Goal: Contribute content

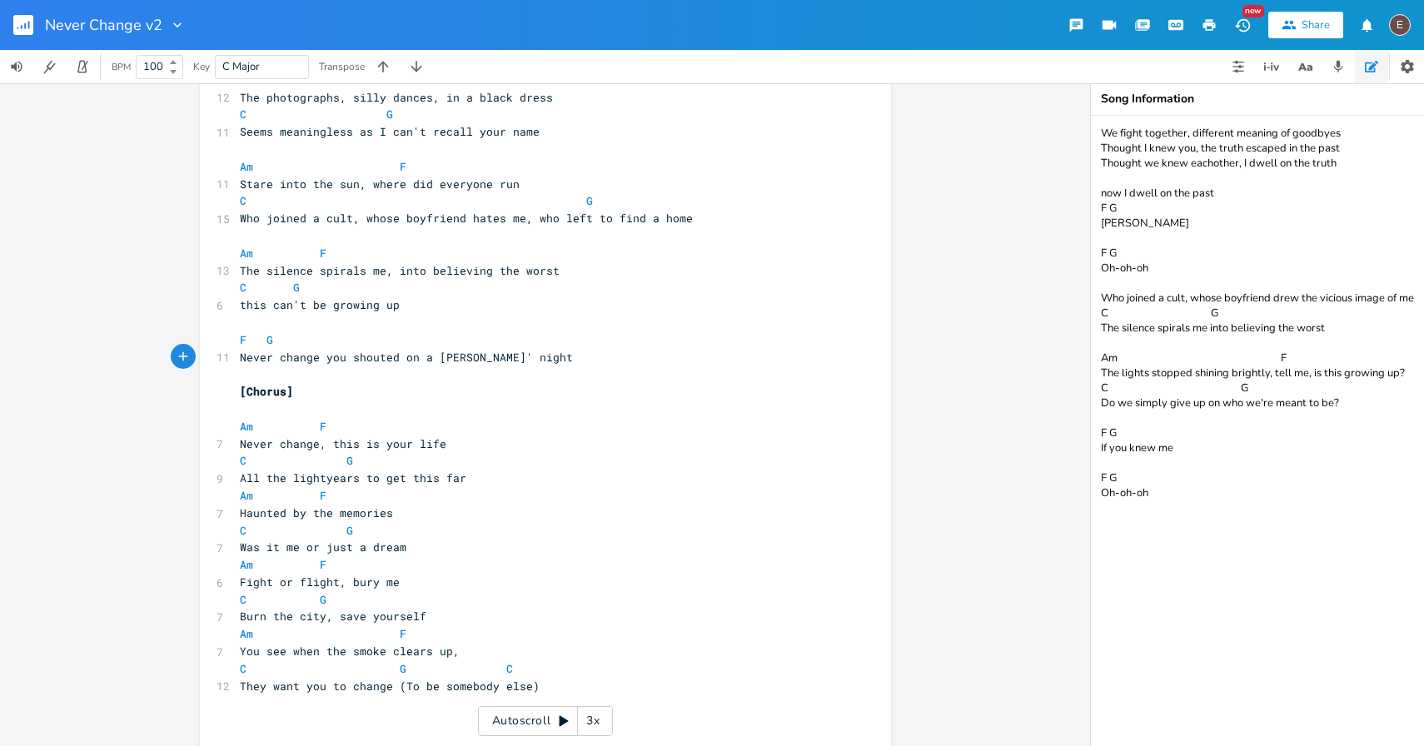
scroll to position [167, 0]
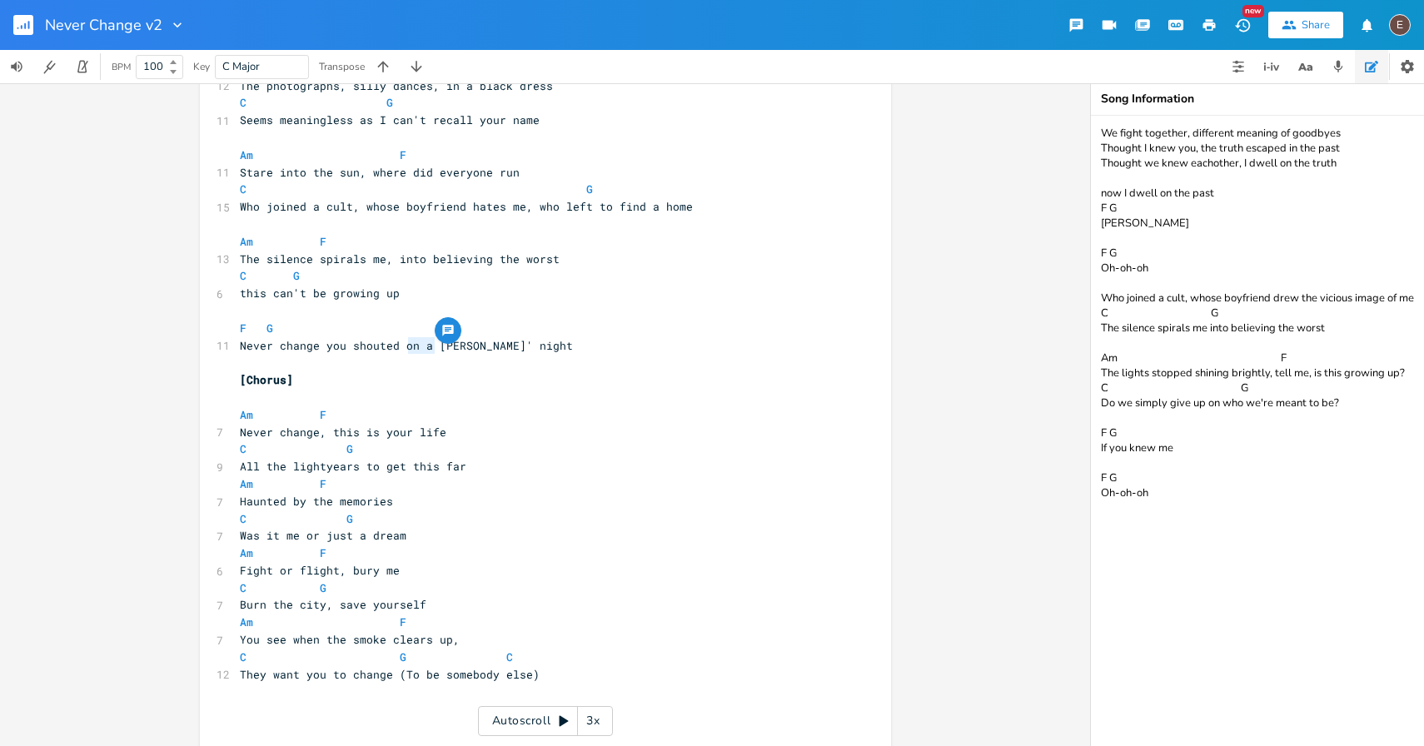
type textarea "on a"
drag, startPoint x: 428, startPoint y: 353, endPoint x: 399, endPoint y: 353, distance: 29.1
click at [399, 354] on pre "​" at bounding box center [536, 362] width 601 height 17
click at [426, 349] on span "Never change you shouted on a [PERSON_NAME]' night" at bounding box center [406, 345] width 333 height 15
drag, startPoint x: 425, startPoint y: 349, endPoint x: 396, endPoint y: 350, distance: 29.2
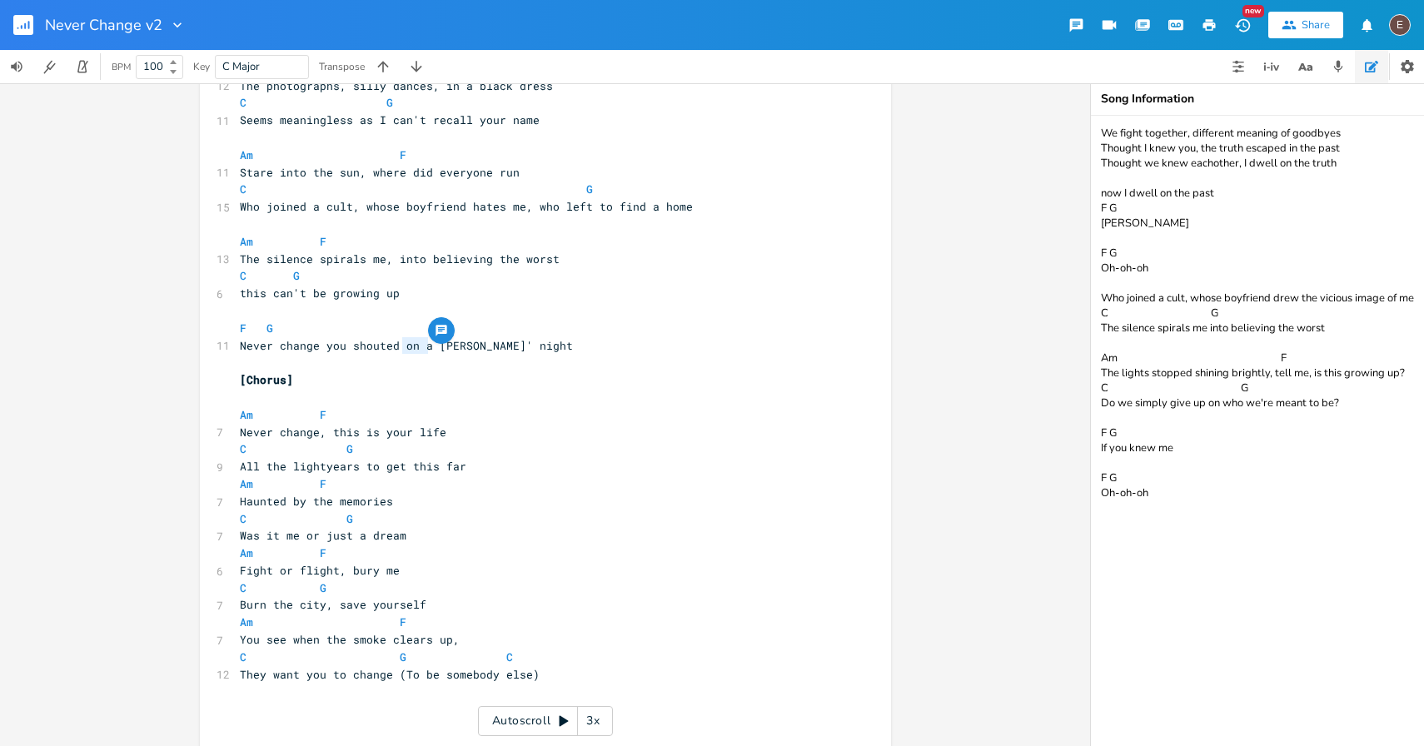
click at [396, 350] on span "Never change you shouted on a [PERSON_NAME]' night" at bounding box center [406, 345] width 333 height 15
type textarea "last year's"
click at [524, 347] on span "Never change you shouted last year's summers' night" at bounding box center [430, 345] width 380 height 15
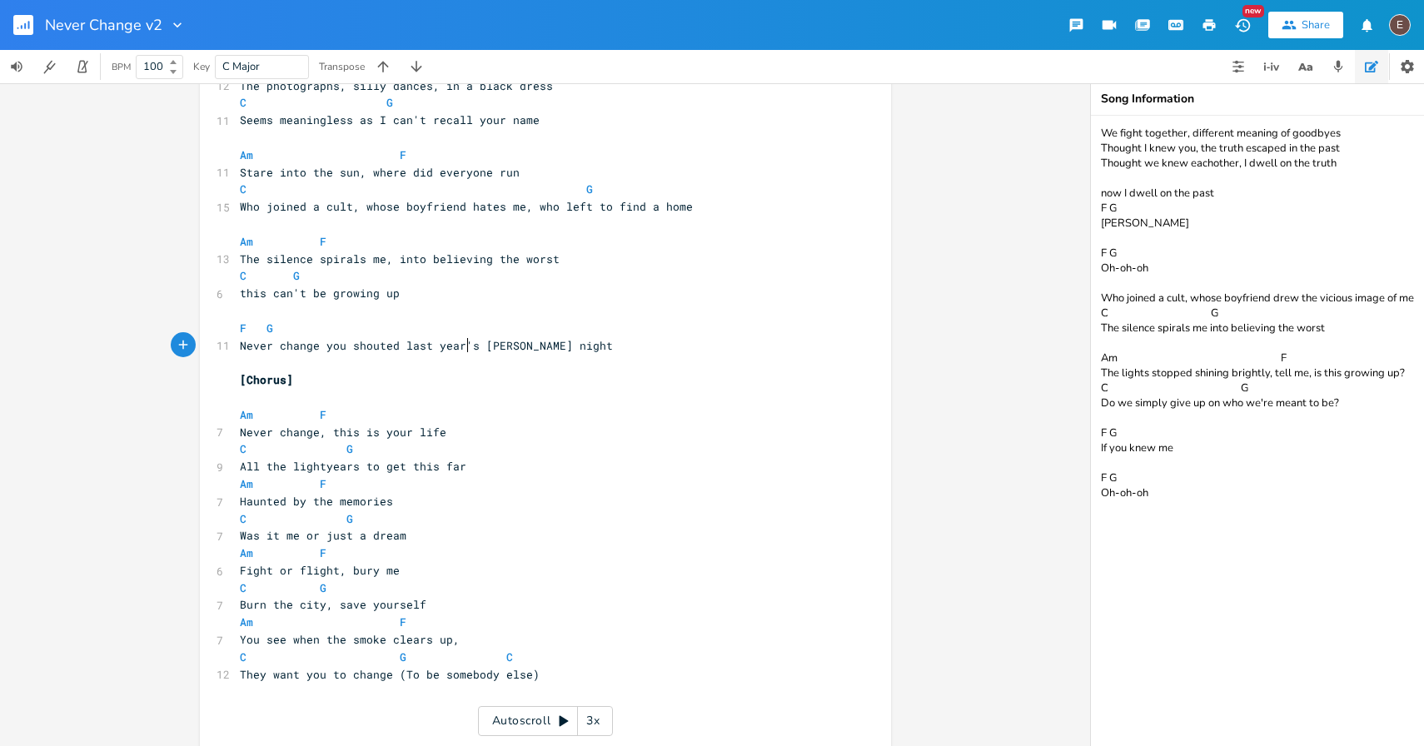
click at [465, 345] on span "Never change you shouted last year's summers night" at bounding box center [426, 345] width 373 height 15
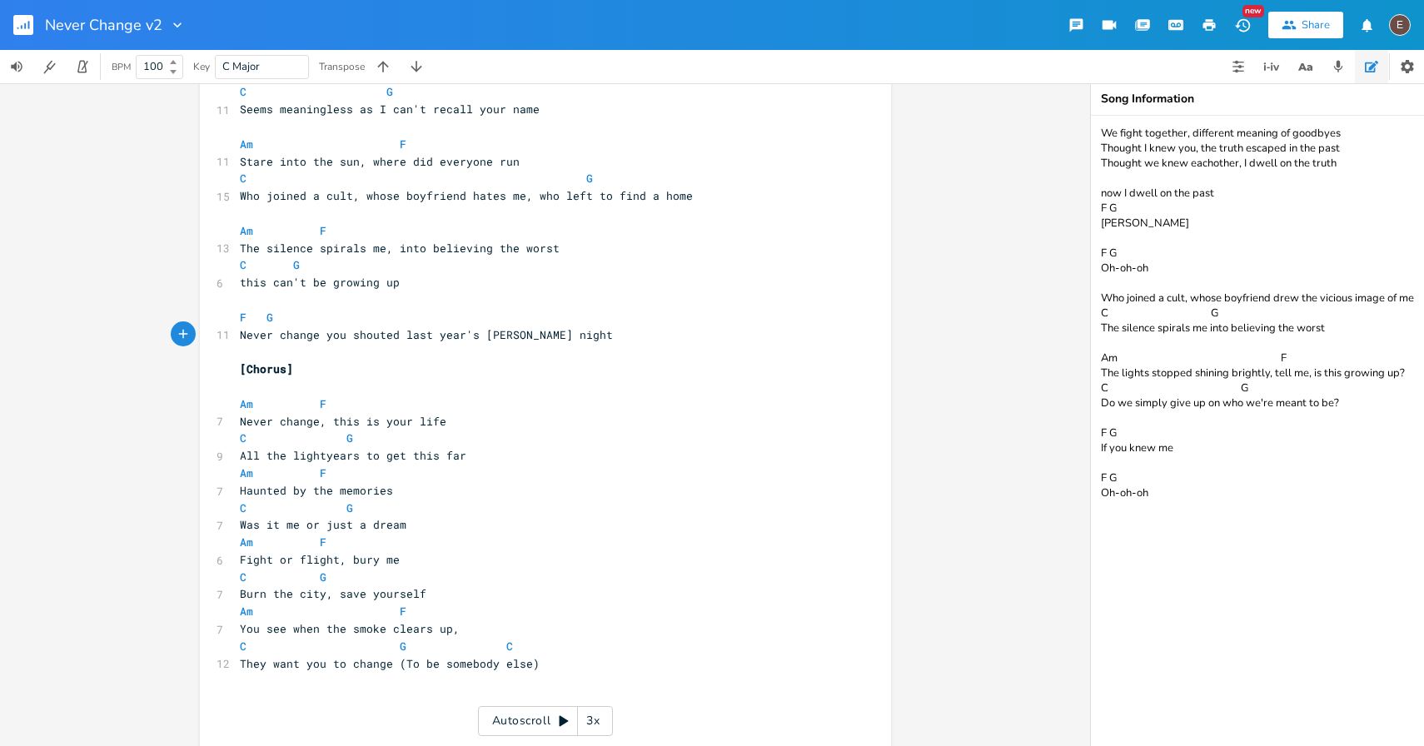
scroll to position [164, 0]
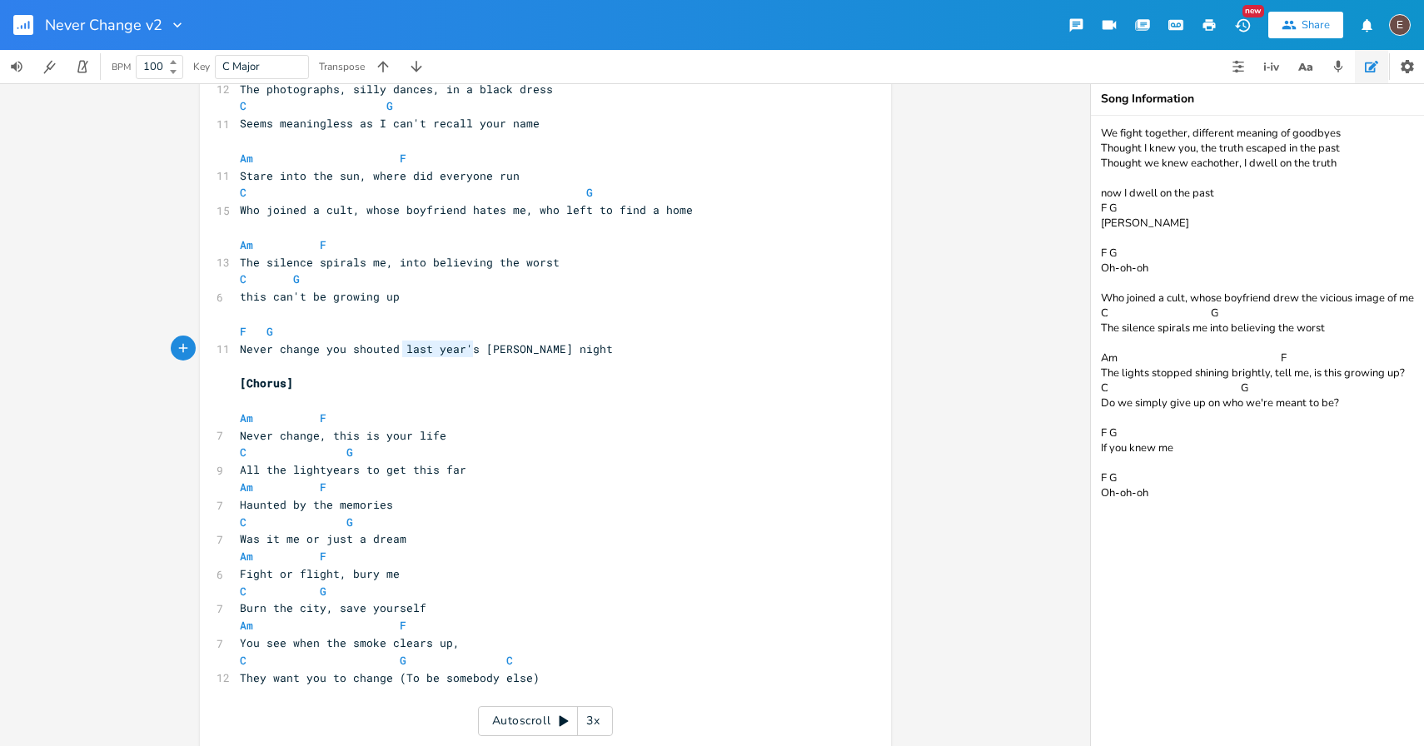
drag, startPoint x: 469, startPoint y: 345, endPoint x: 397, endPoint y: 352, distance: 71.9
click at [396, 354] on span "Never change you shouted last year's summers night" at bounding box center [426, 348] width 373 height 15
type textarea "on a"
click at [478, 352] on span "Never change you shouted on a summers night" at bounding box center [403, 348] width 326 height 15
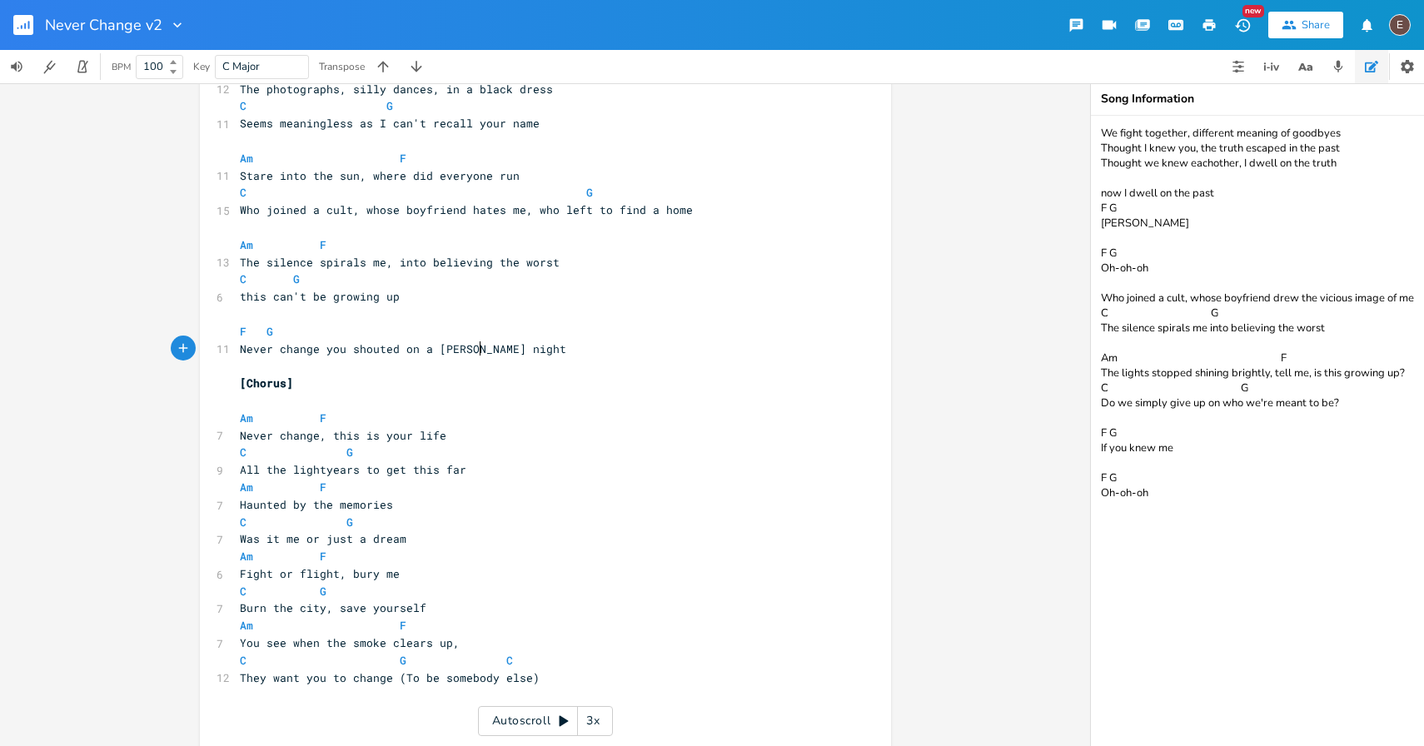
type textarea "'"
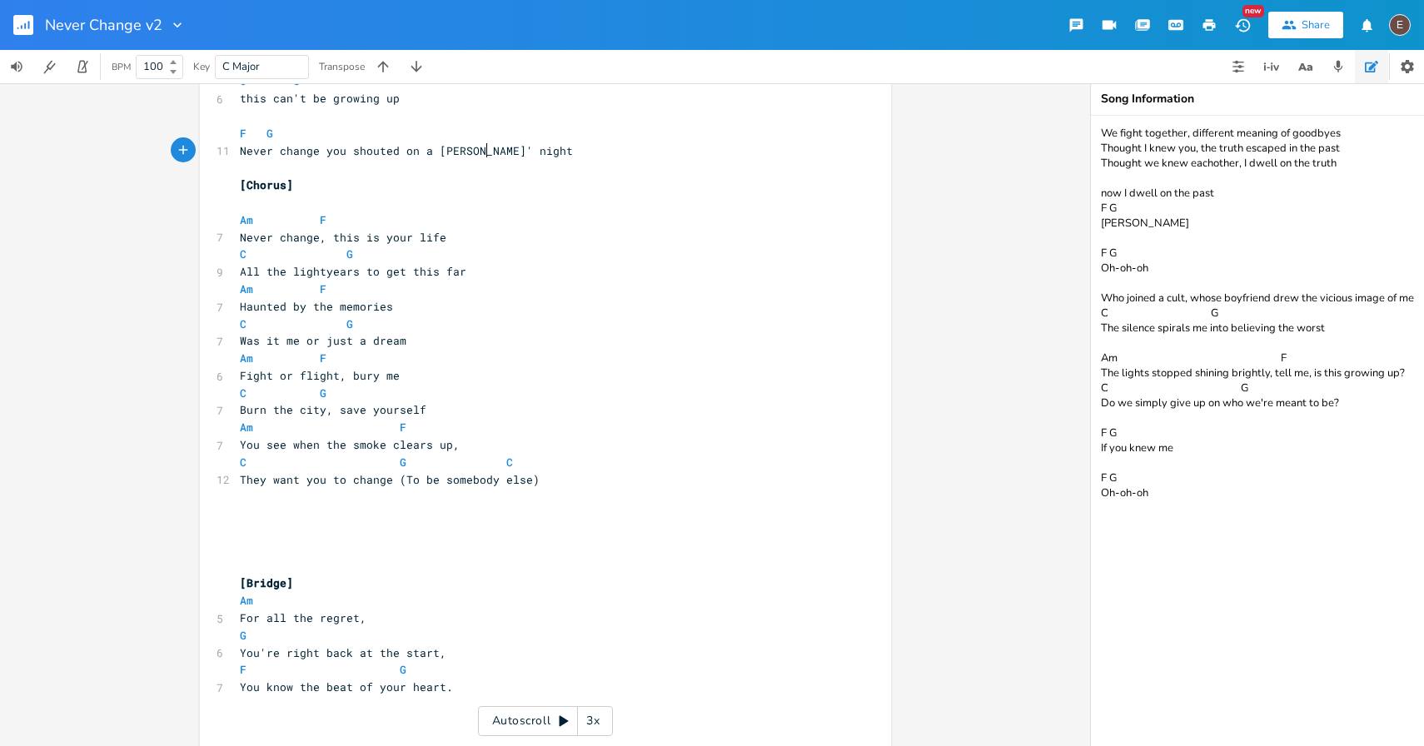
scroll to position [364, 0]
click at [435, 534] on pre "​" at bounding box center [536, 529] width 601 height 17
type textarea "[Ver"
type textarea "`"
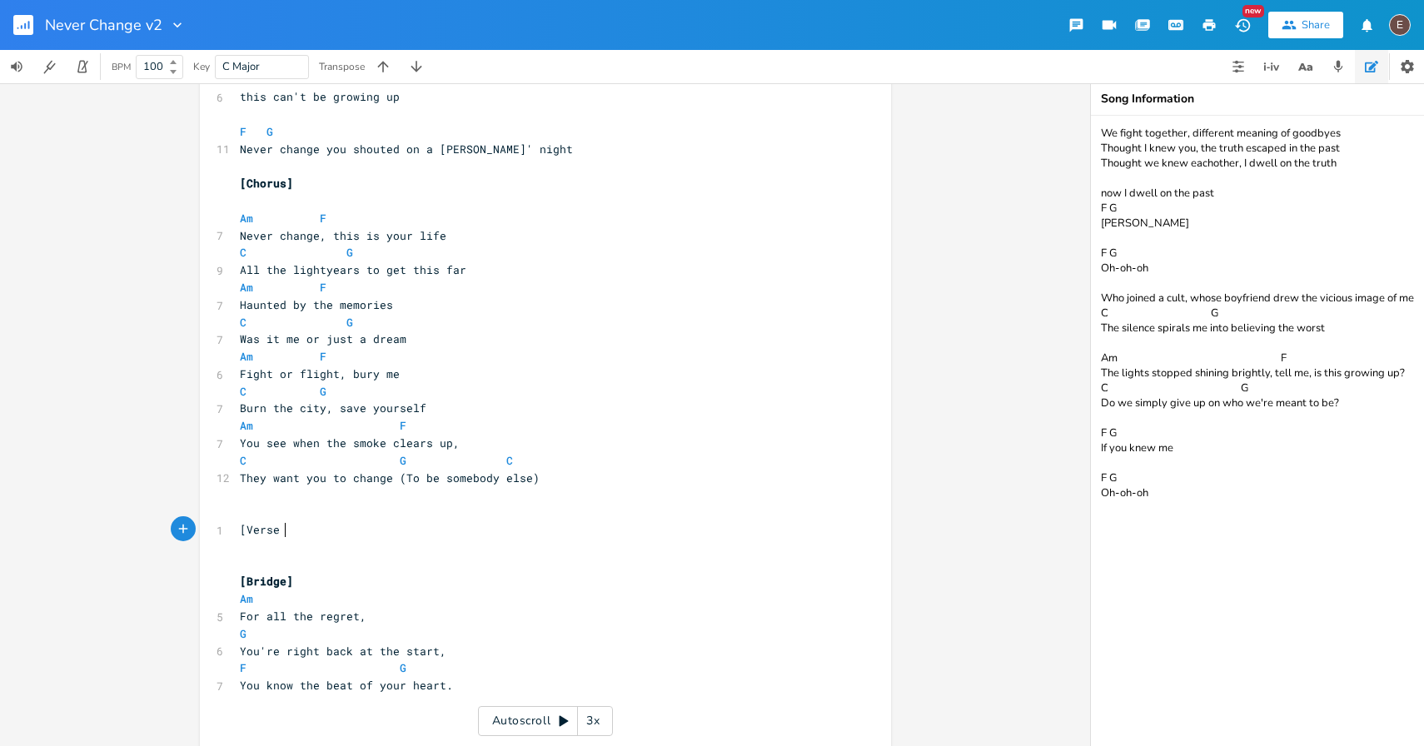
type textarea "Verse 2]"
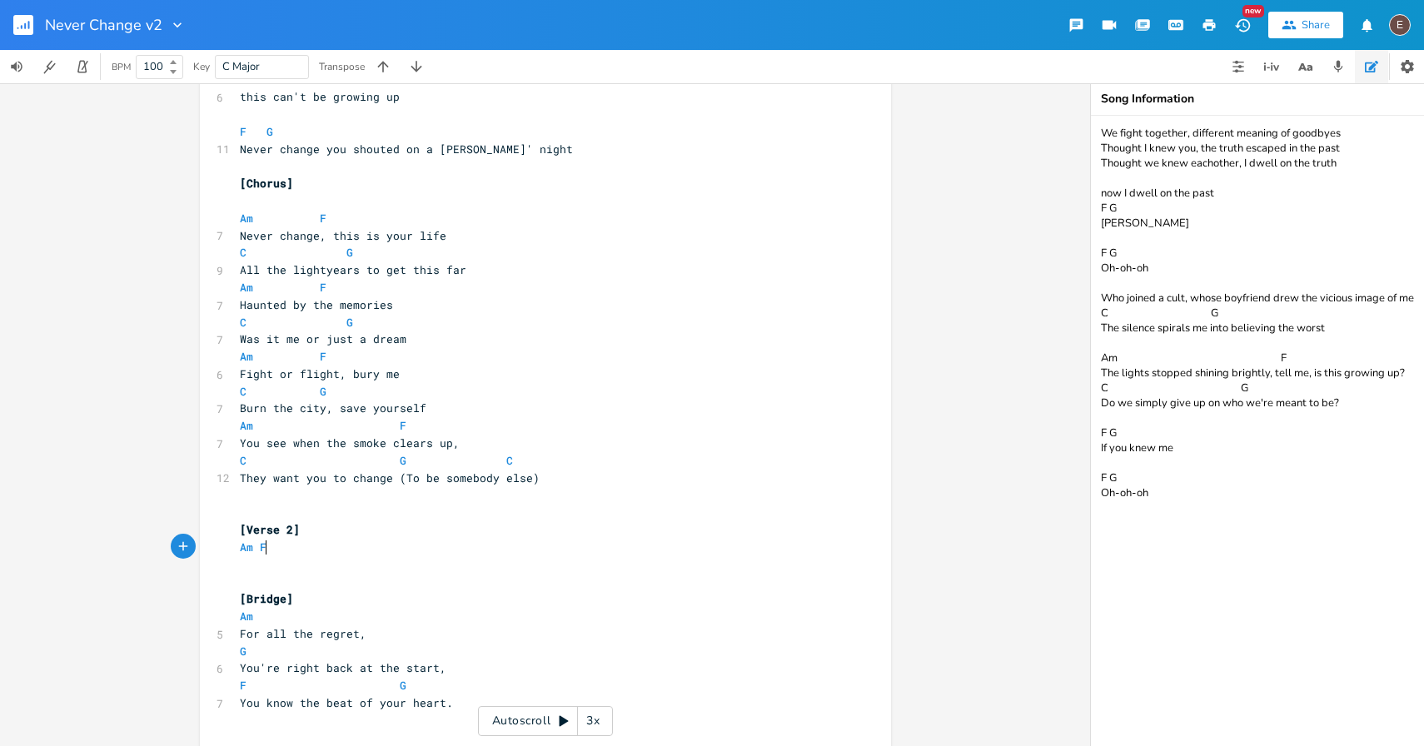
type textarea "Am F"
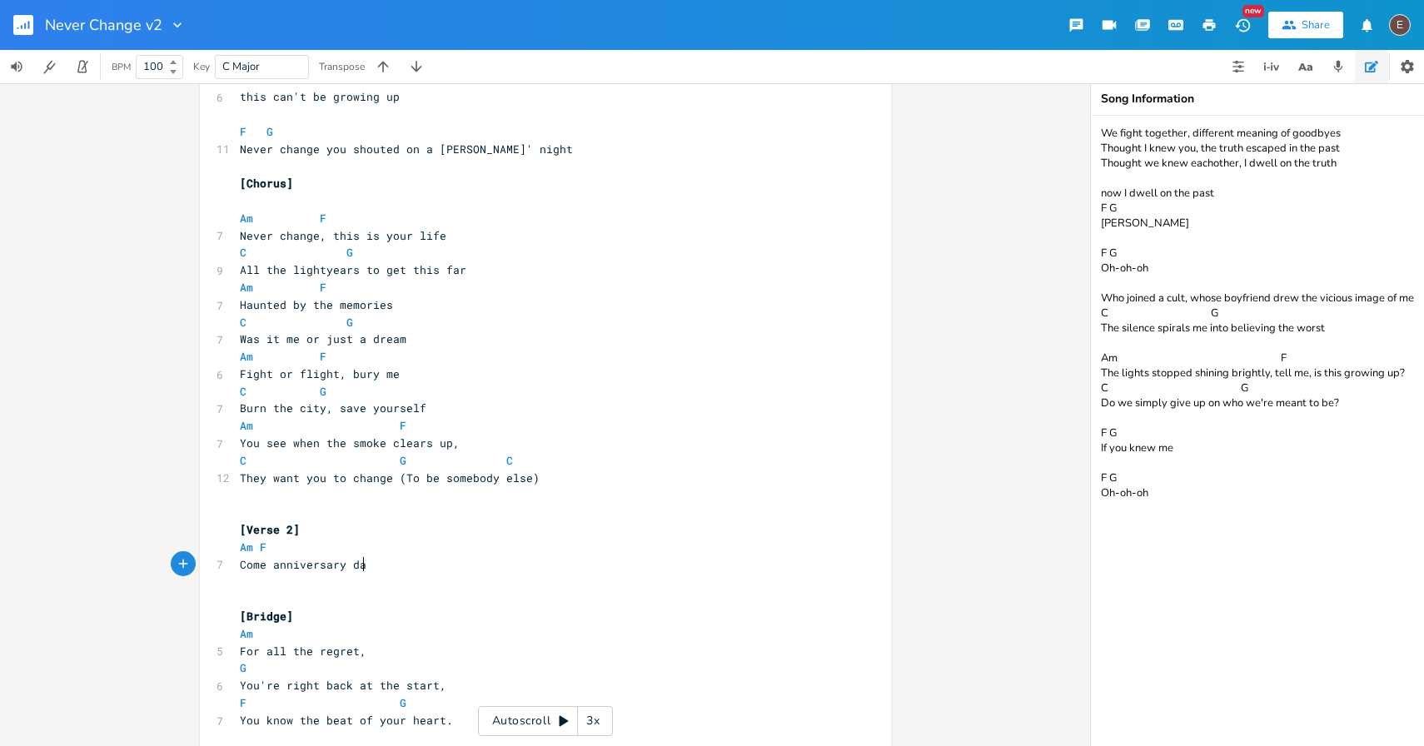
scroll to position [0, 109]
type textarea "Come anniversary day, maybe we have if"
type textarea "t figred ou"
type textarea "ured out"
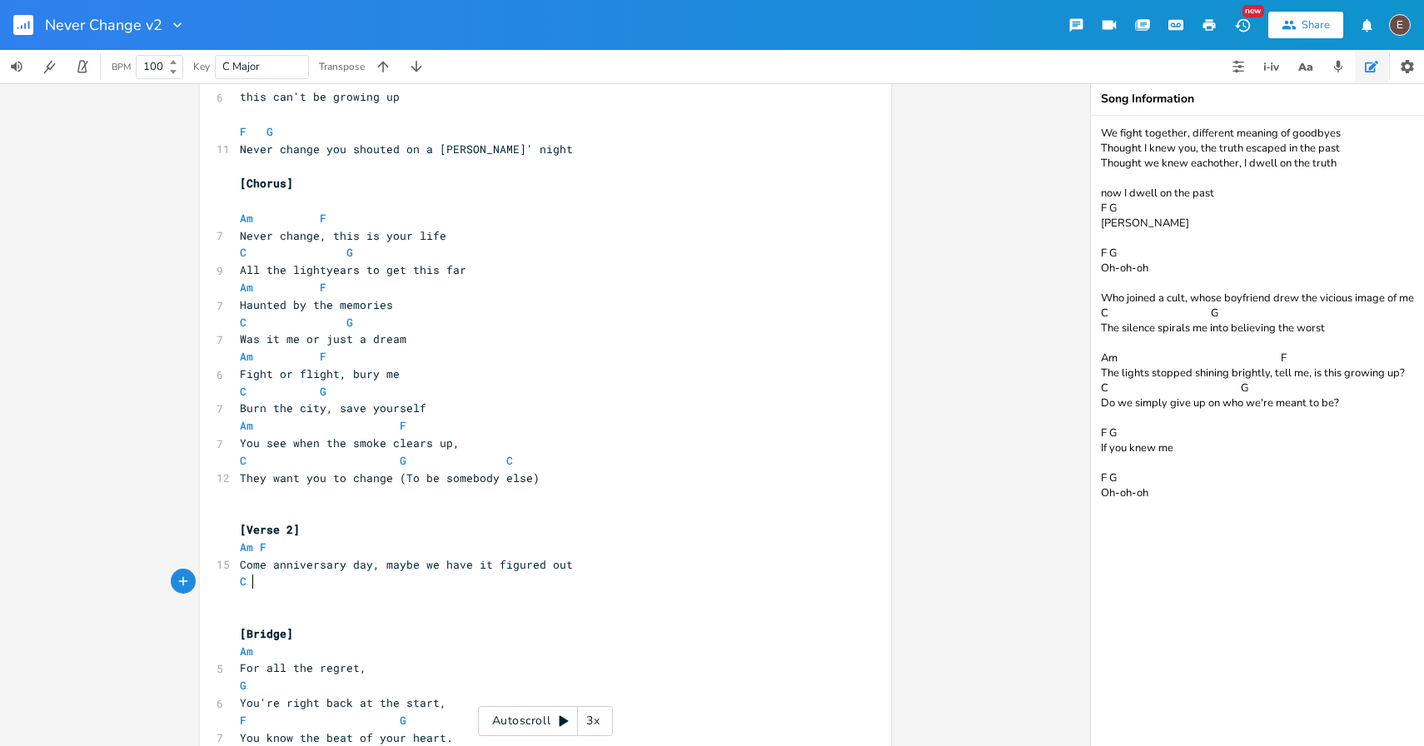
type textarea "C G"
type textarea "Maybe you"
type textarea "'ll tem"
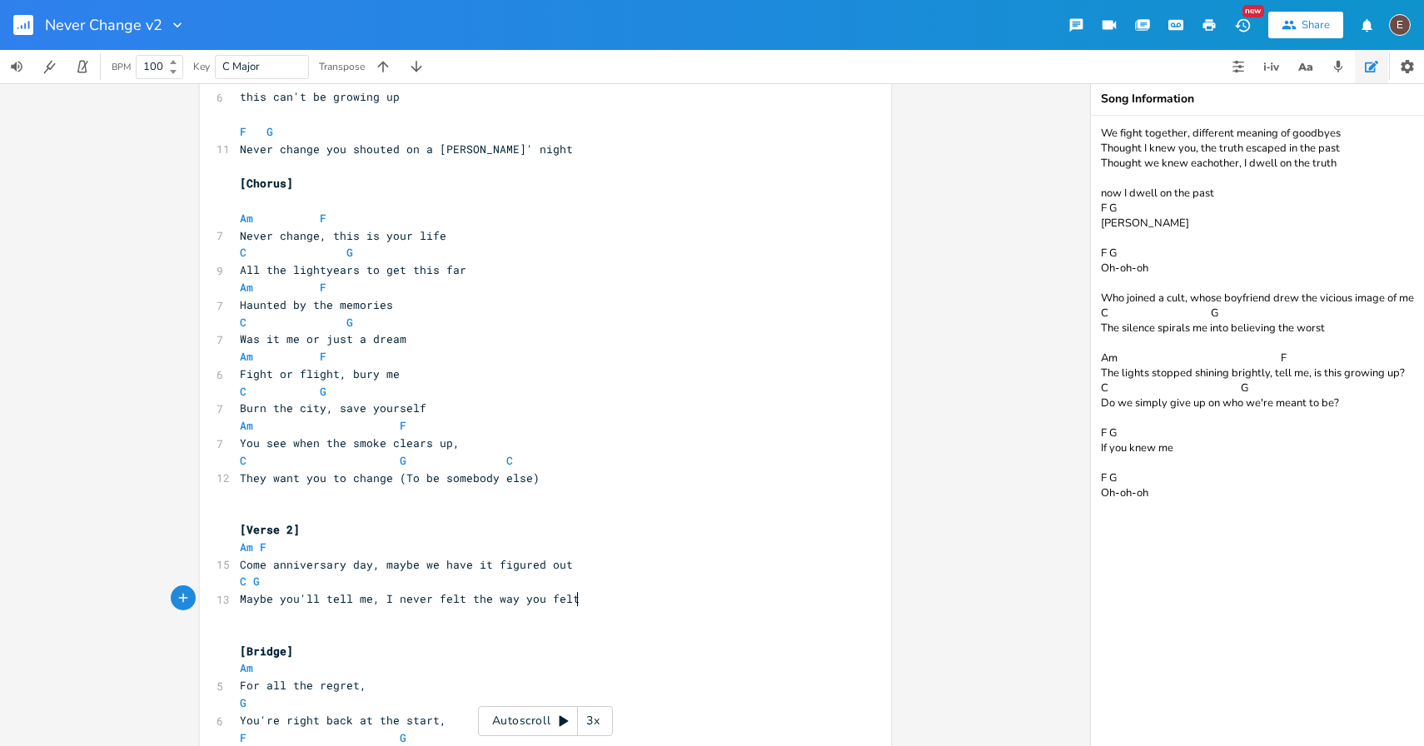
scroll to position [0, 167]
type textarea "ll me, I never felt the way you felt"
click at [413, 600] on span "Maybe you'll tell me, I never felt the way you felt" at bounding box center [410, 598] width 340 height 15
type textarea "never"
click at [413, 600] on span "Maybe you'll tell me, I never felt the way you felt" at bounding box center [410, 598] width 340 height 15
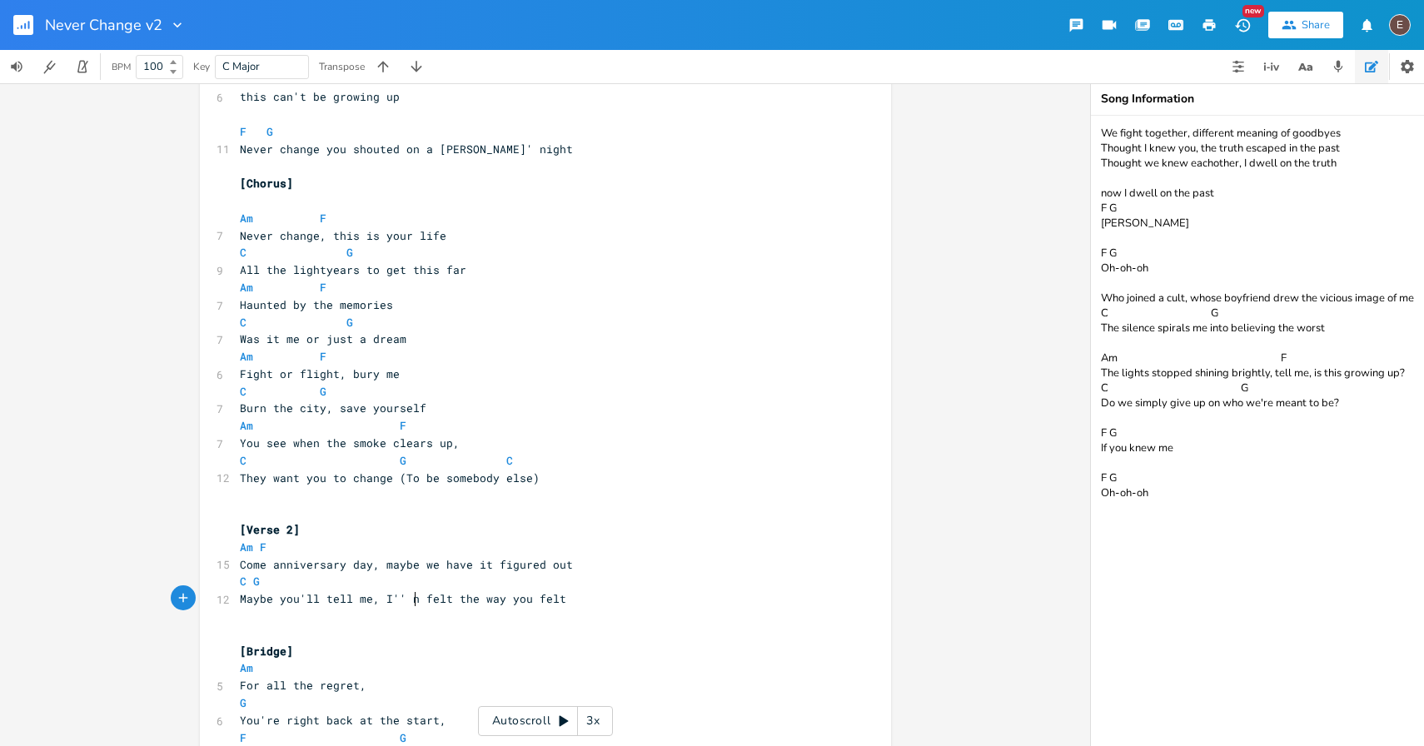
type textarea "'' nev"
type textarea "ll never"
click at [472, 597] on span "Maybe you'll tell me, I'll never felt the way you felt" at bounding box center [420, 598] width 360 height 15
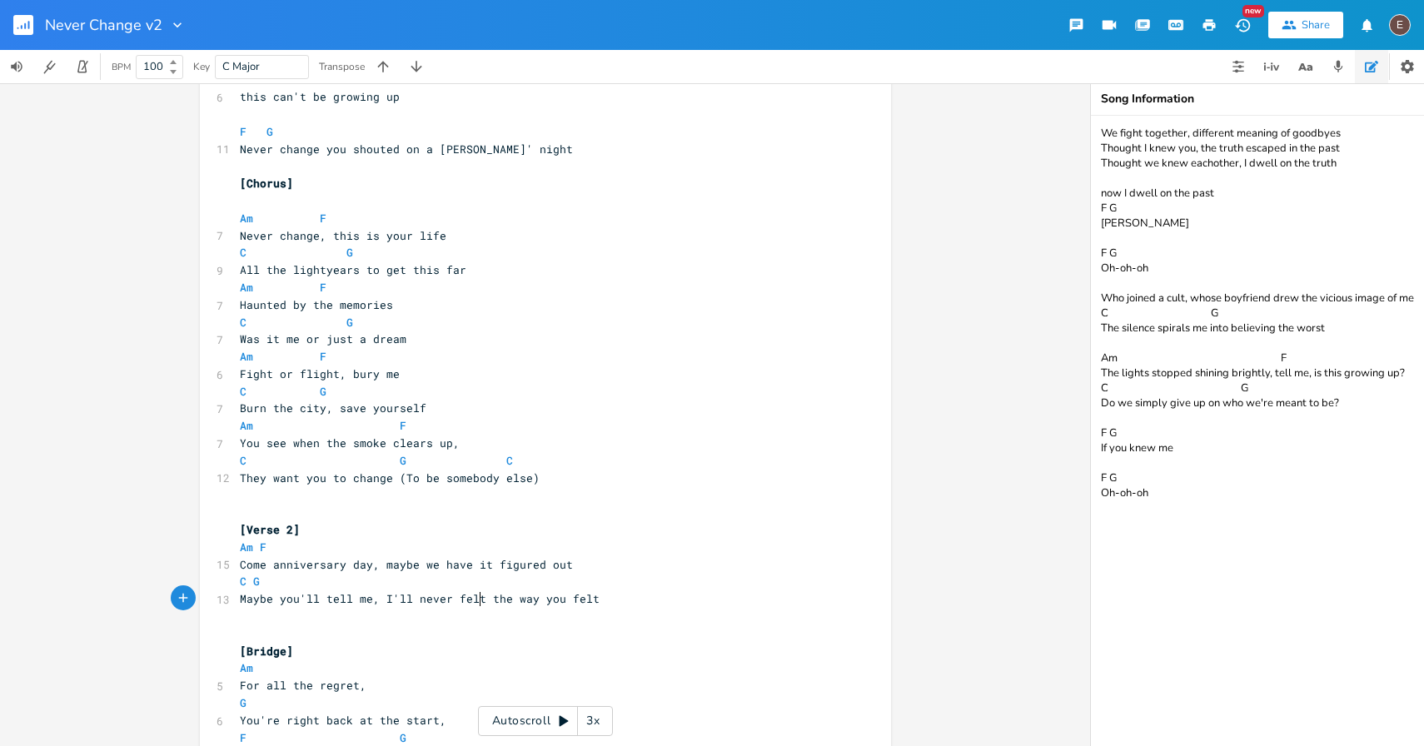
click at [472, 597] on span "Maybe you'll tell me, I'll never felt the way you felt" at bounding box center [420, 598] width 360 height 15
type textarea "feel"
click at [253, 582] on span "G" at bounding box center [256, 582] width 7 height 16
click at [250, 548] on span "Am F" at bounding box center [256, 546] width 33 height 15
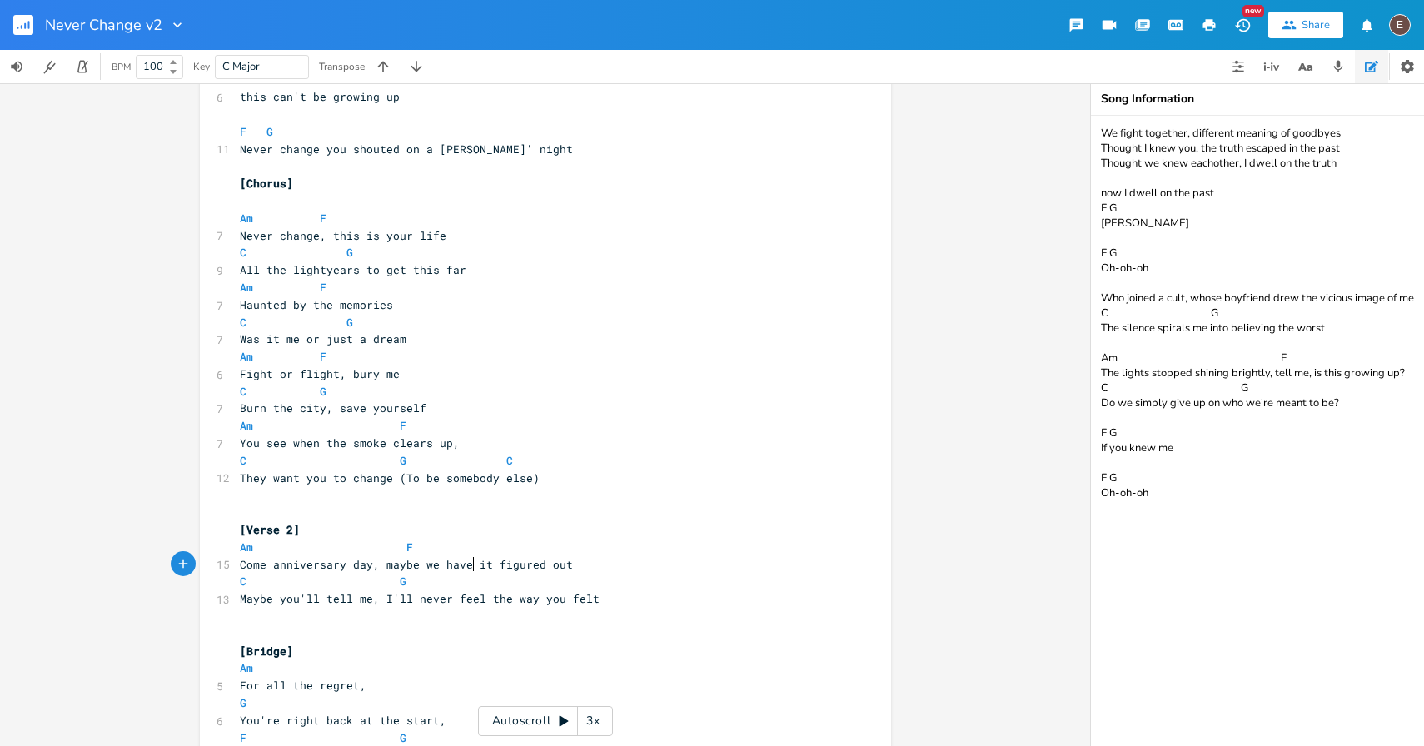
click at [467, 564] on span "Come anniversary day, maybe we have it figured out" at bounding box center [406, 564] width 333 height 15
click at [240, 548] on span "Am" at bounding box center [246, 547] width 13 height 16
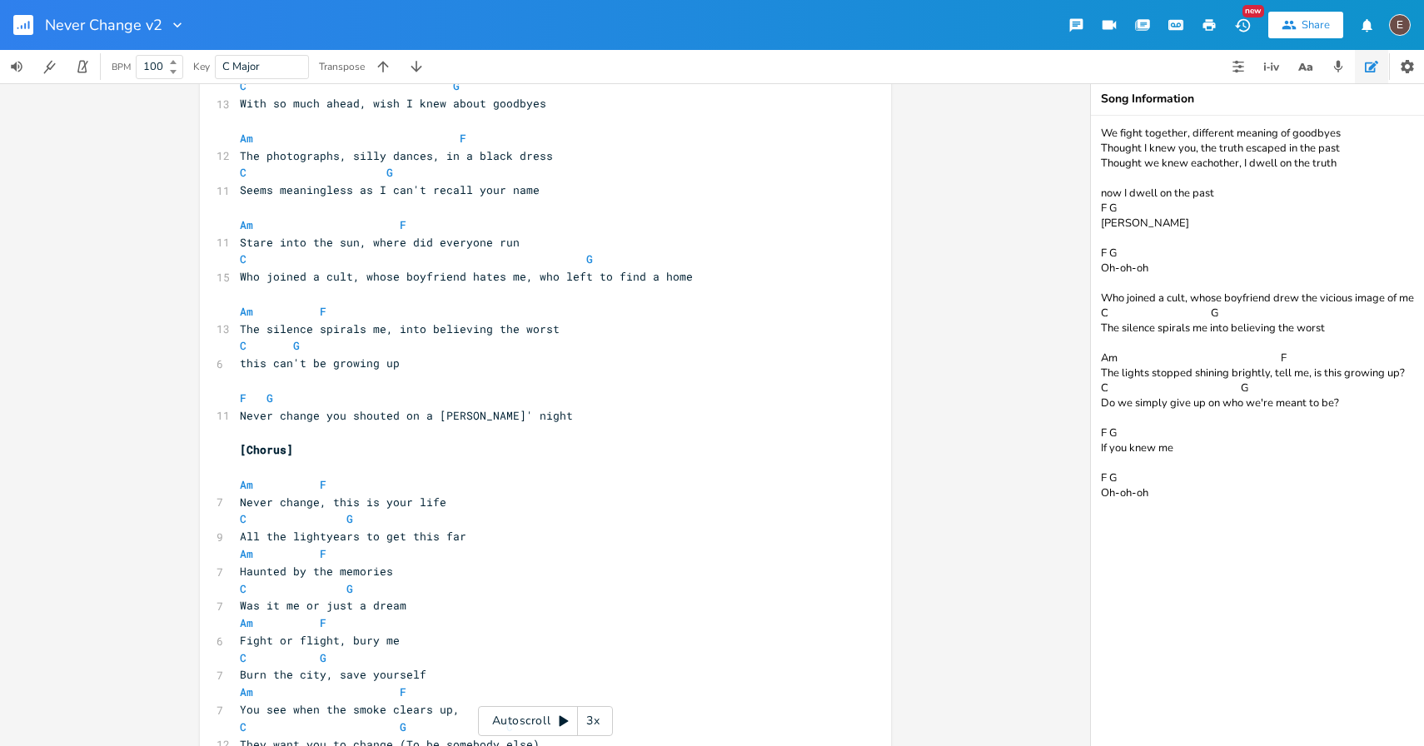
scroll to position [111, 0]
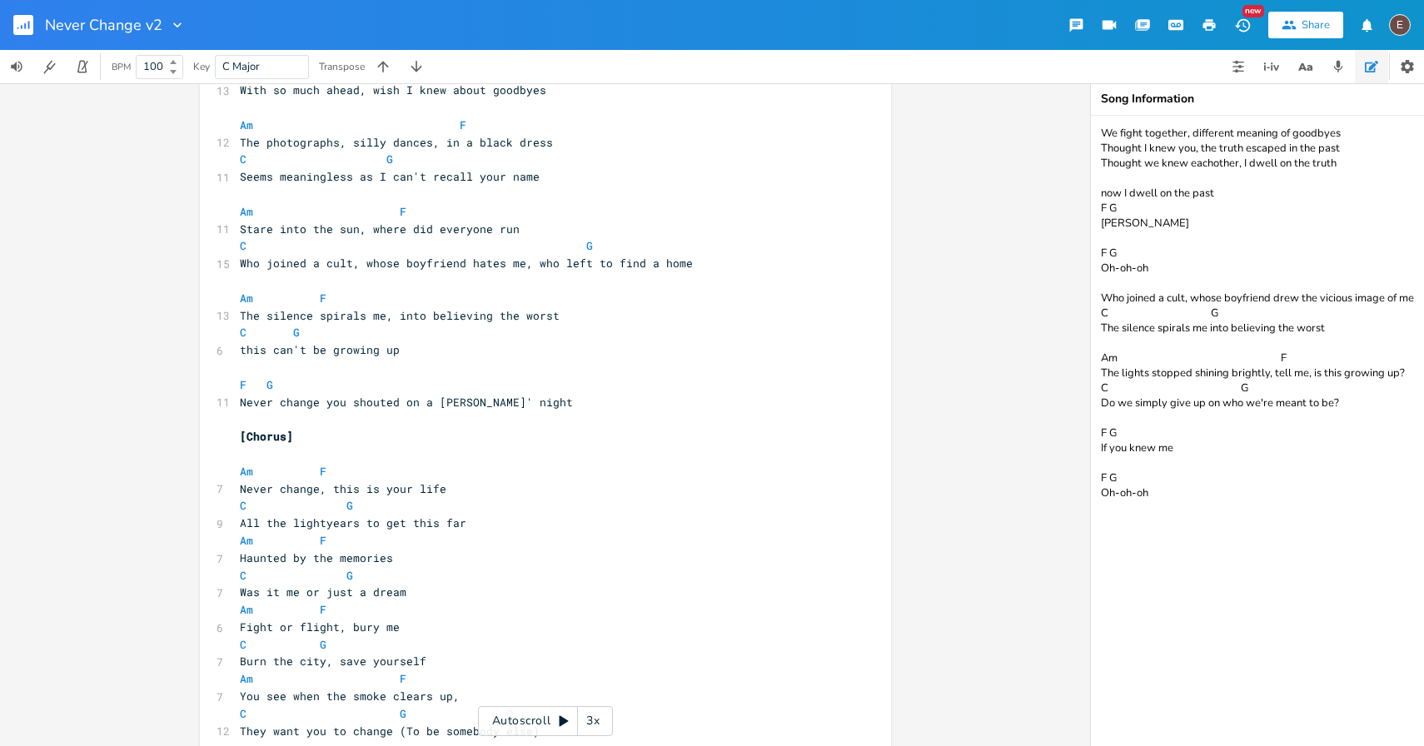
click at [384, 233] on span "Stare into the sun, where did everyone run" at bounding box center [380, 228] width 280 height 15
type textarea "where"
click at [384, 233] on span "Stare into the sun, where did everyone run" at bounding box center [380, 228] width 280 height 15
click at [527, 236] on pre "Stare into the sun, where did everyone run" at bounding box center [536, 229] width 601 height 17
type textarea "to"
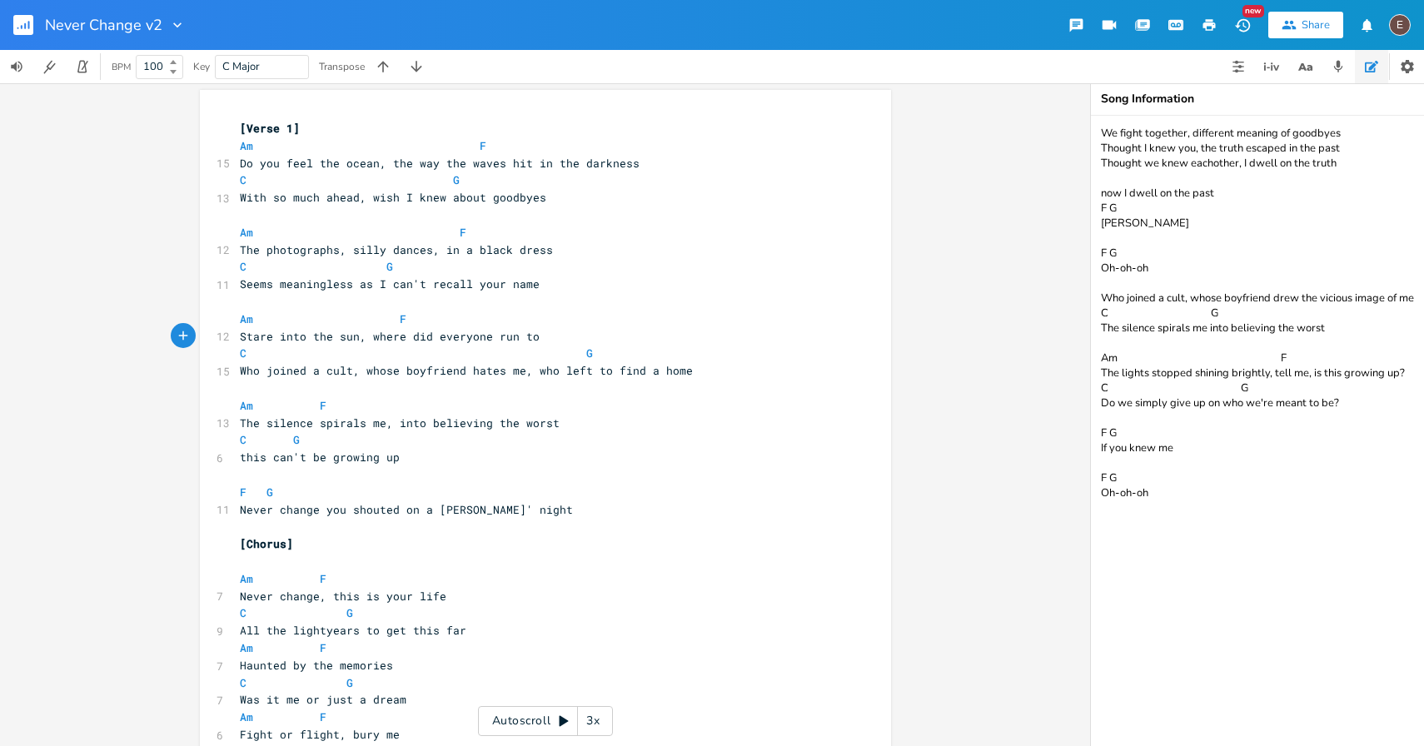
scroll to position [0, 0]
click at [425, 204] on span "With so much ahead, wish I knew about goodbyes" at bounding box center [393, 200] width 306 height 15
type textarea "knew"
click at [425, 204] on span "With so much ahead, wish I knew about goodbyes" at bounding box center [393, 200] width 306 height 15
click at [442, 200] on span "With so much ahead, wish I knew about goodbyes" at bounding box center [393, 200] width 306 height 15
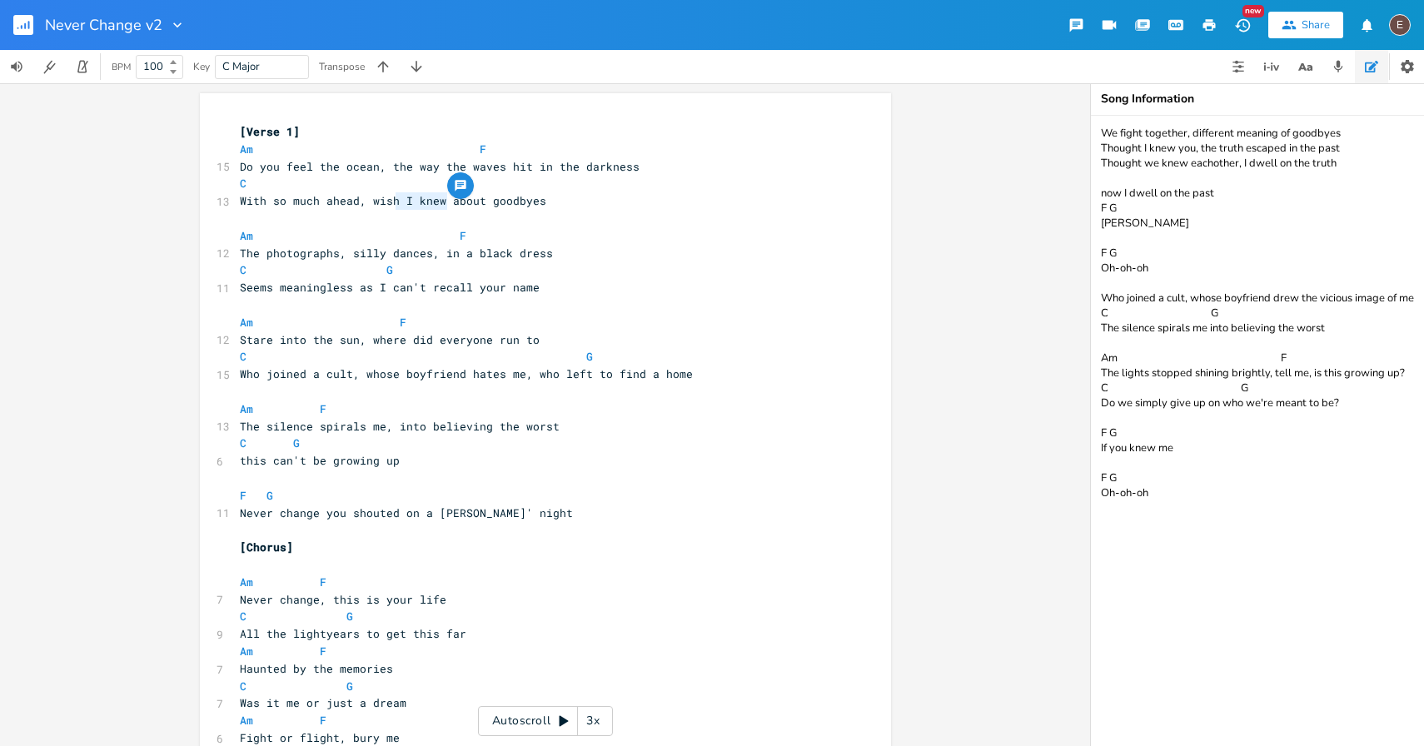
type textarea "I knew"
drag, startPoint x: 442, startPoint y: 200, endPoint x: 396, endPoint y: 202, distance: 45.9
click at [396, 203] on span "With so much ahead, wish I knew about goodbyes" at bounding box center [393, 200] width 306 height 15
click at [441, 213] on pre "​" at bounding box center [536, 218] width 601 height 17
click at [435, 201] on span "With so much ahead, wish I knew about goodbyes" at bounding box center [393, 200] width 306 height 15
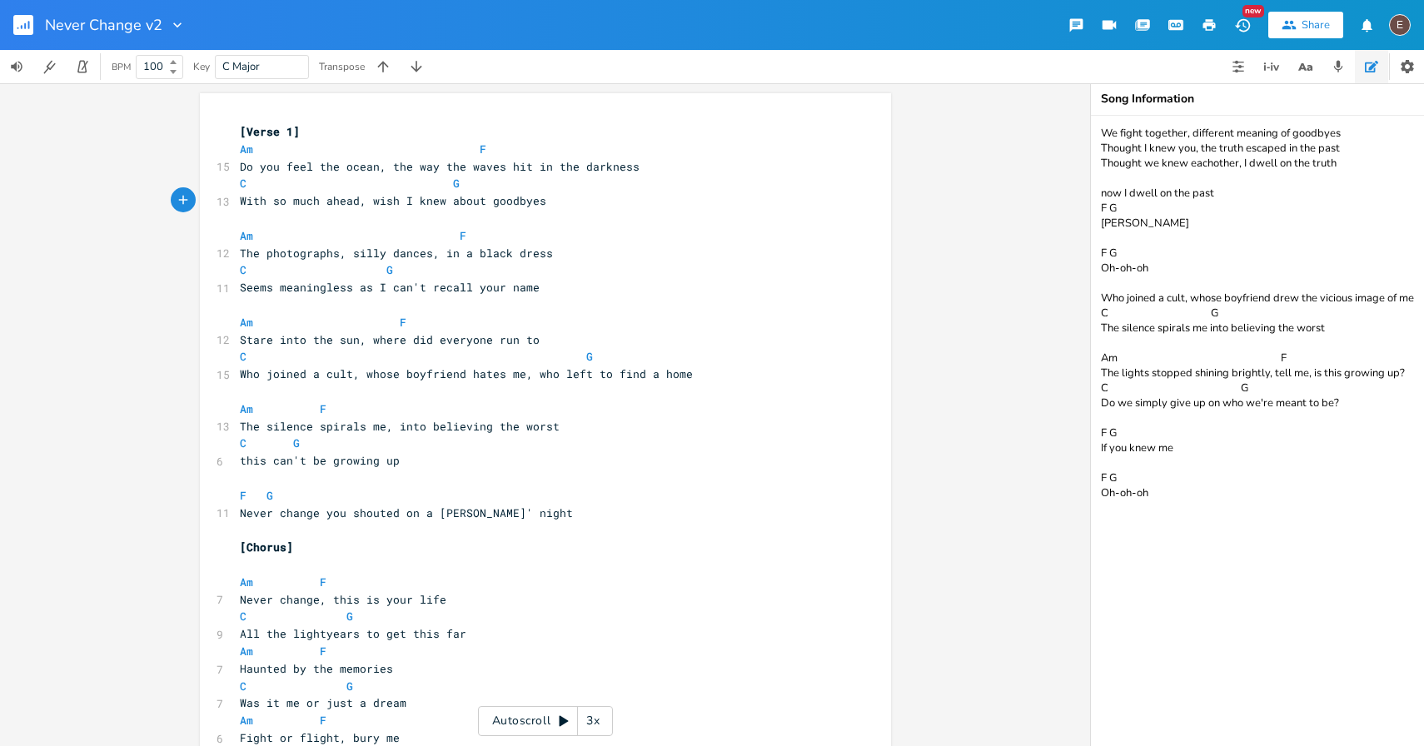
type textarea "*"
click at [581, 374] on span "Who joined a cult, whose boyfriend hates me, who left to find a home" at bounding box center [466, 373] width 453 height 15
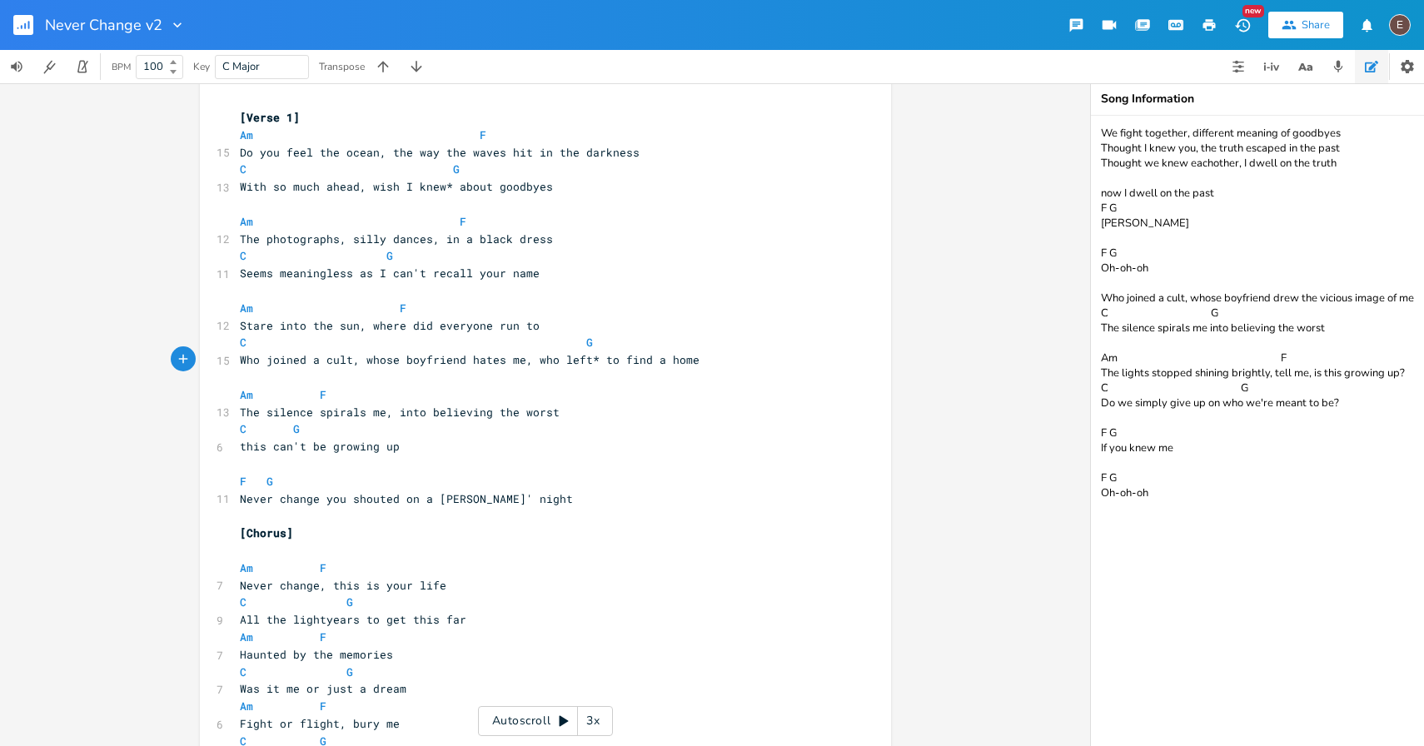
scroll to position [17, 0]
type textarea "*"
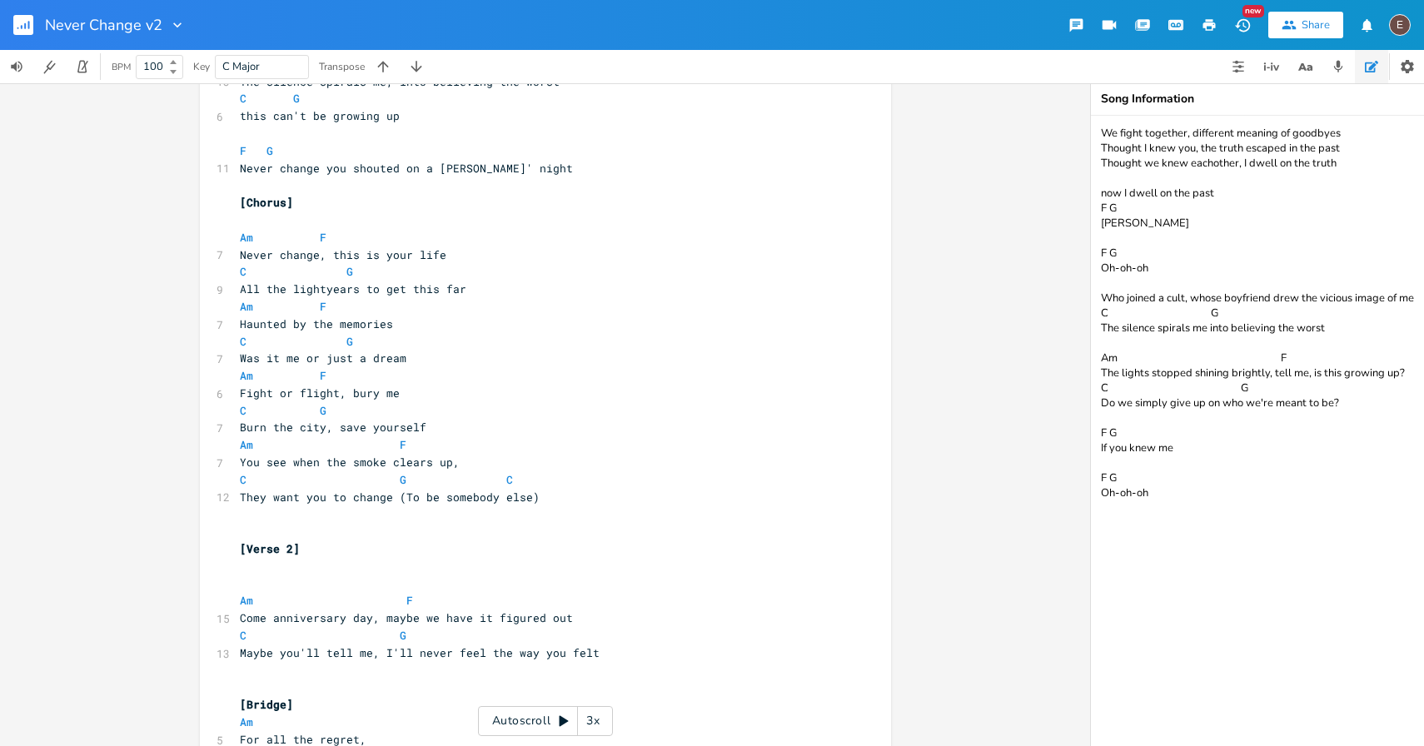
scroll to position [438, 0]
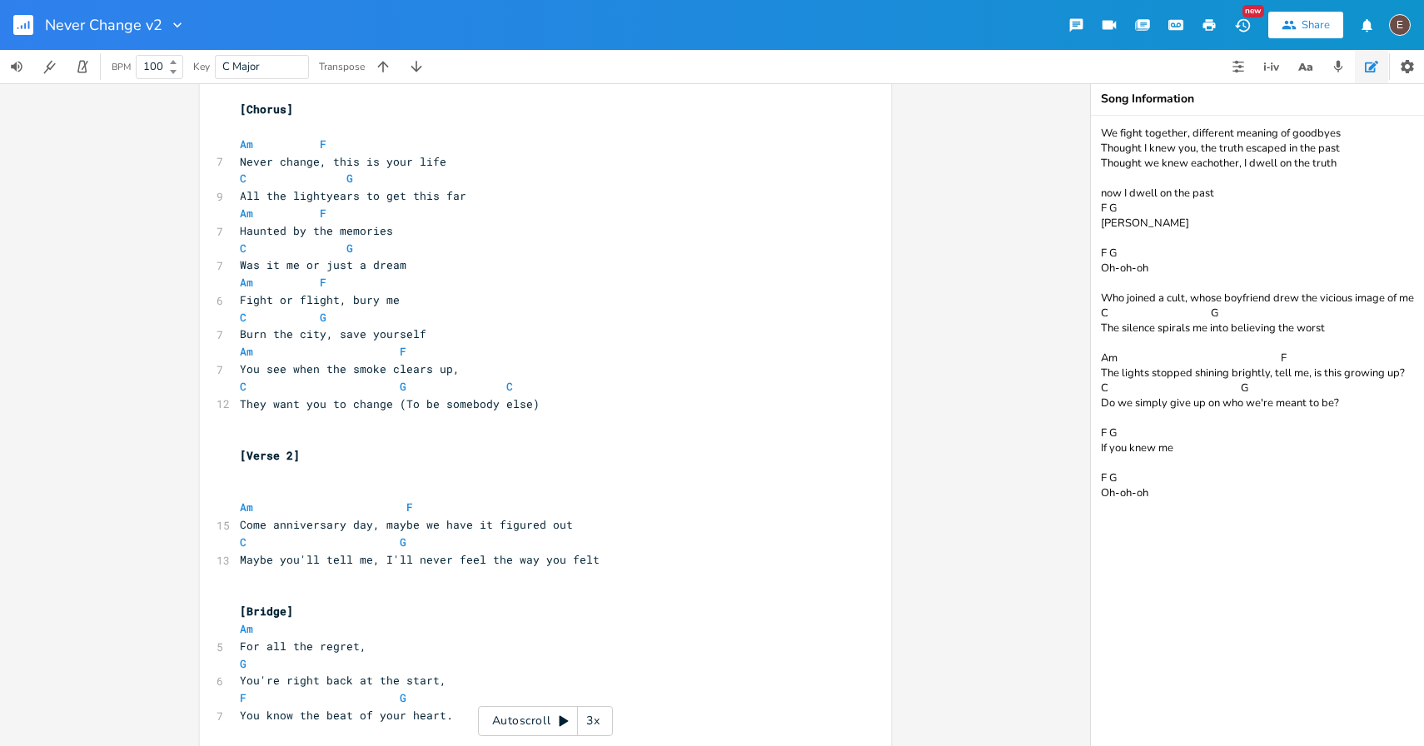
click at [411, 487] on pre "​" at bounding box center [536, 490] width 601 height 17
type textarea "Am F"
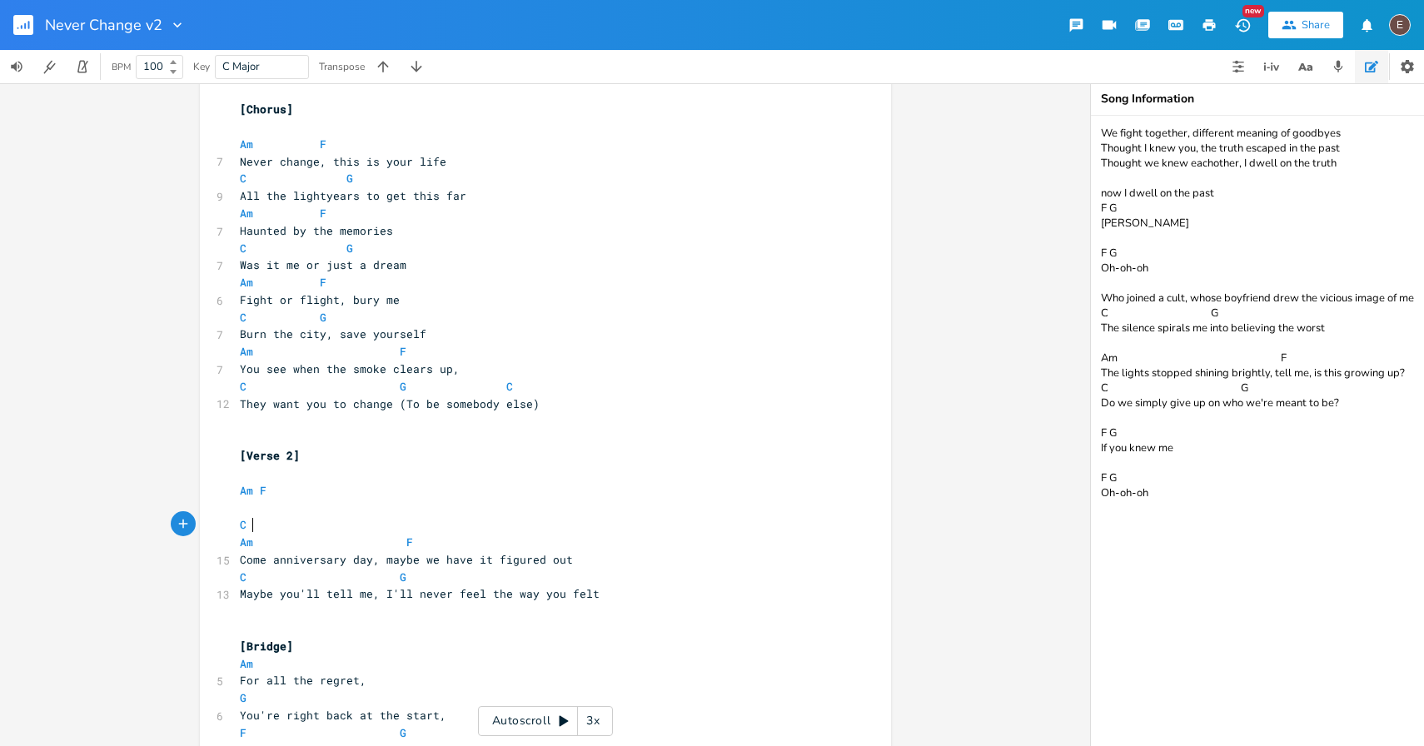
scroll to position [0, 20]
type textarea "C G"
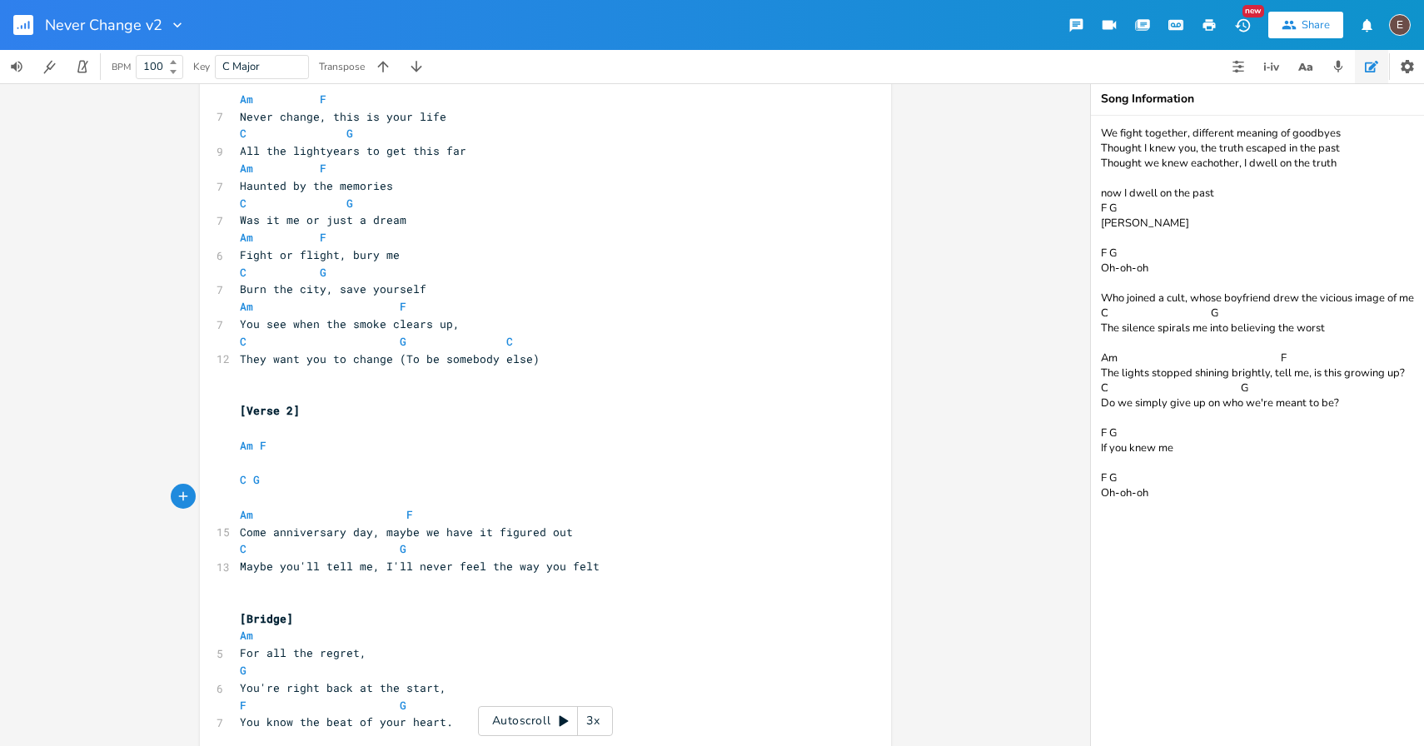
scroll to position [500, 0]
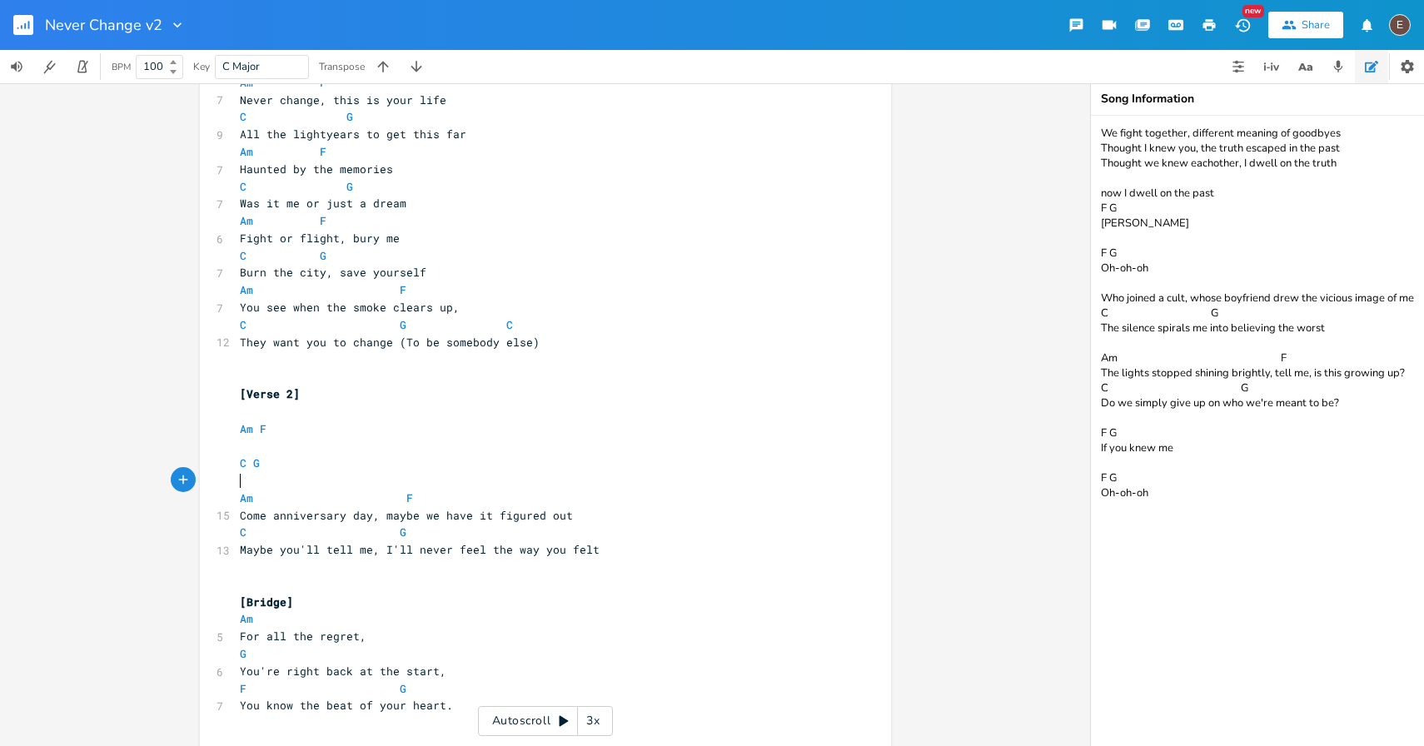
paste textarea
click at [485, 435] on pre "Am F" at bounding box center [536, 428] width 601 height 17
click at [485, 443] on pre "​" at bounding box center [536, 445] width 601 height 17
click at [501, 470] on pre "C G" at bounding box center [536, 463] width 601 height 17
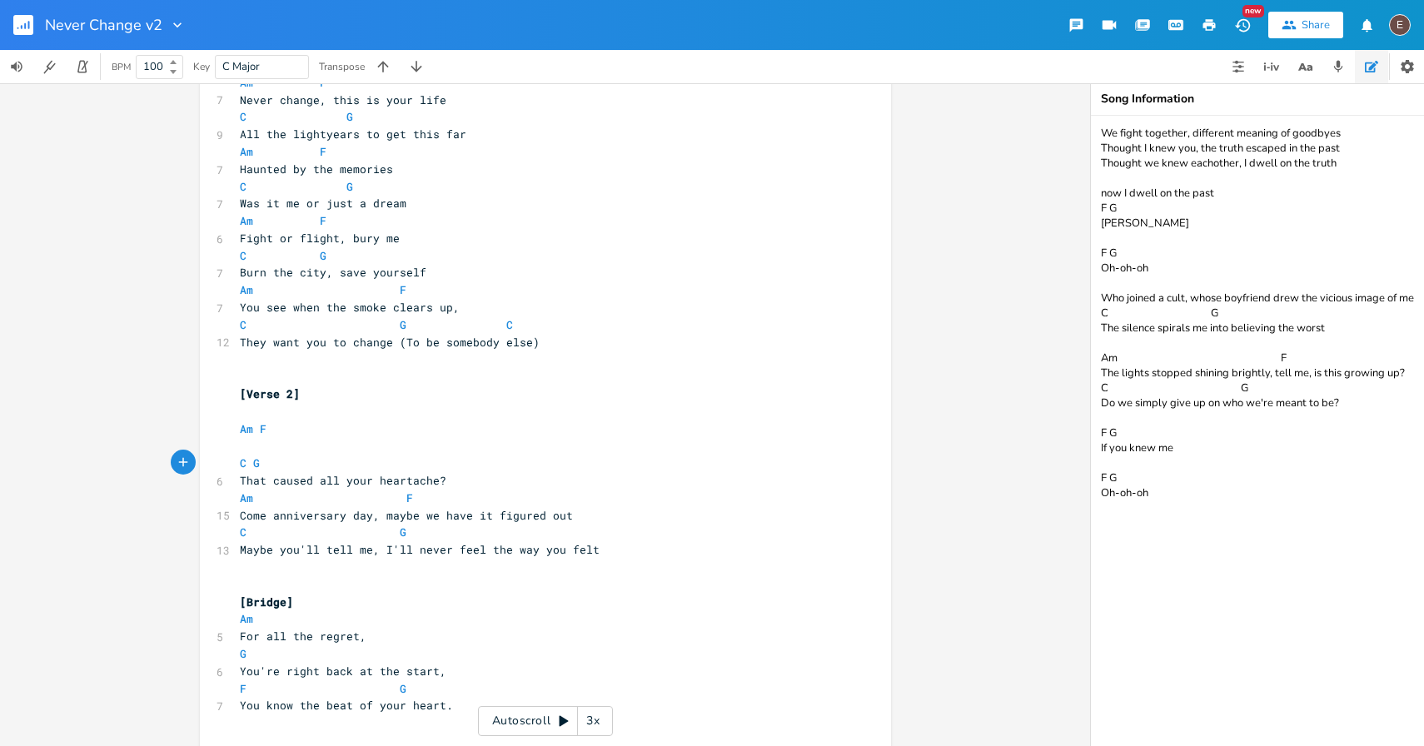
click at [500, 476] on pre "That caused all your heartache?" at bounding box center [536, 480] width 601 height 17
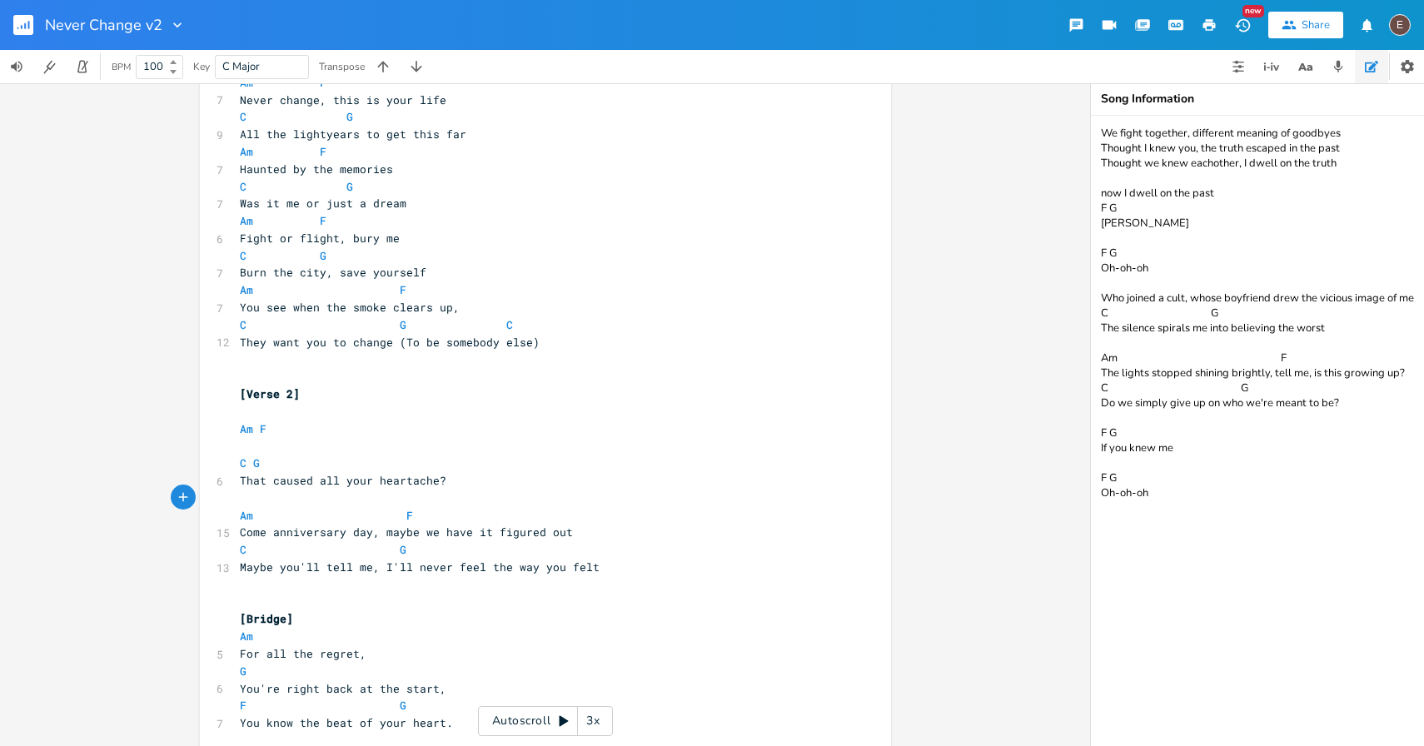
scroll to position [506, 0]
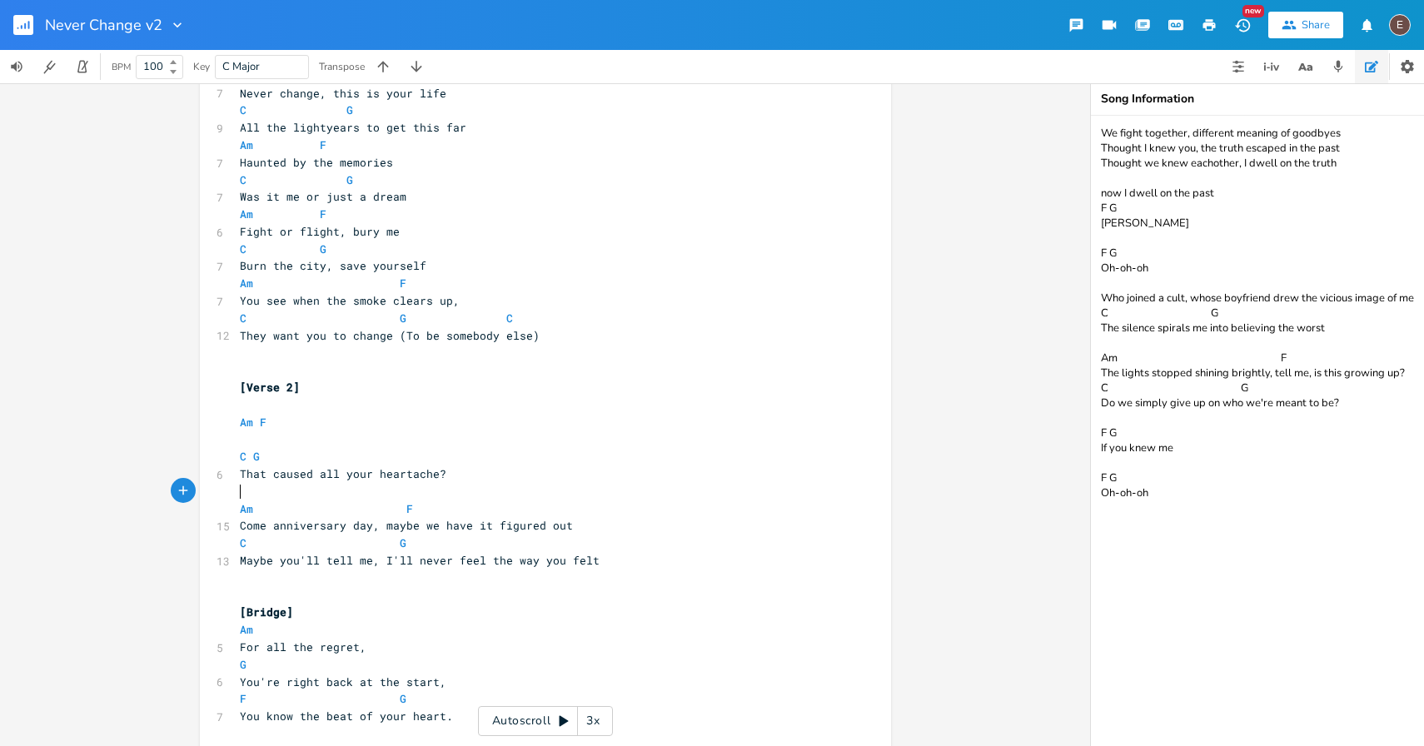
click at [438, 425] on pre "Am F" at bounding box center [536, 422] width 601 height 17
click at [438, 435] on pre "​" at bounding box center [536, 438] width 601 height 17
type textarea "T"
click at [240, 474] on span "That caused all your heartache?" at bounding box center [343, 473] width 206 height 15
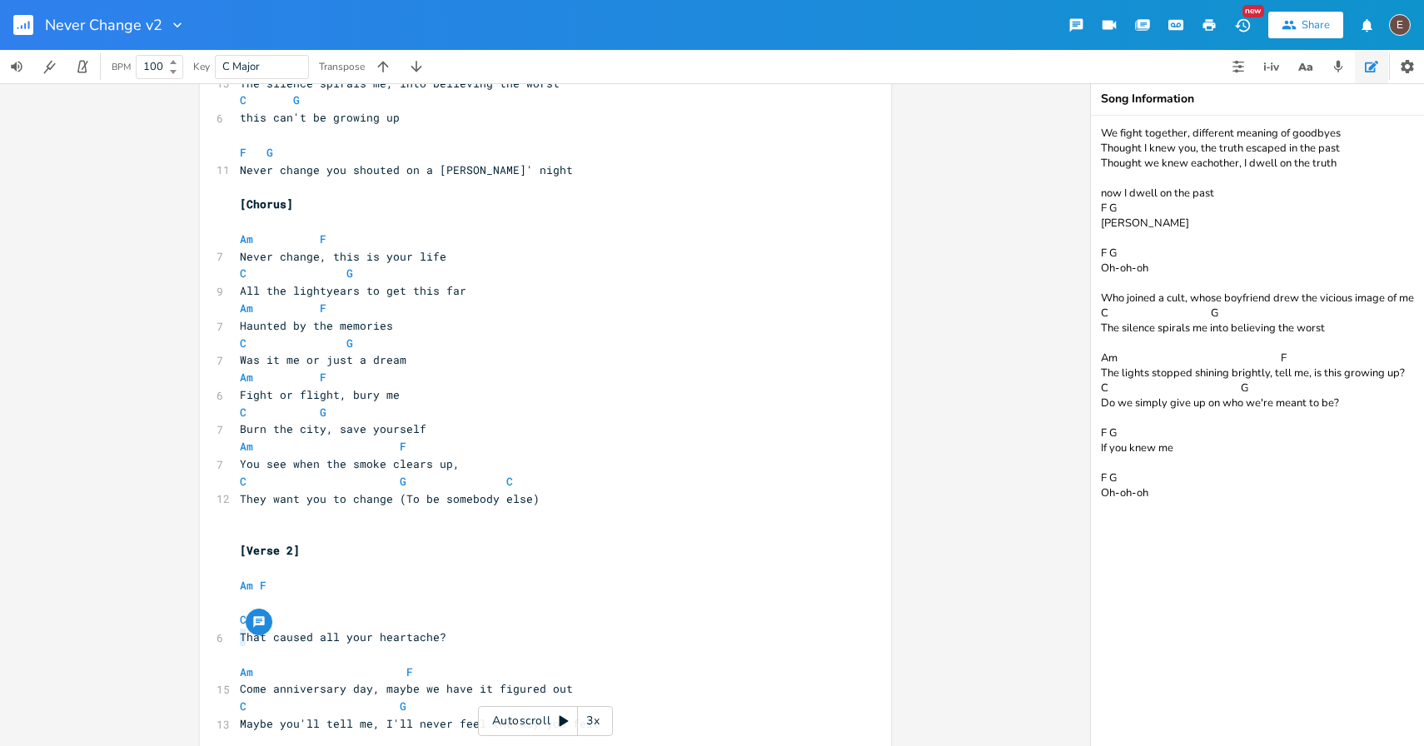
scroll to position [596, 0]
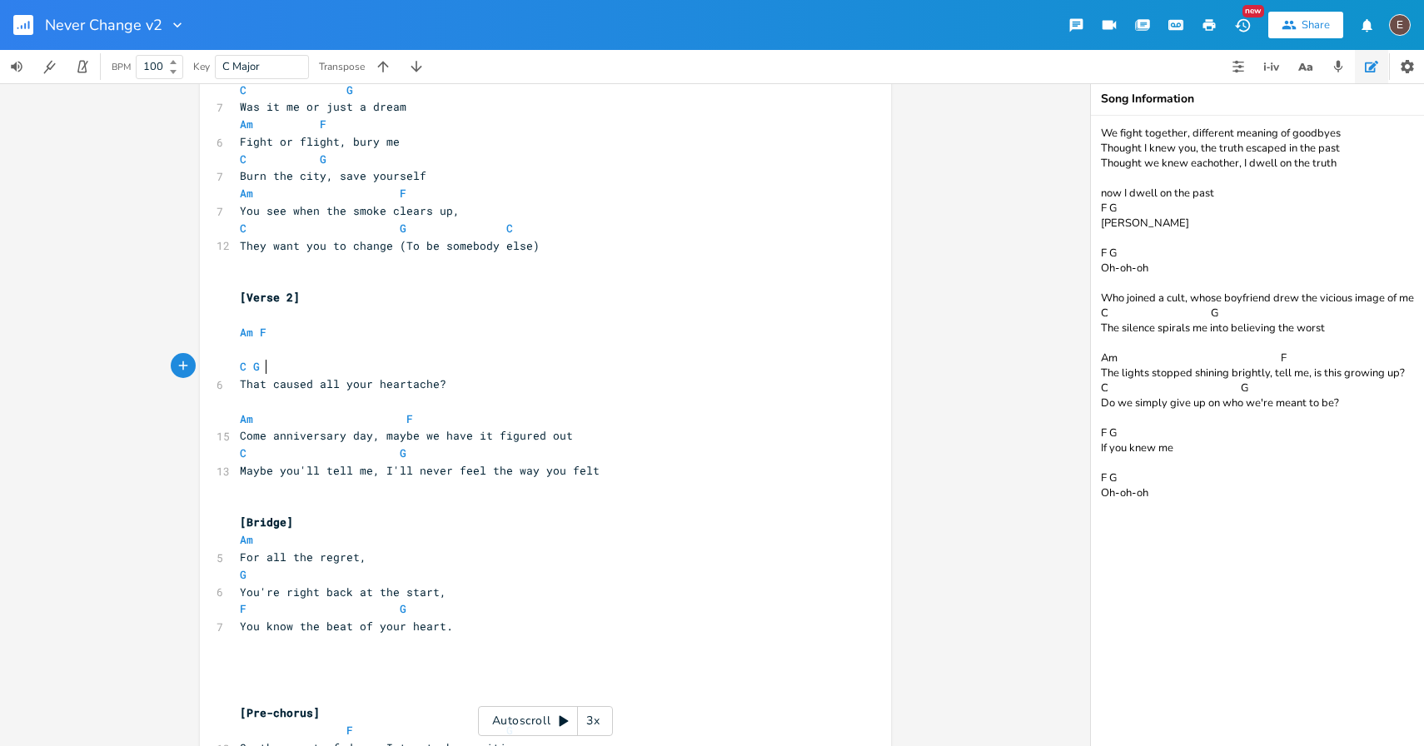
click at [495, 375] on pre "That caused all your heartache?" at bounding box center [536, 383] width 601 height 17
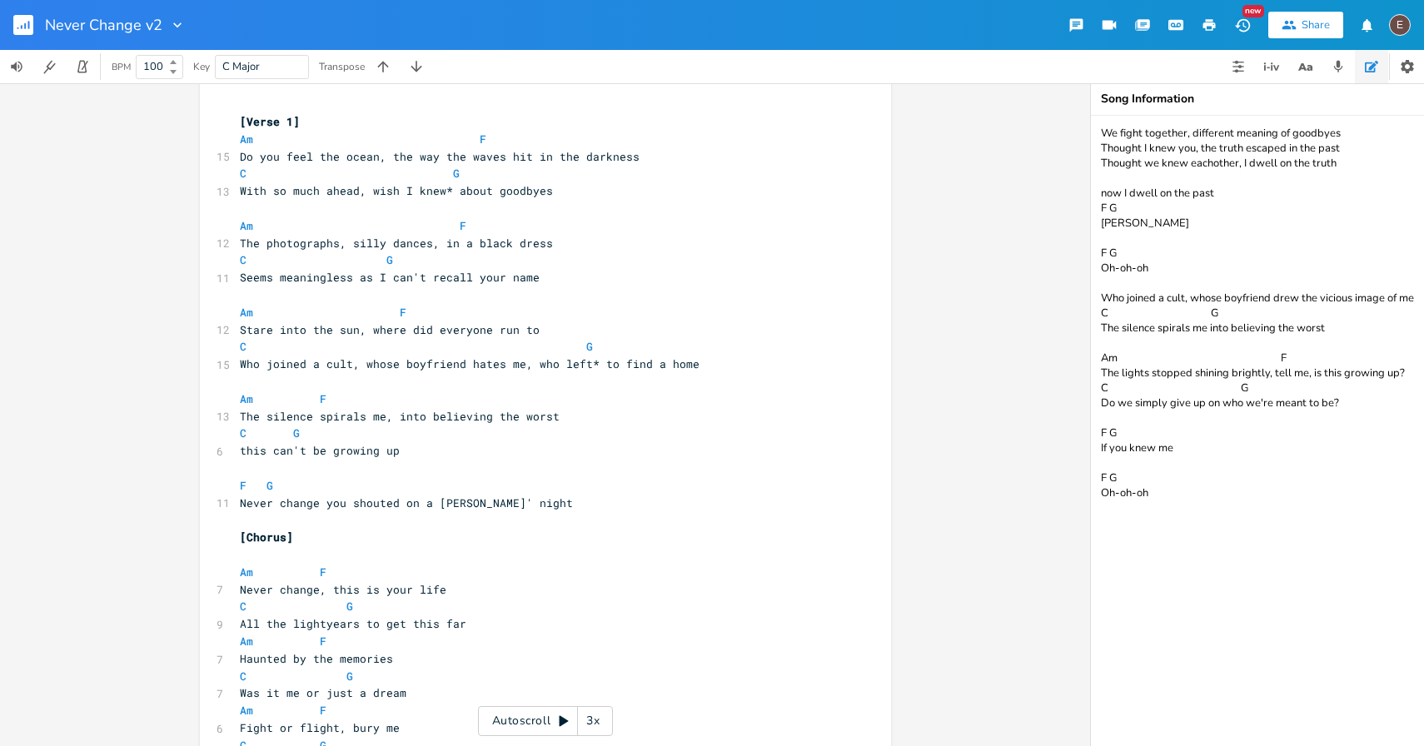
scroll to position [0, 0]
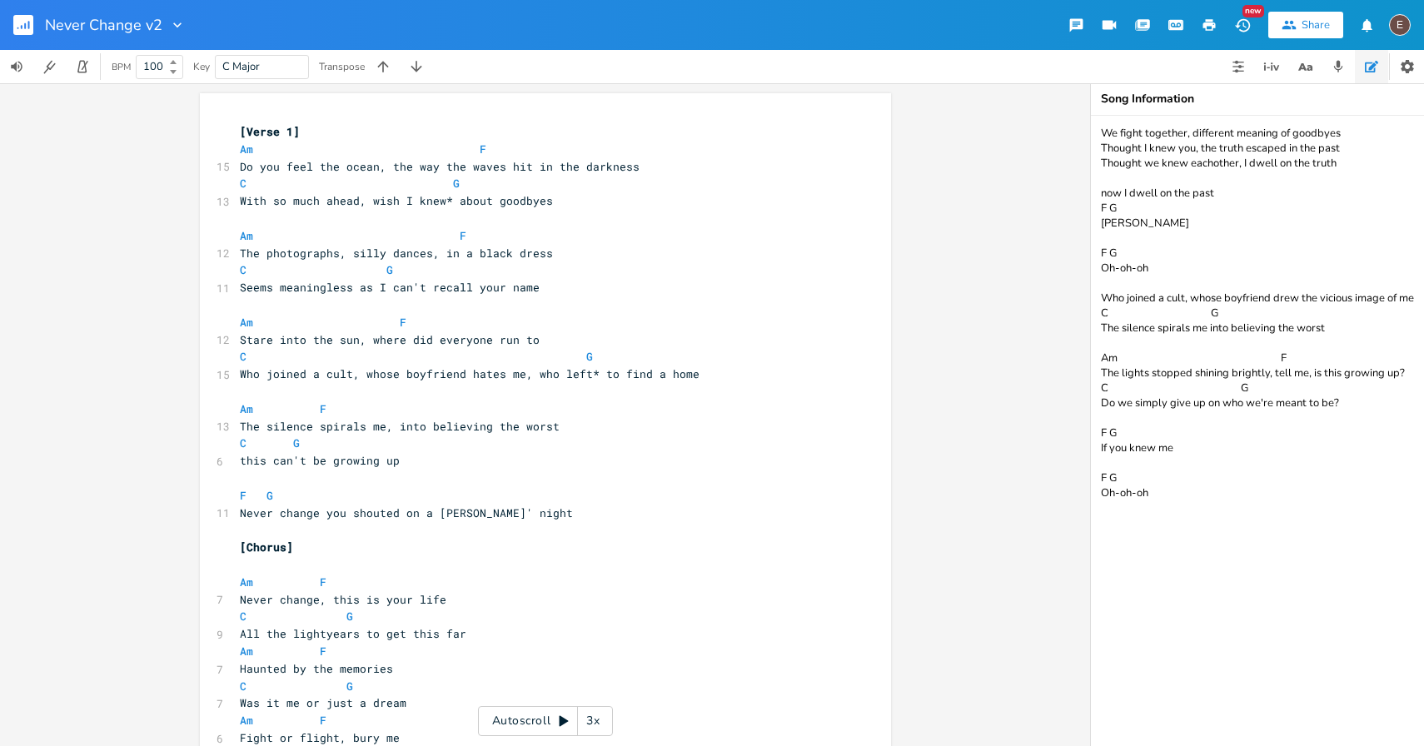
click at [236, 132] on pre "[Verse 1]" at bounding box center [536, 131] width 601 height 17
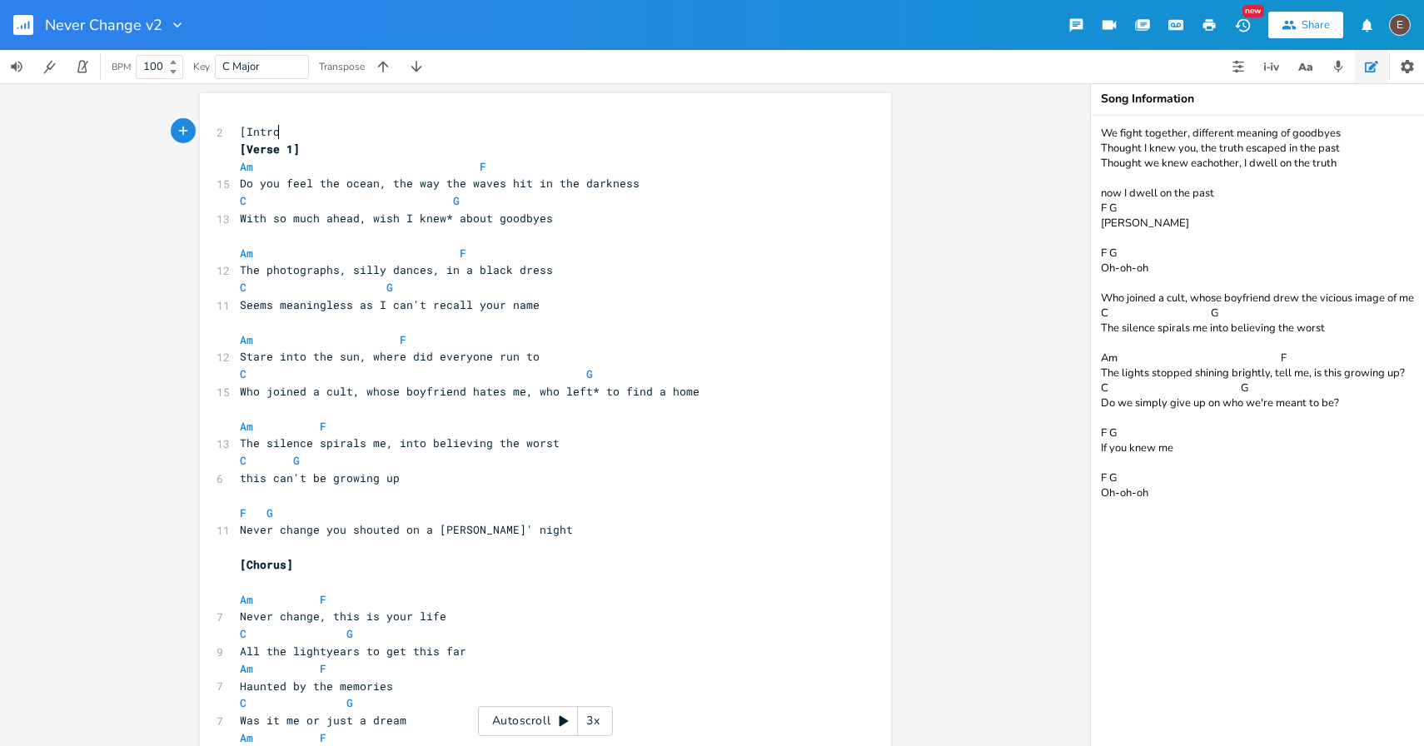
type textarea "[Intro]"
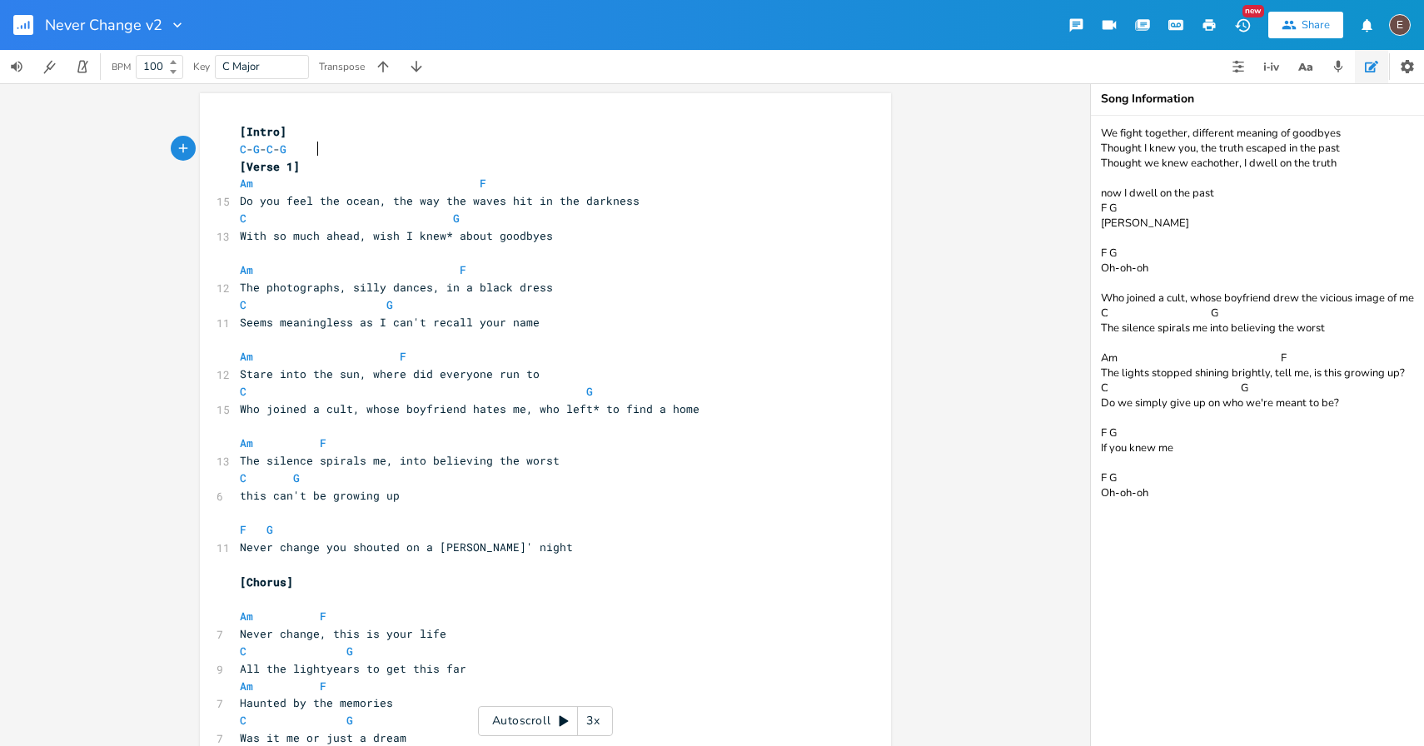
type textarea "C - G - C -G"
type textarea "G"
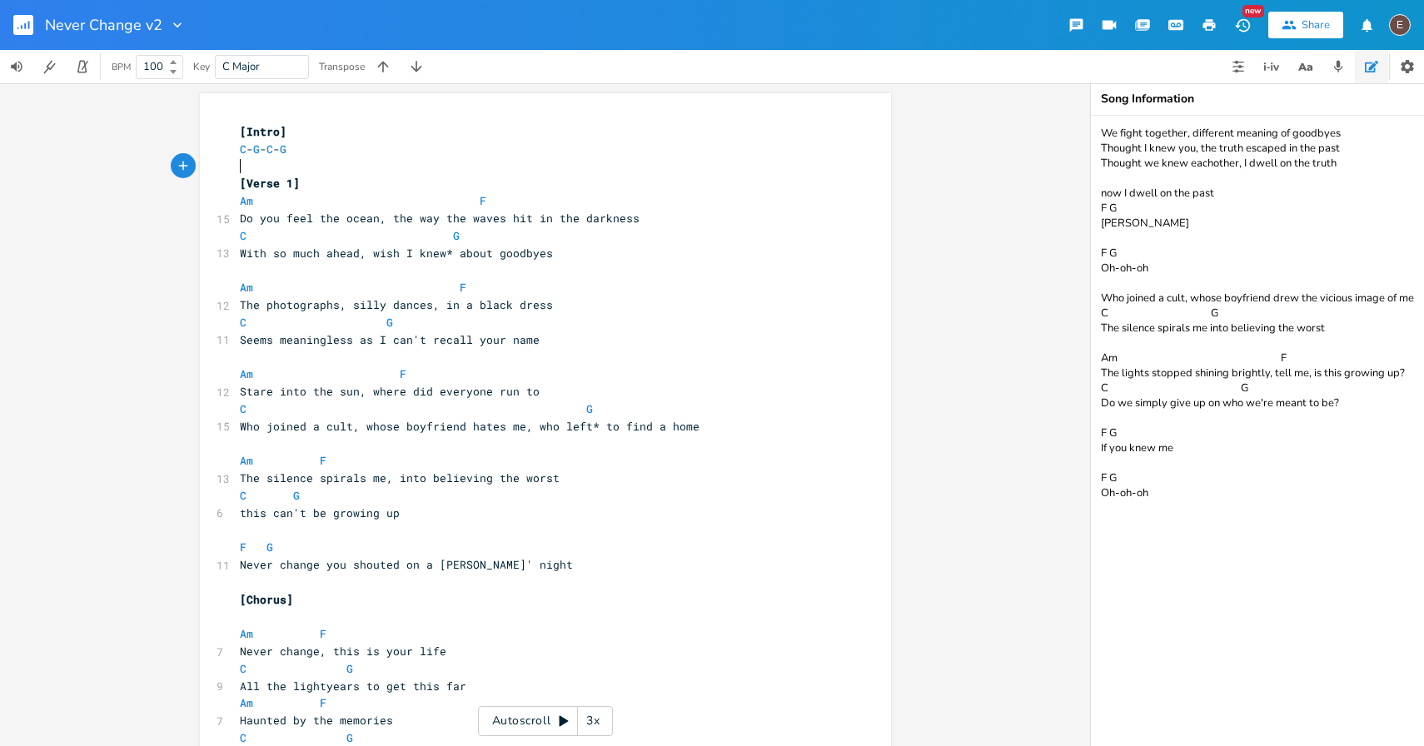
scroll to position [10, 0]
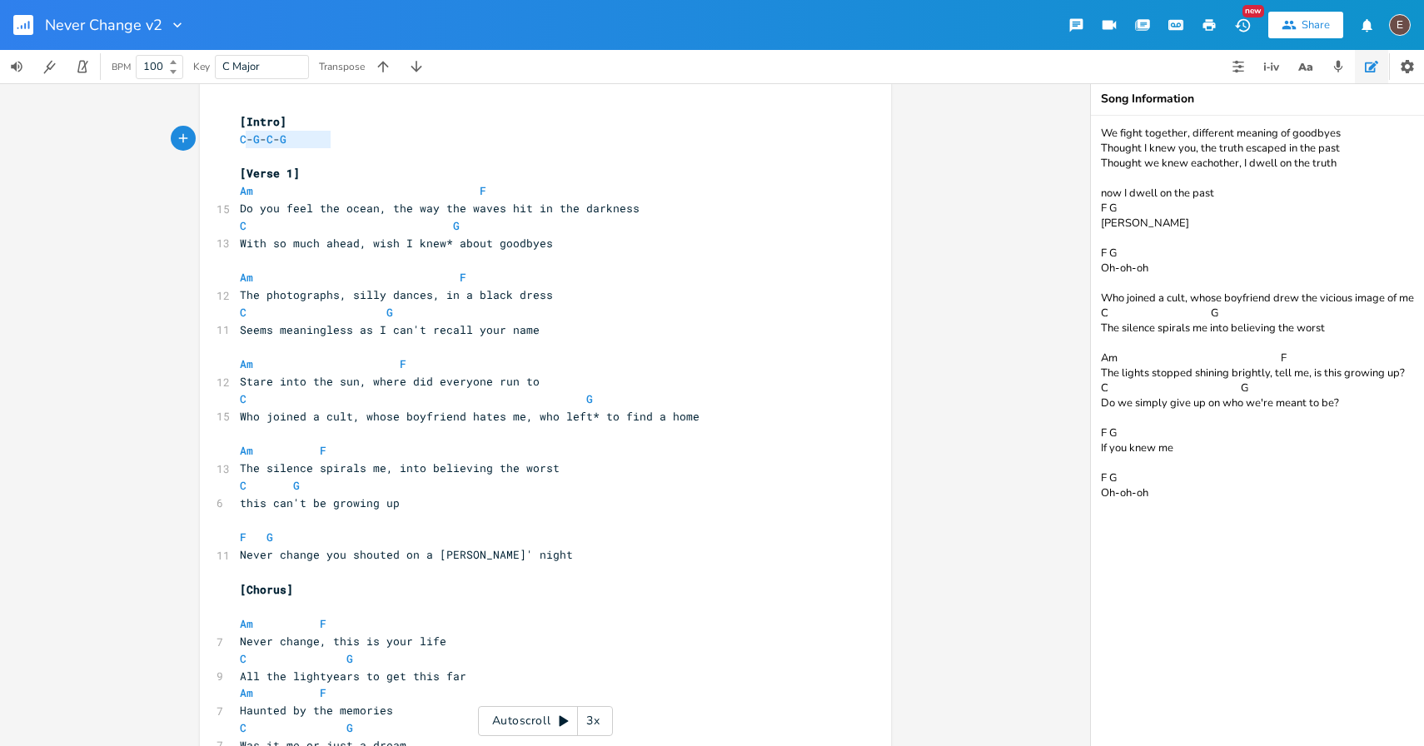
type textarea "C - G - C - G"
drag, startPoint x: 329, startPoint y: 135, endPoint x: 231, endPoint y: 137, distance: 97.4
click at [236, 137] on pre "C - G - C - G" at bounding box center [536, 139] width 601 height 17
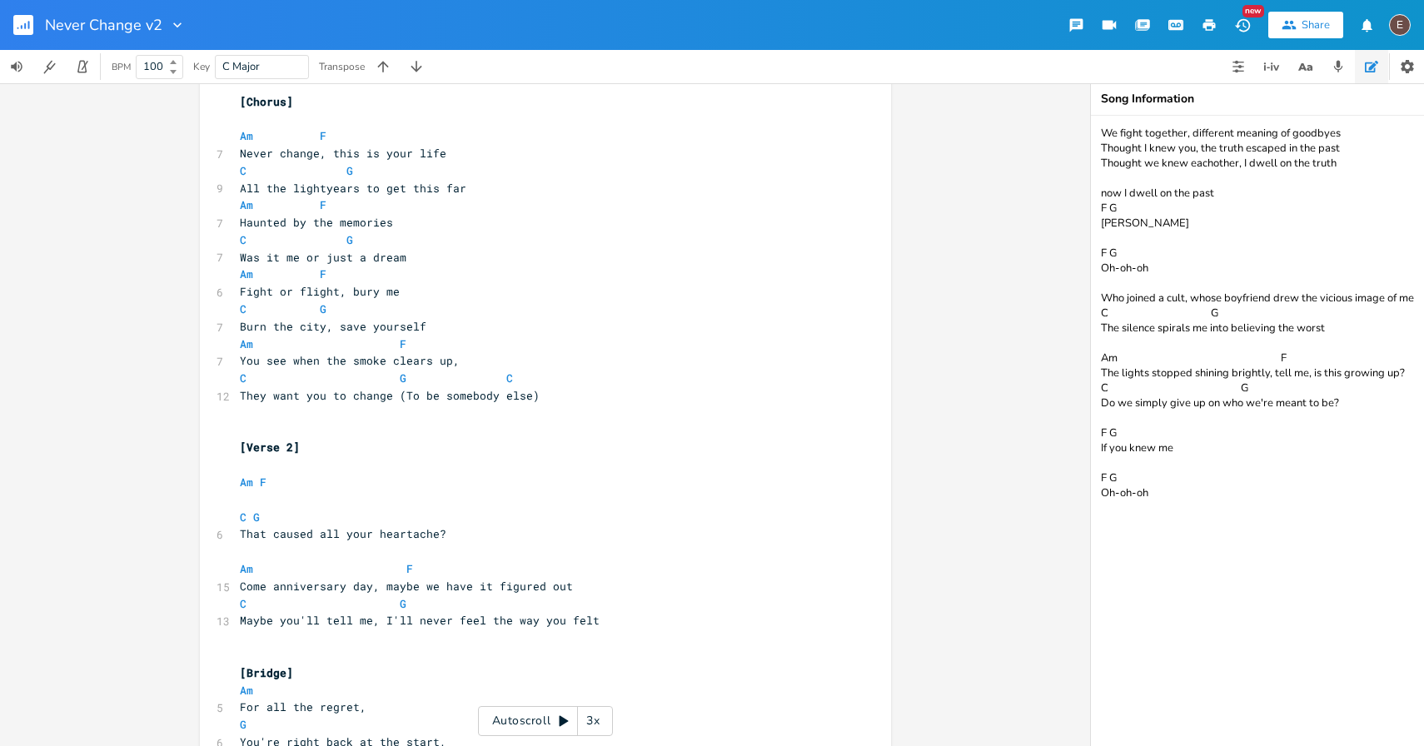
scroll to position [510, 0]
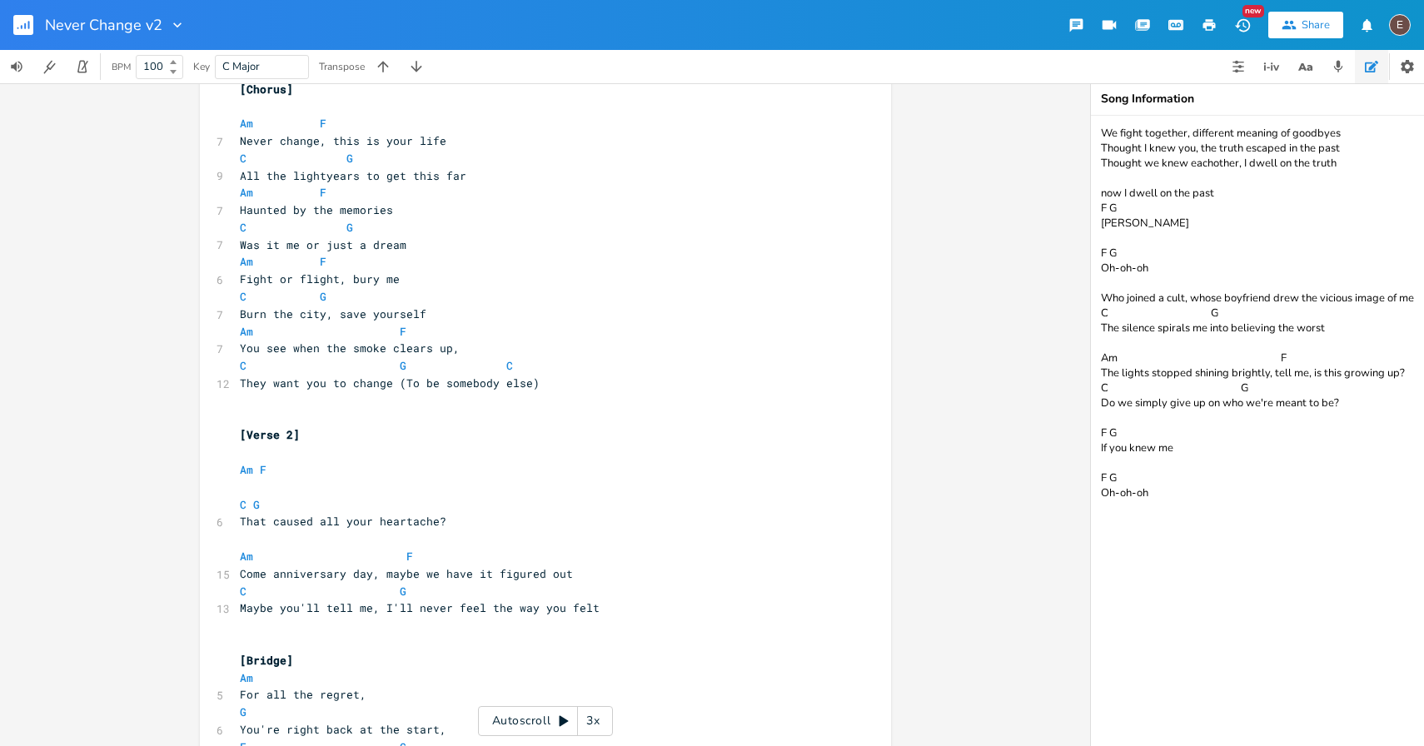
click at [543, 389] on pre "They want you to change (To be somebody else)" at bounding box center [536, 383] width 601 height 17
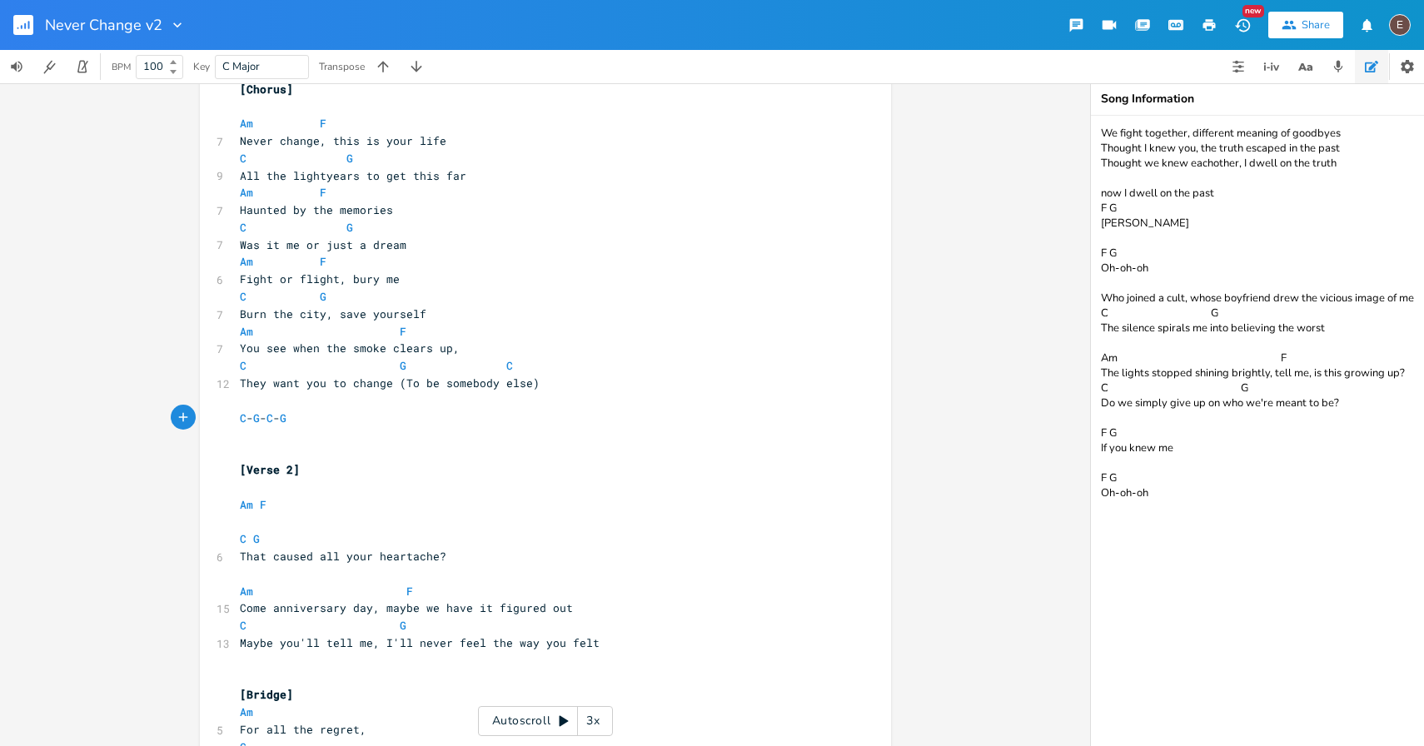
click at [457, 424] on pre "C - G - C - G" at bounding box center [536, 418] width 601 height 17
click at [423, 437] on pre "​" at bounding box center [536, 434] width 601 height 17
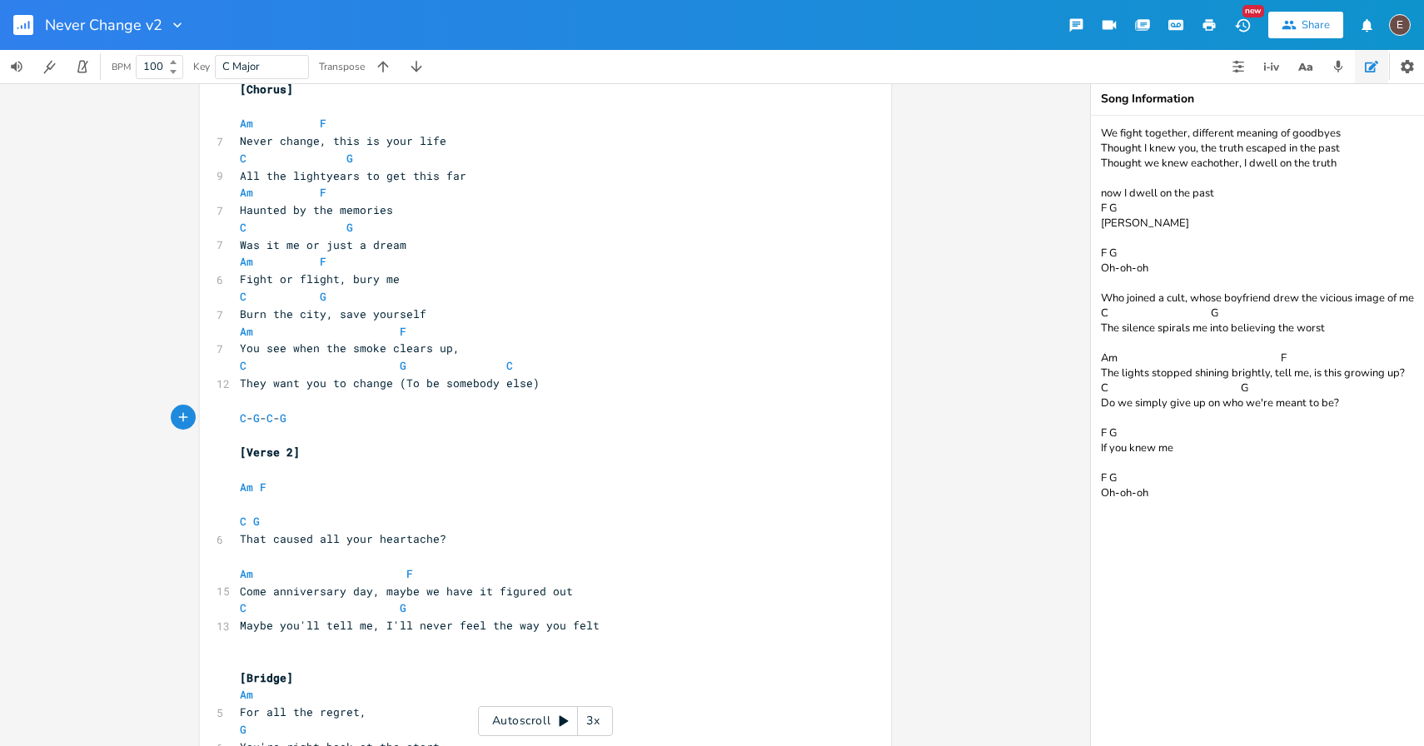
click at [290, 468] on pre "​" at bounding box center [536, 469] width 601 height 17
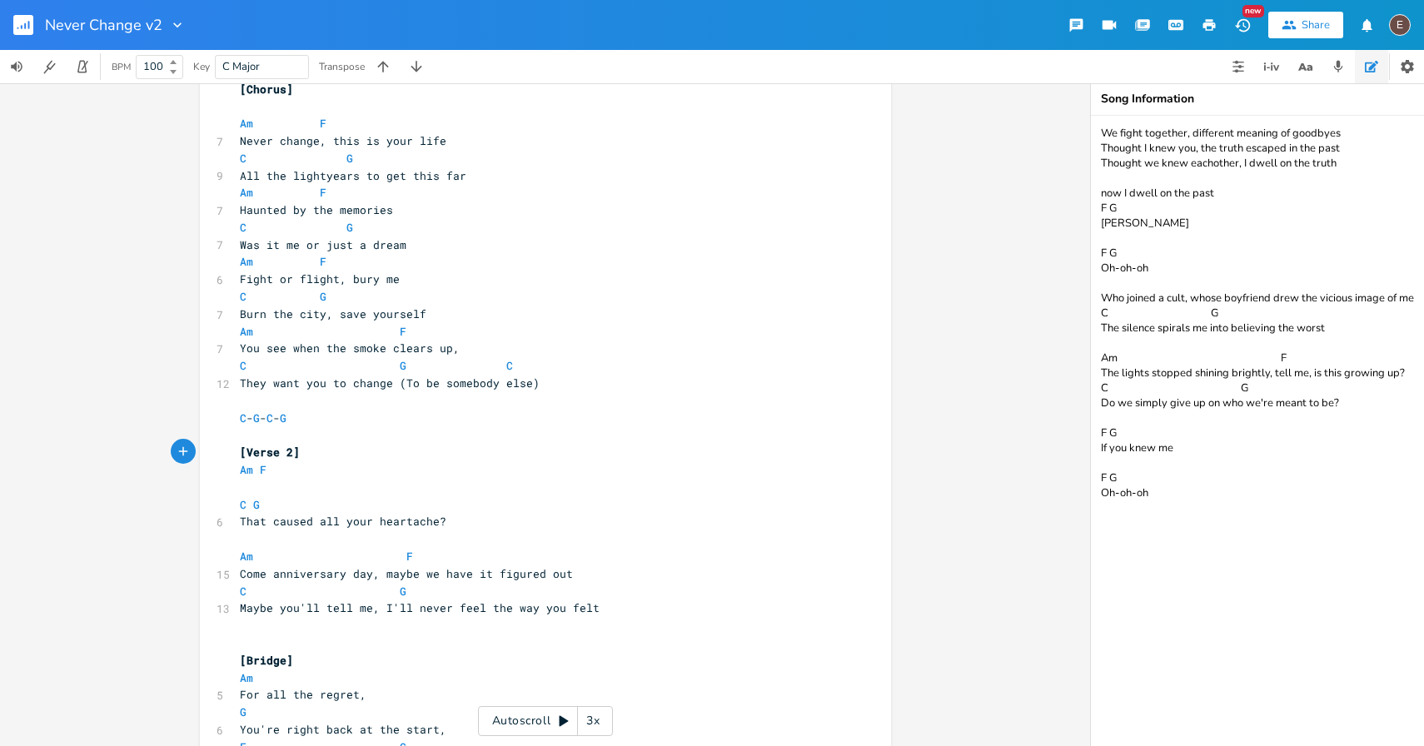
click at [310, 478] on pre "Am F" at bounding box center [536, 469] width 601 height 17
click at [312, 484] on pre "​" at bounding box center [536, 487] width 601 height 17
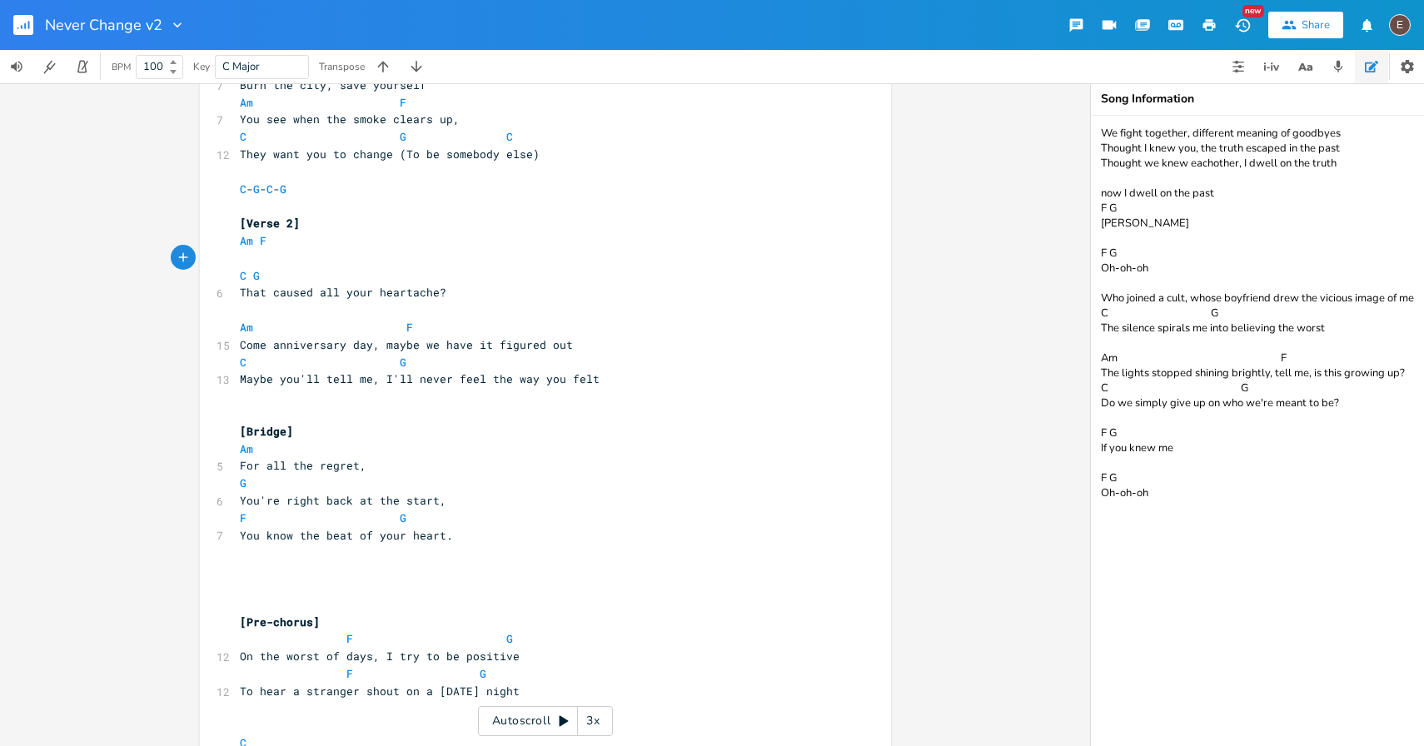
scroll to position [748, 0]
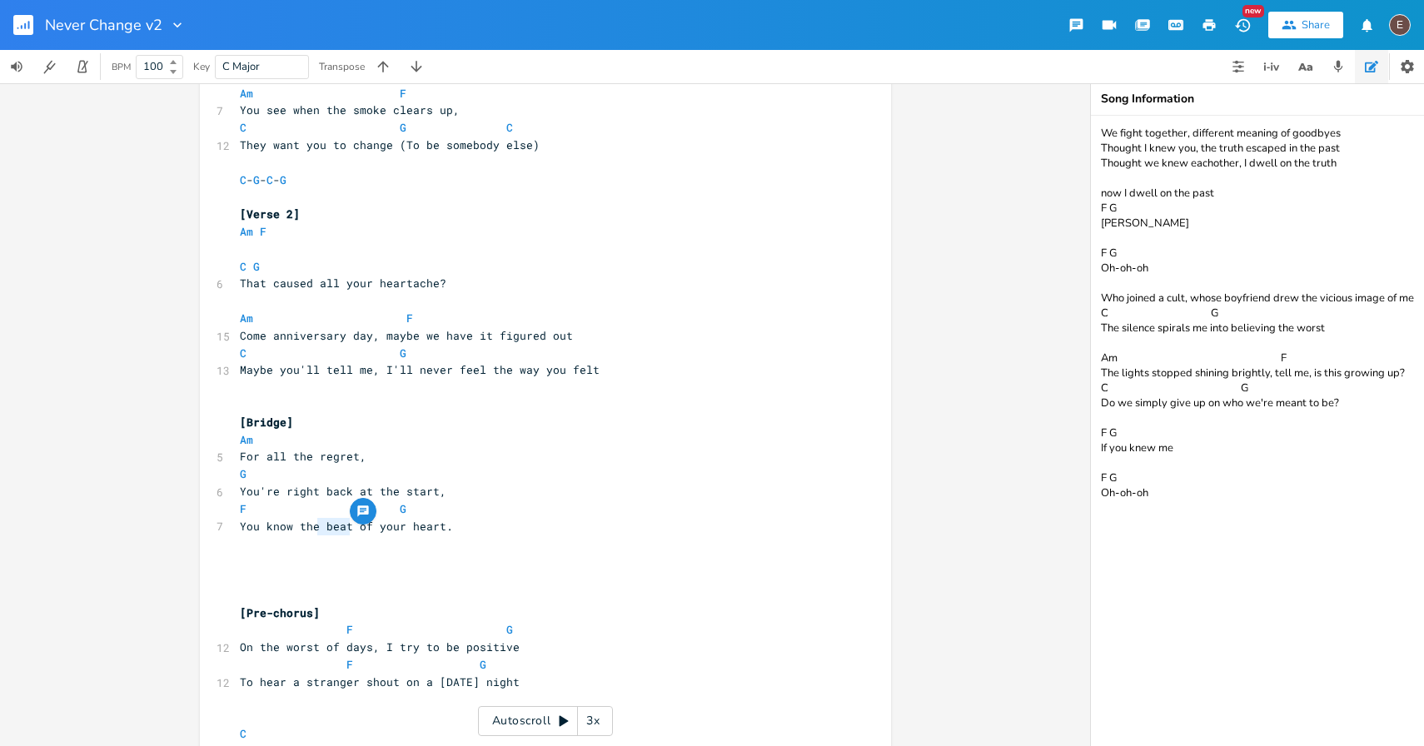
type textarea "he beat"
drag, startPoint x: 348, startPoint y: 529, endPoint x: 297, endPoint y: 530, distance: 50.8
click at [297, 530] on span "You know the beat of your heart." at bounding box center [346, 526] width 213 height 15
type textarea "the beat of"
drag, startPoint x: 363, startPoint y: 530, endPoint x: 294, endPoint y: 530, distance: 69.1
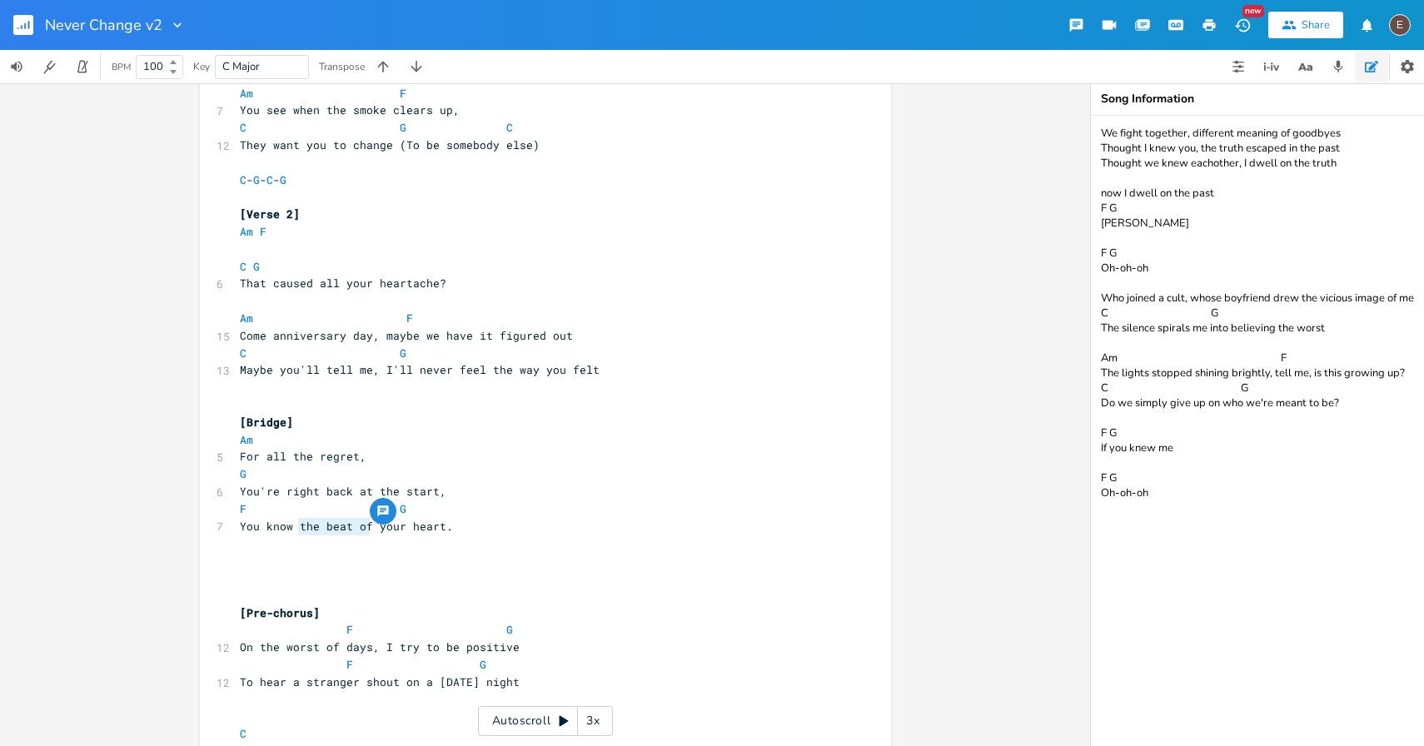
click at [294, 530] on span "You know the beat of your heart." at bounding box center [346, 526] width 213 height 15
click at [240, 530] on span "You know the beat of your heart." at bounding box center [346, 526] width 213 height 15
type textarea "Y"
drag, startPoint x: 240, startPoint y: 530, endPoint x: 231, endPoint y: 529, distance: 9.2
click at [236, 529] on pre "You know the beat of your heart." at bounding box center [536, 526] width 601 height 17
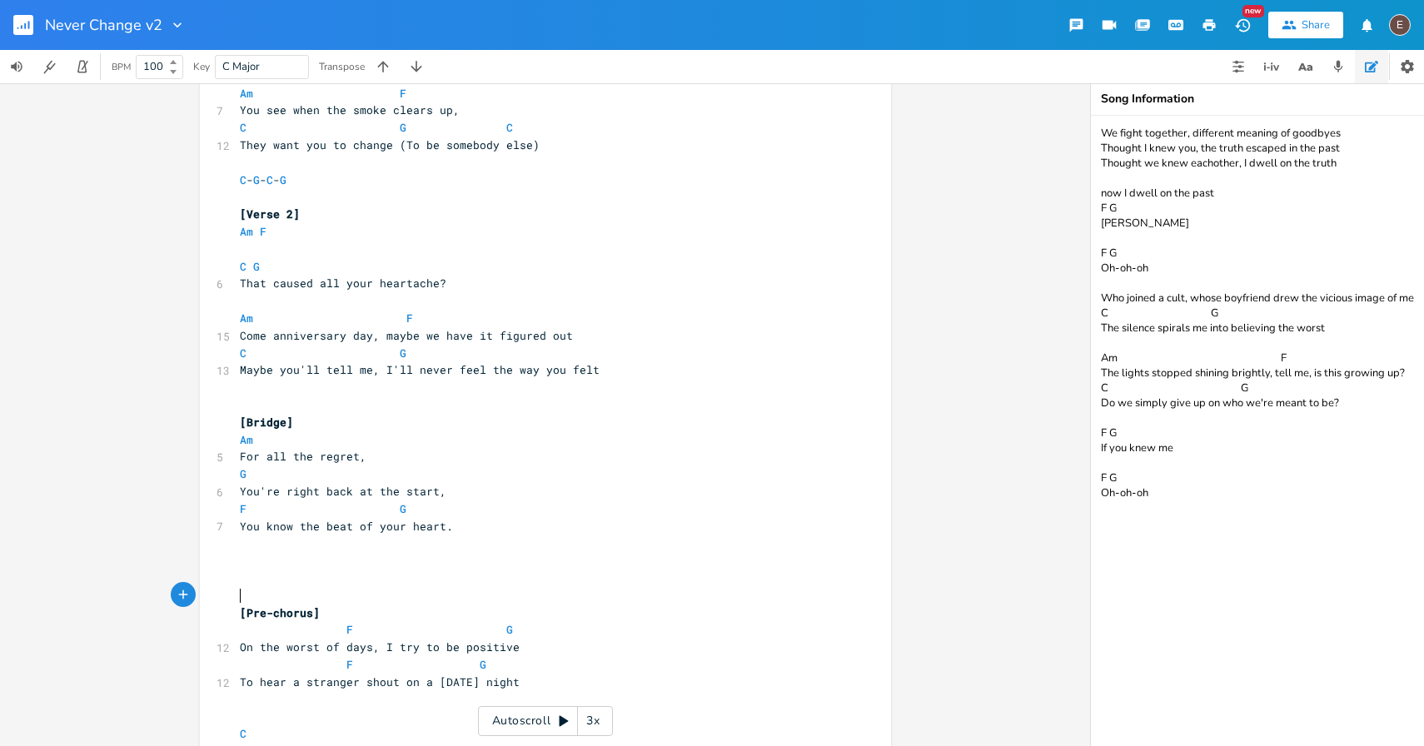
click at [337, 589] on pre "​" at bounding box center [536, 595] width 601 height 17
click at [349, 533] on pre "You know the beat of your heart." at bounding box center [536, 526] width 601 height 17
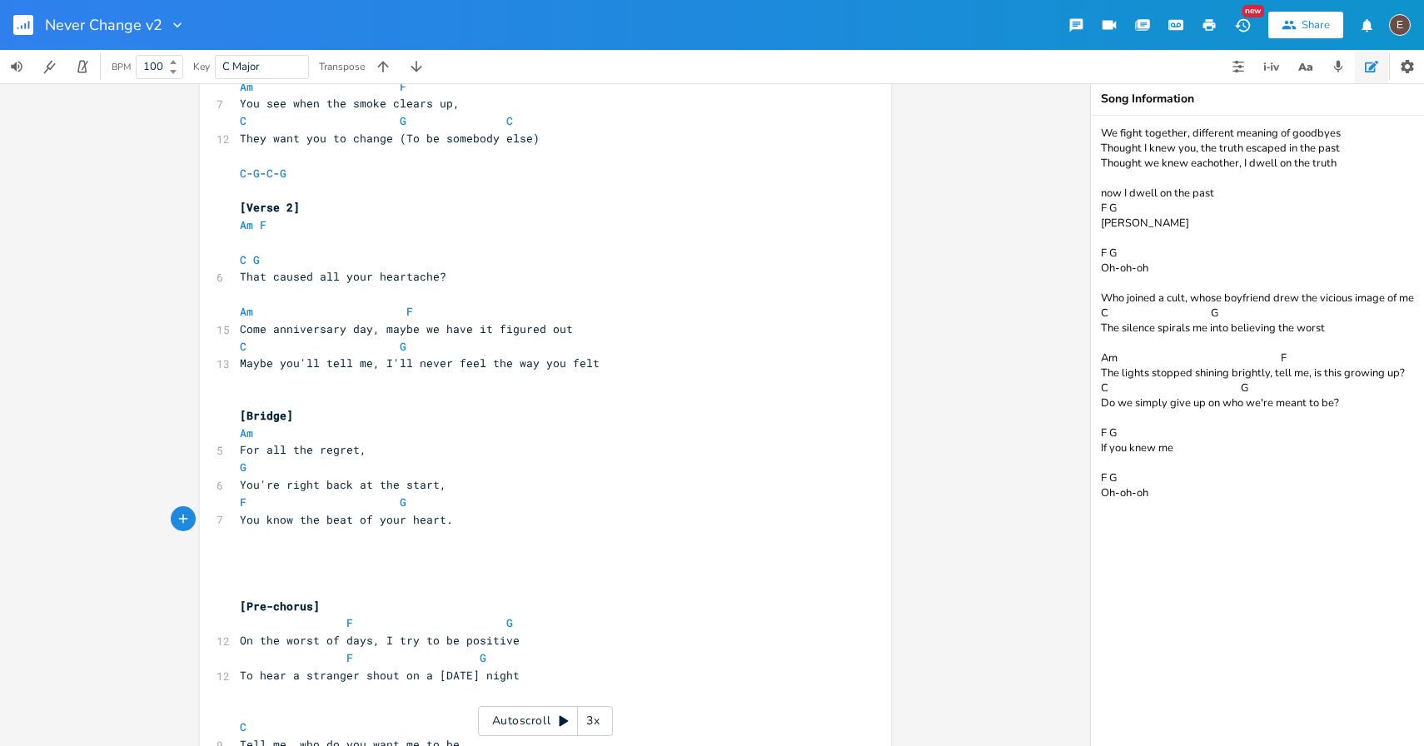
scroll to position [763, 0]
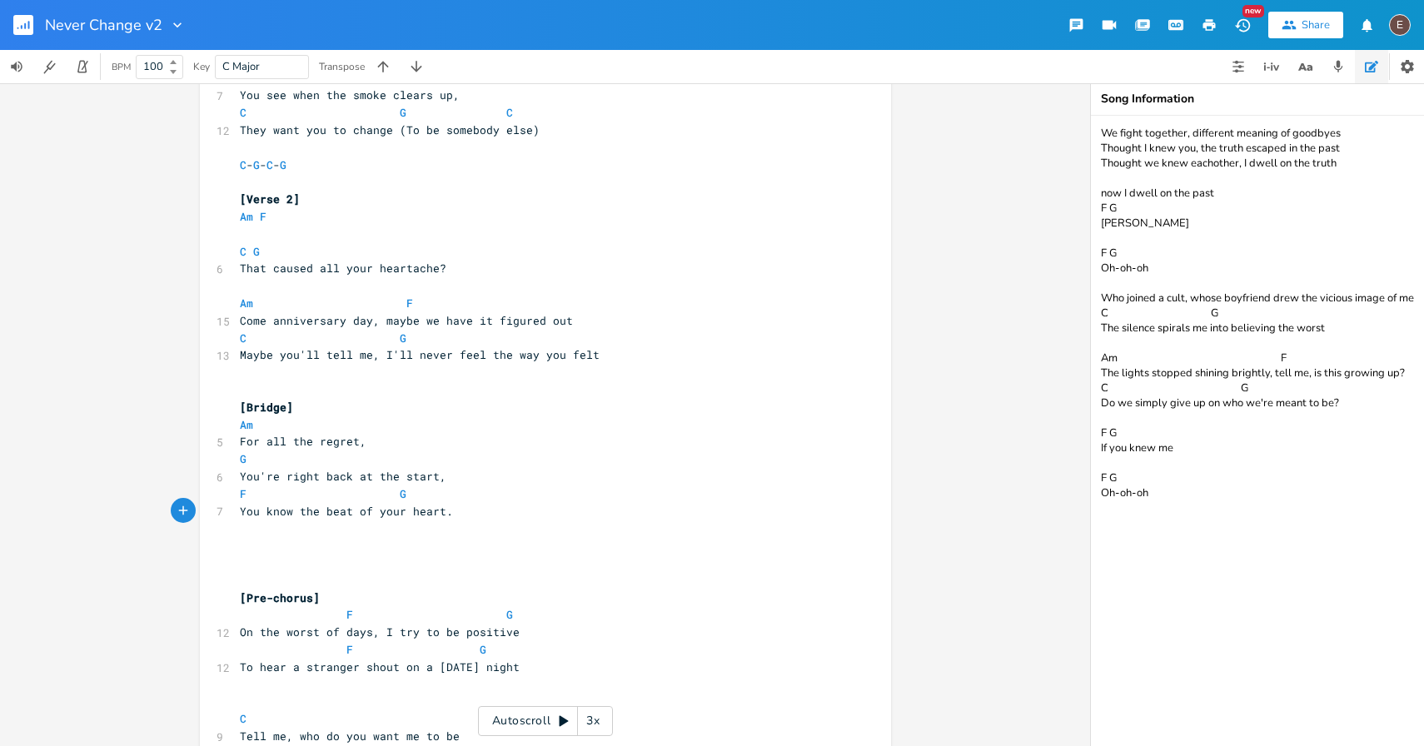
click at [346, 390] on pre "​" at bounding box center [536, 389] width 601 height 17
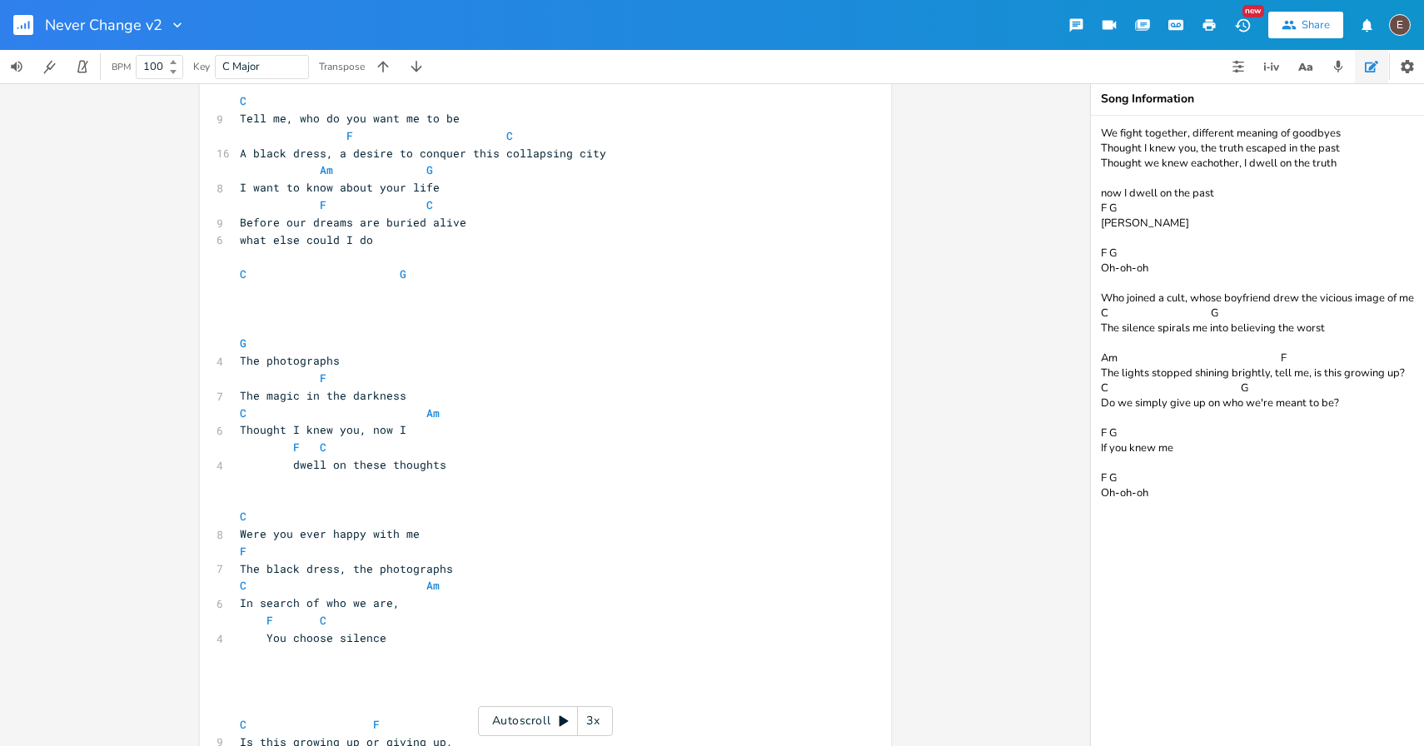
scroll to position [0, 0]
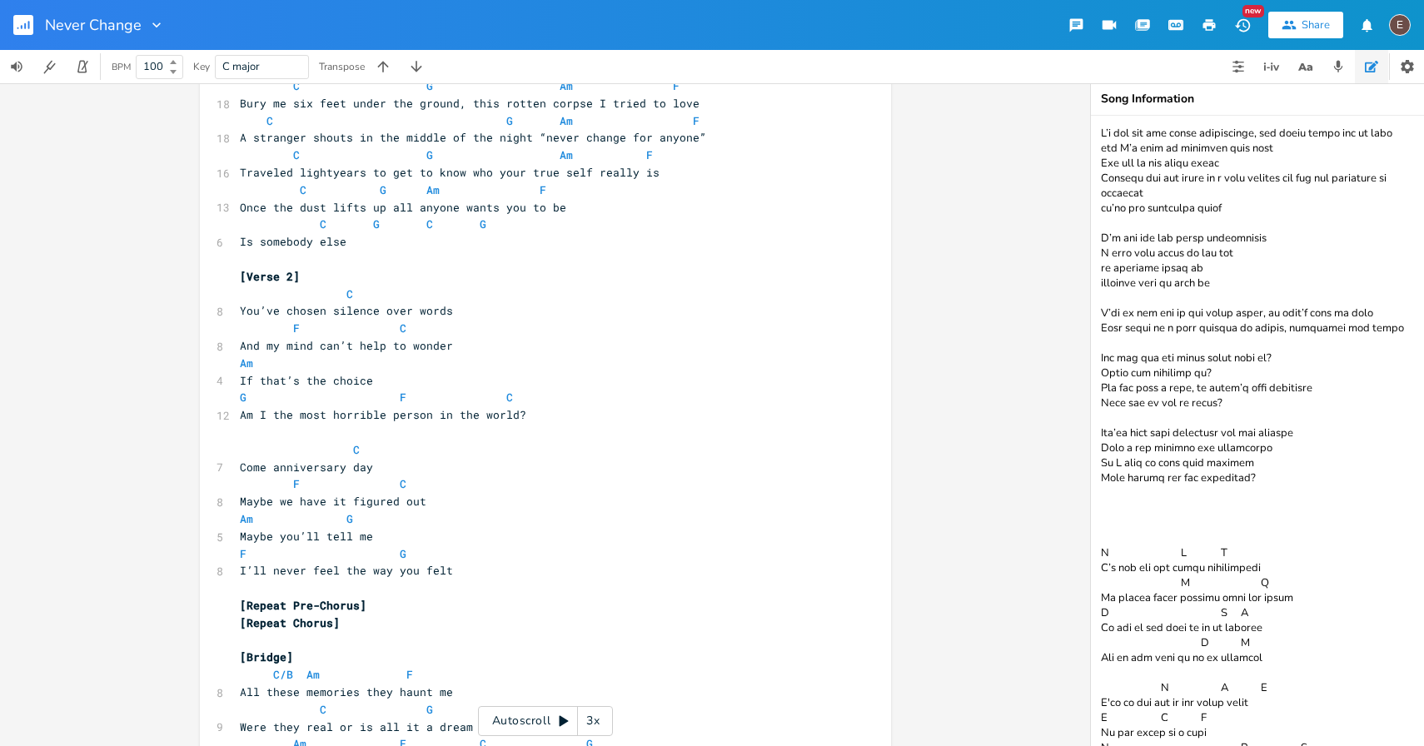
scroll to position [2006, 0]
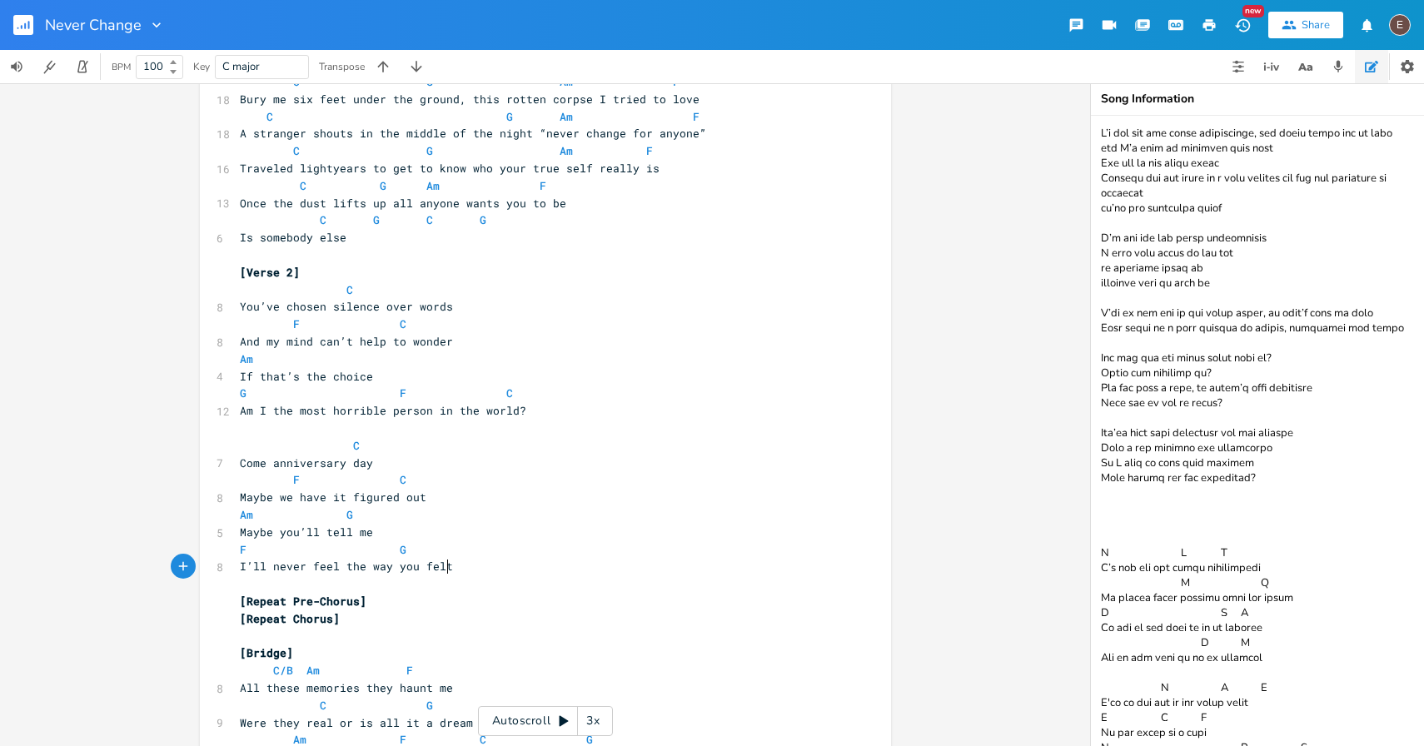
click at [455, 570] on pre "I’ll never feel the way you felt" at bounding box center [536, 566] width 601 height 17
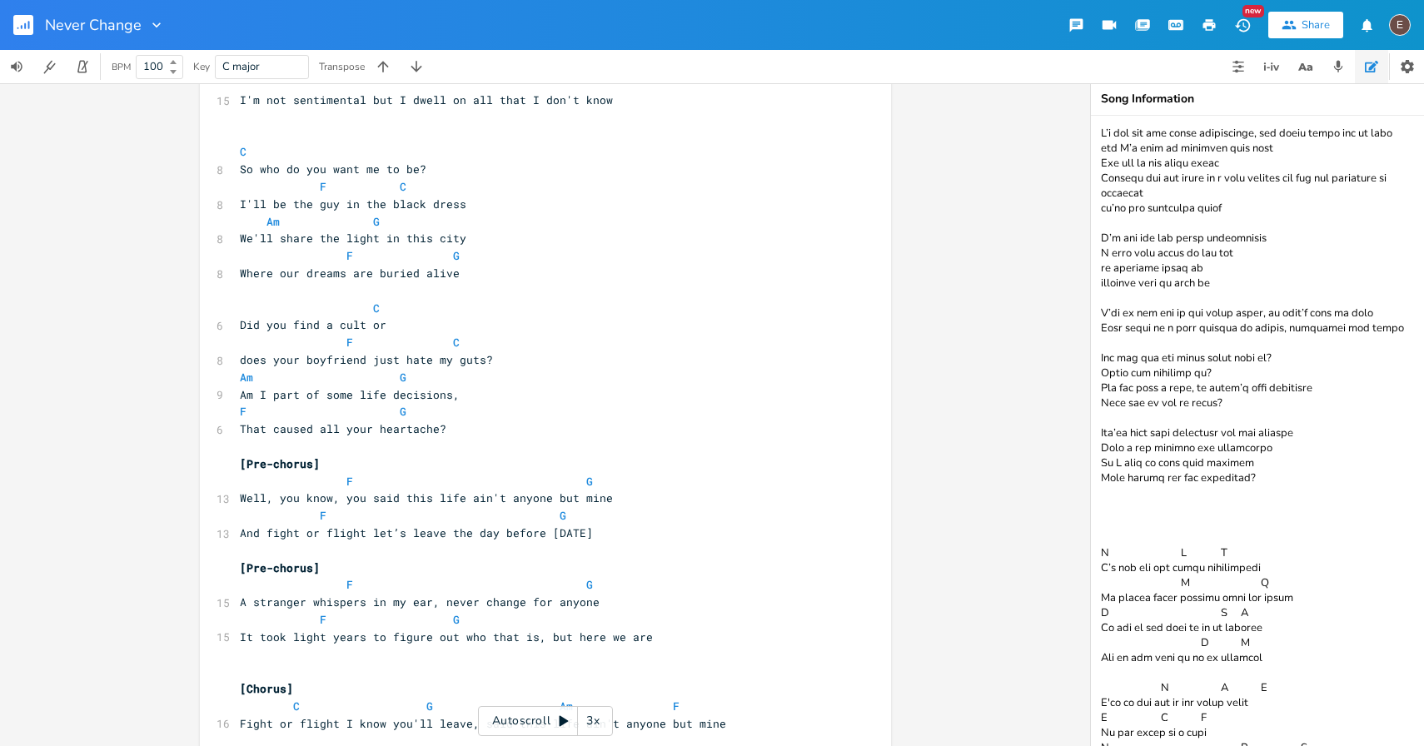
scroll to position [1176, 0]
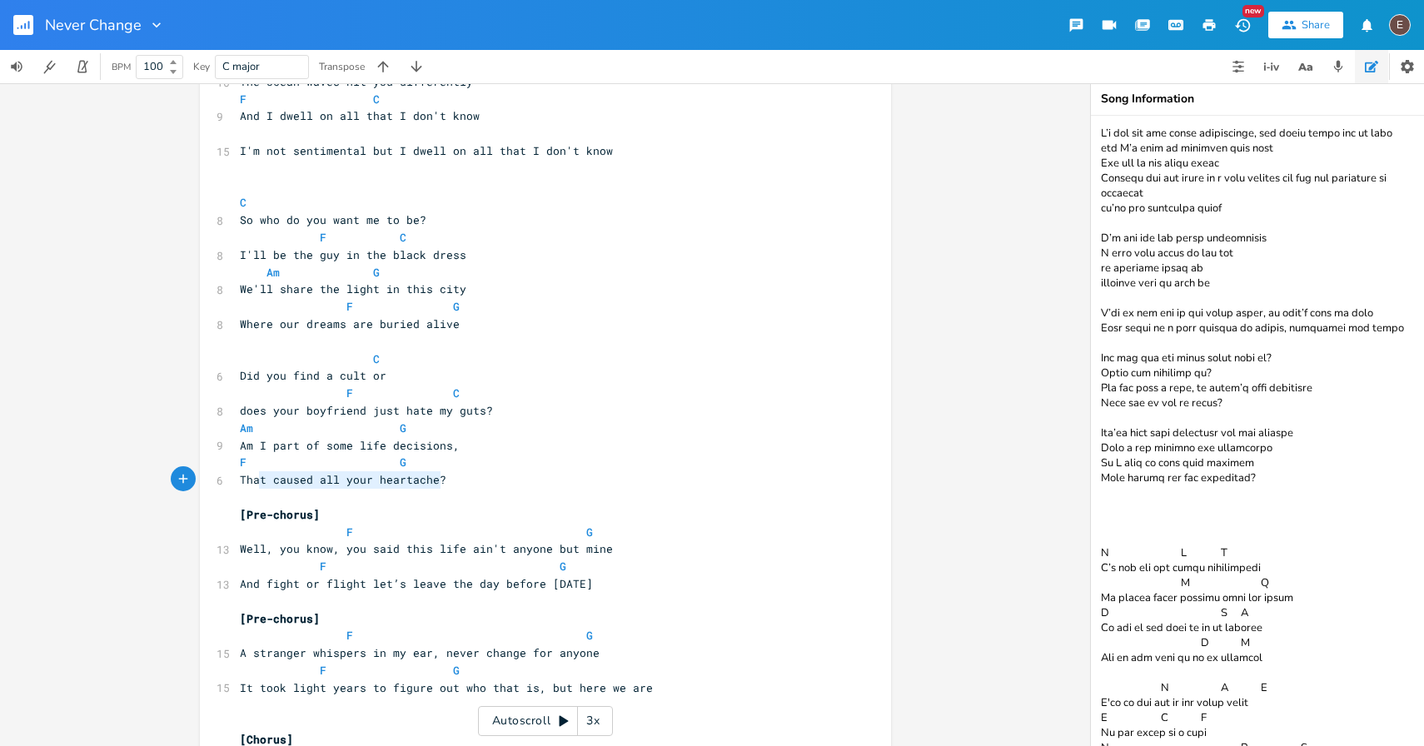
type textarea "That caused all your heartache?"
drag, startPoint x: 470, startPoint y: 473, endPoint x: 223, endPoint y: 486, distance: 246.8
click at [223, 486] on div "That caused all your heartache? x [Intro] C - G - C - G ​ [Verse 1] C Am 9 I'm …" at bounding box center [545, 364] width 691 height 2893
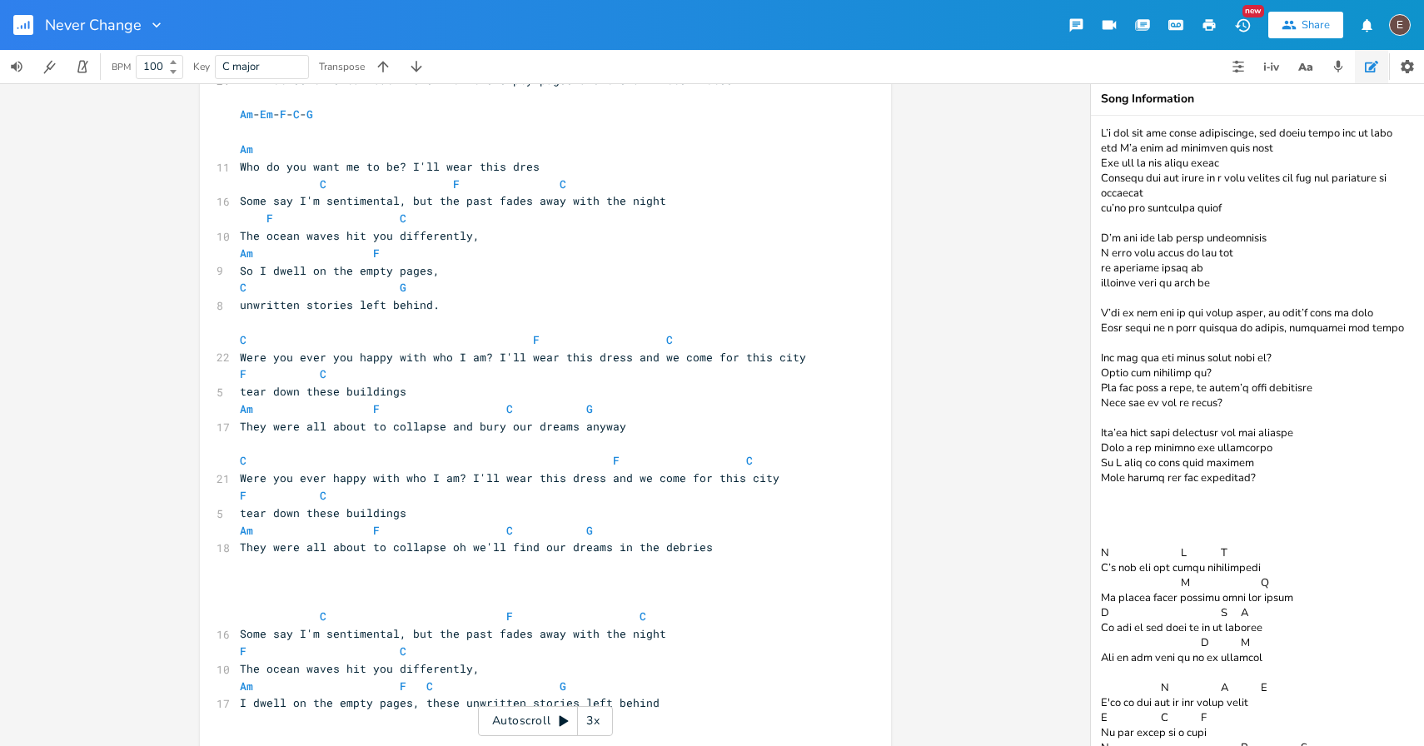
scroll to position [0, 0]
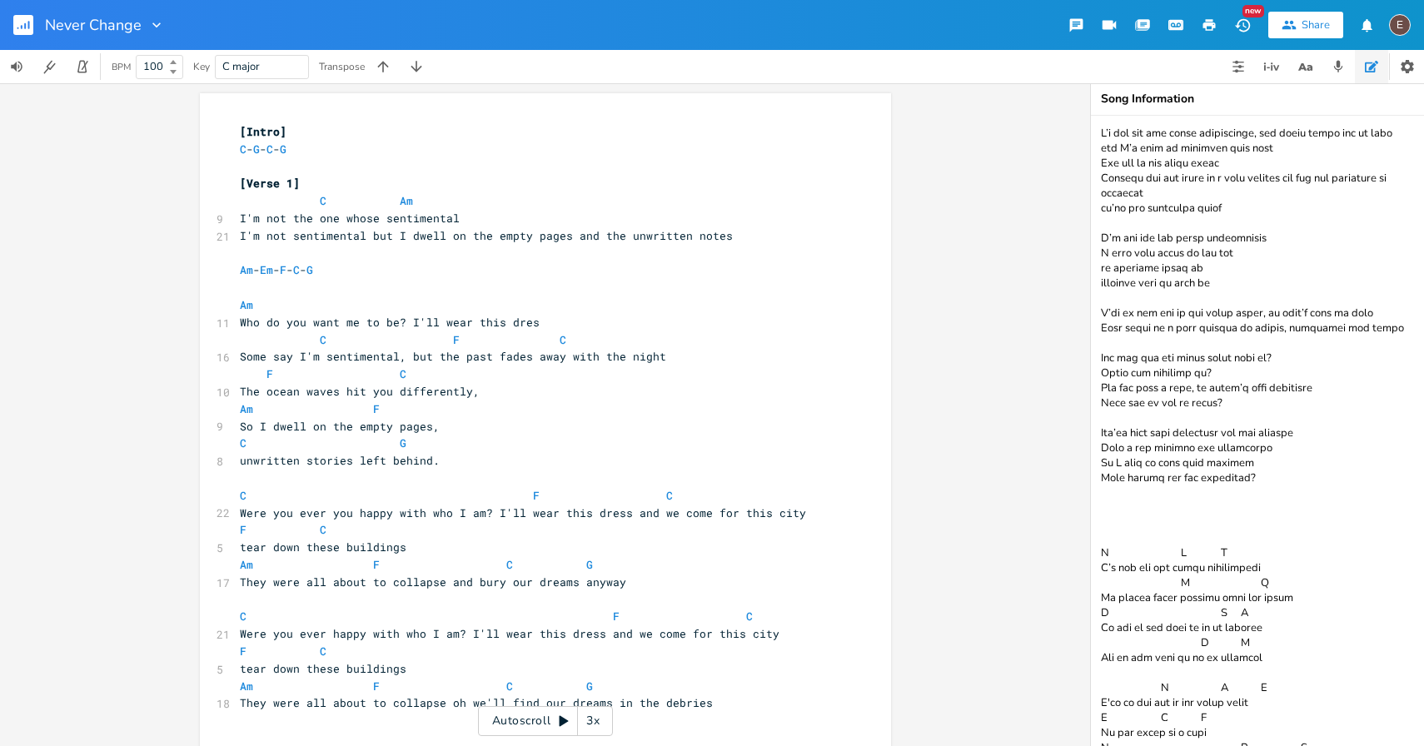
click at [27, 22] on rect "button" at bounding box center [23, 25] width 20 height 20
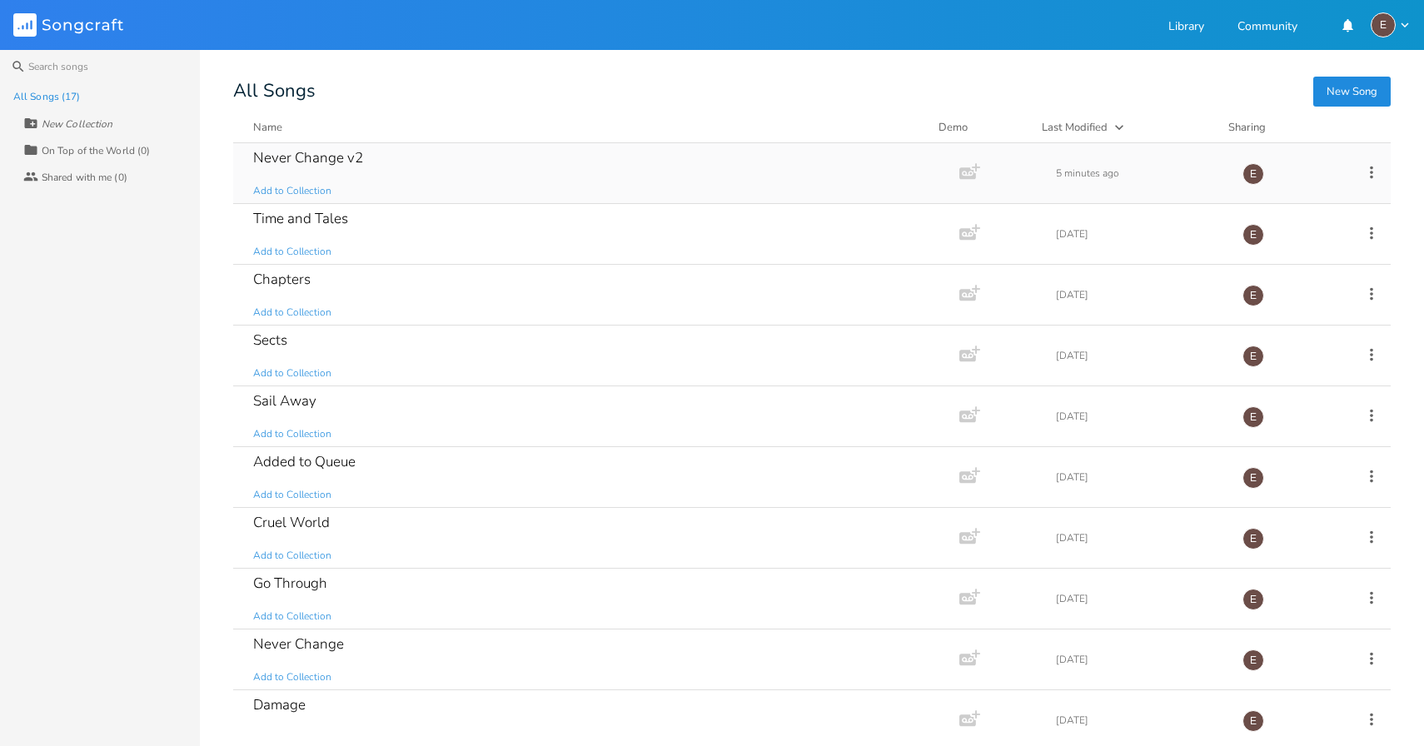
click at [370, 176] on div "Never Change v2 Add to Collection" at bounding box center [592, 173] width 679 height 60
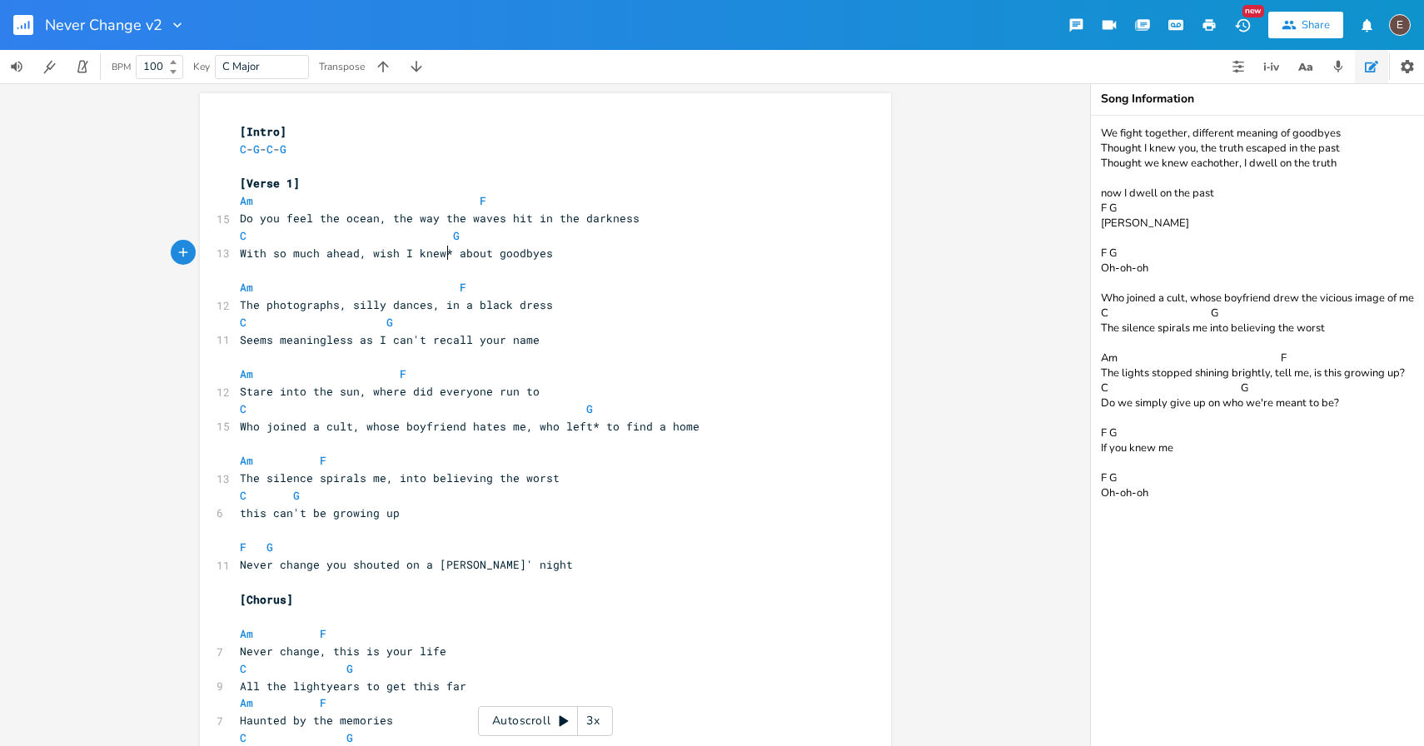
click at [440, 255] on span "With so much ahead, wish I knew* about goodbyes" at bounding box center [396, 253] width 313 height 15
type textarea "the truth"
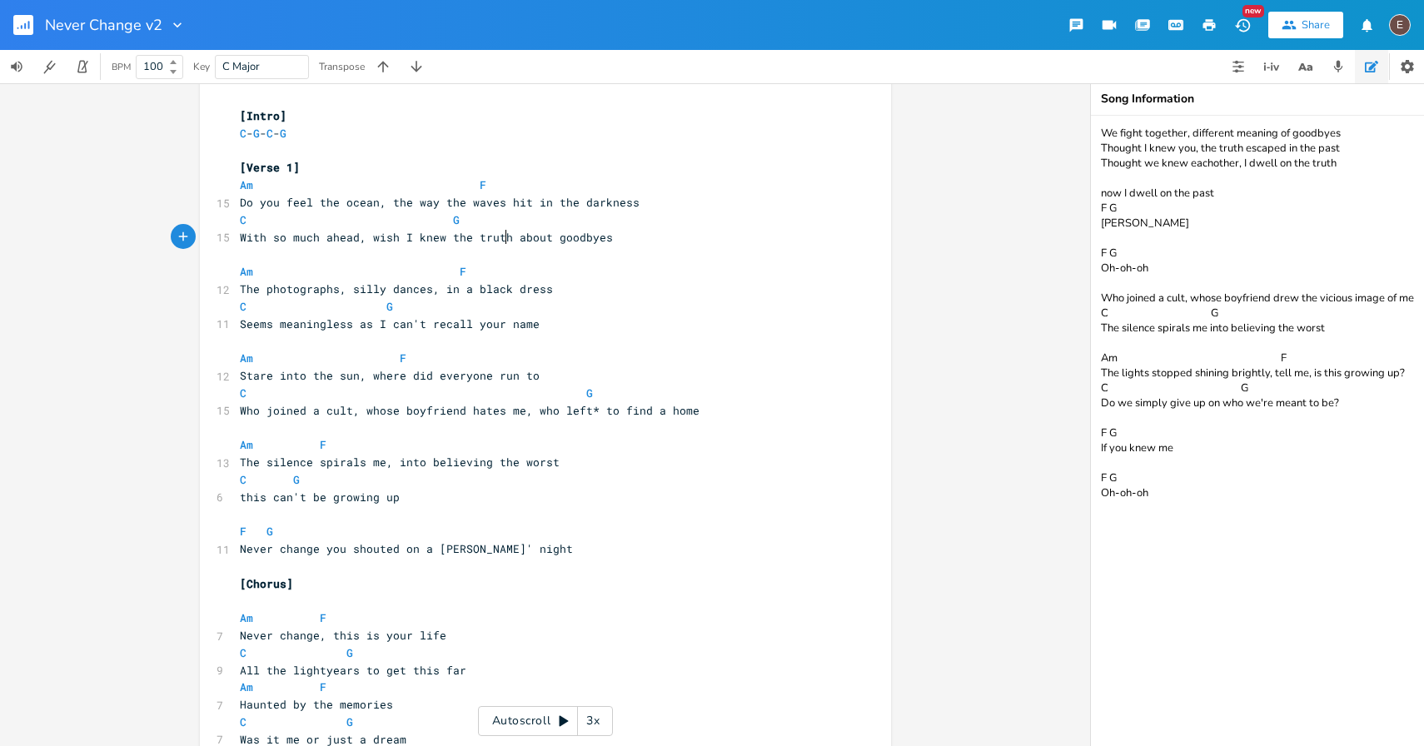
scroll to position [26, 0]
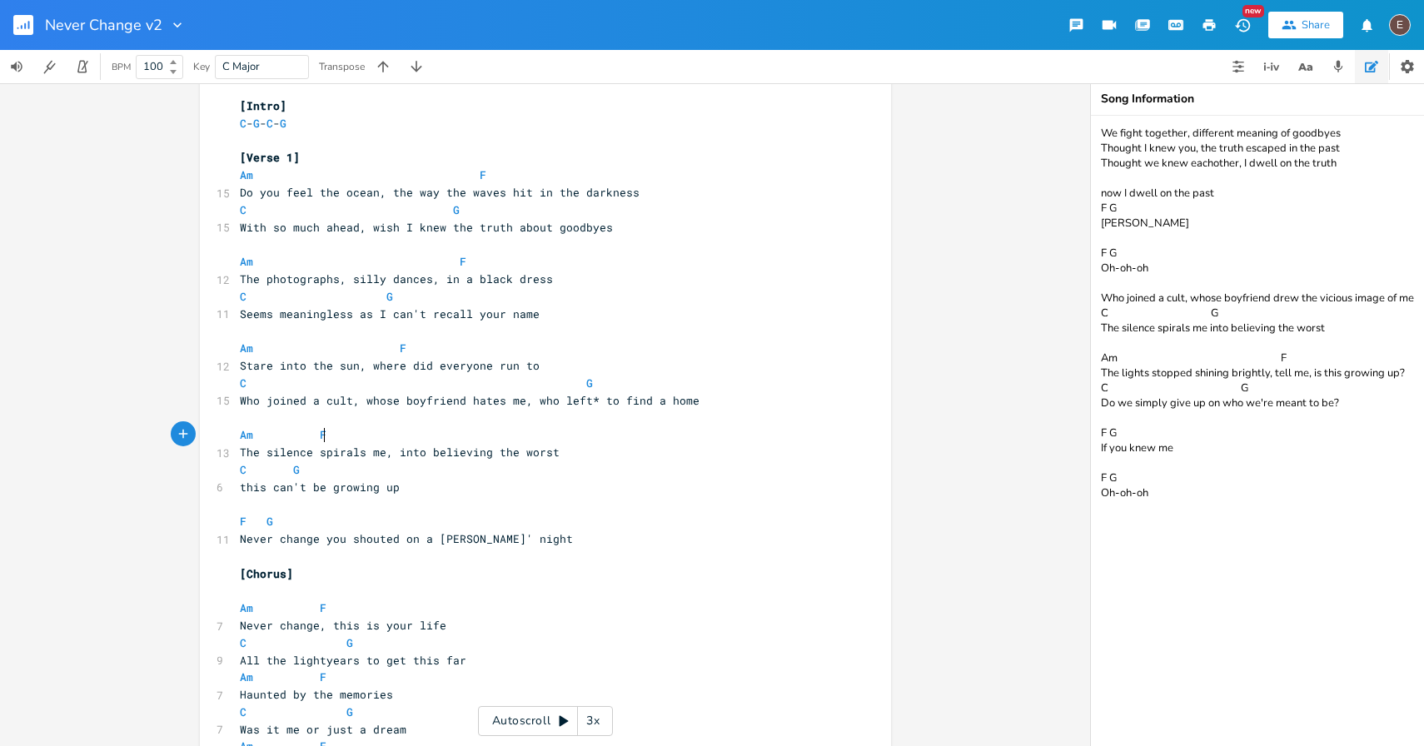
click at [378, 435] on pre "Am F" at bounding box center [536, 434] width 601 height 17
type textarea "C"
click at [255, 471] on span at bounding box center [256, 469] width 20 height 17
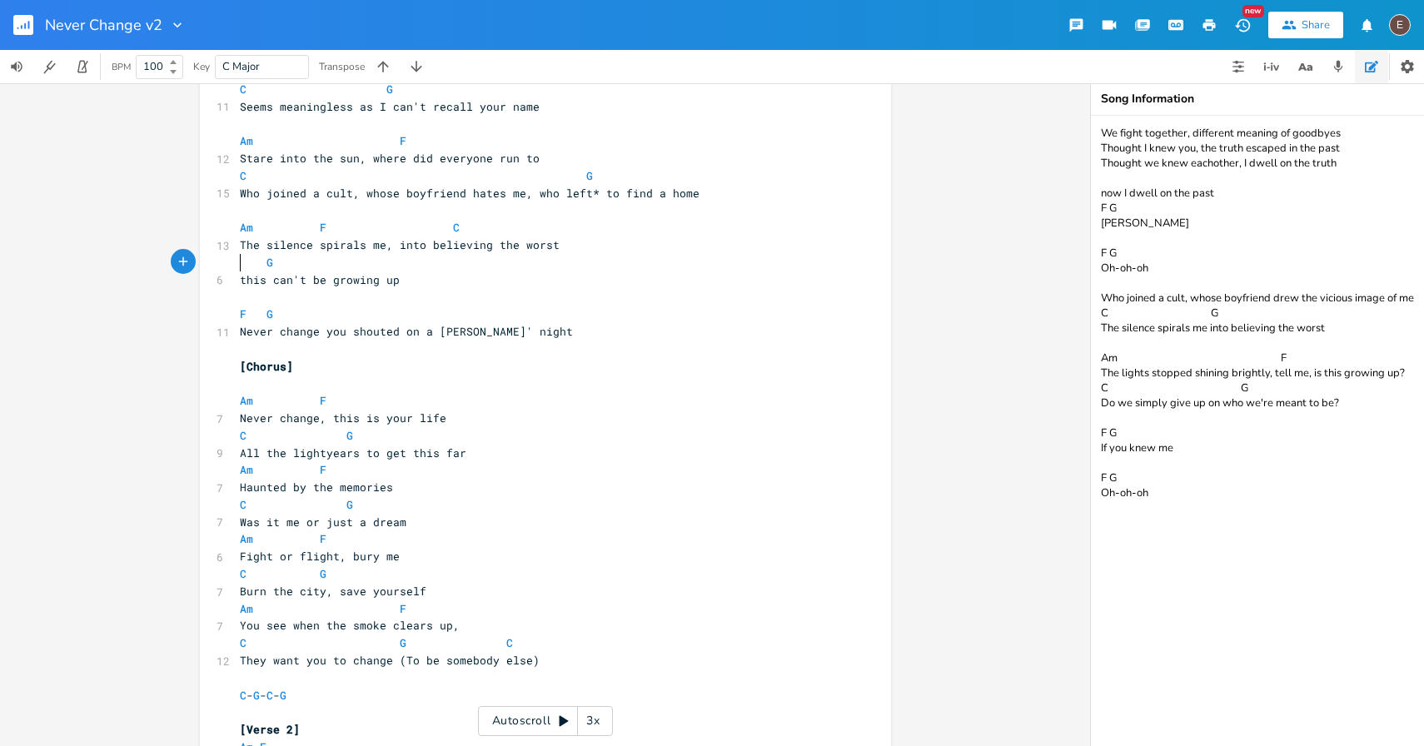
scroll to position [0, 0]
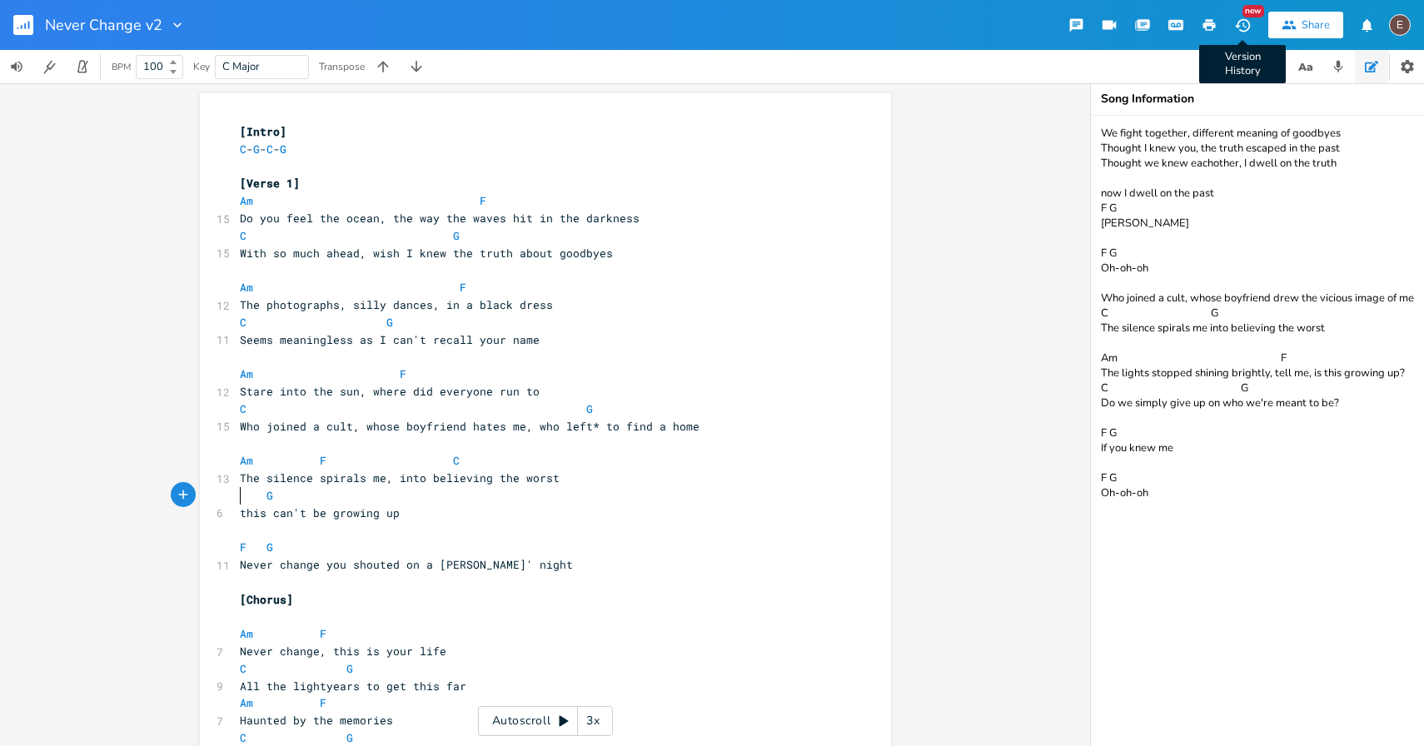
click at [1240, 32] on icon "button" at bounding box center [1242, 25] width 17 height 17
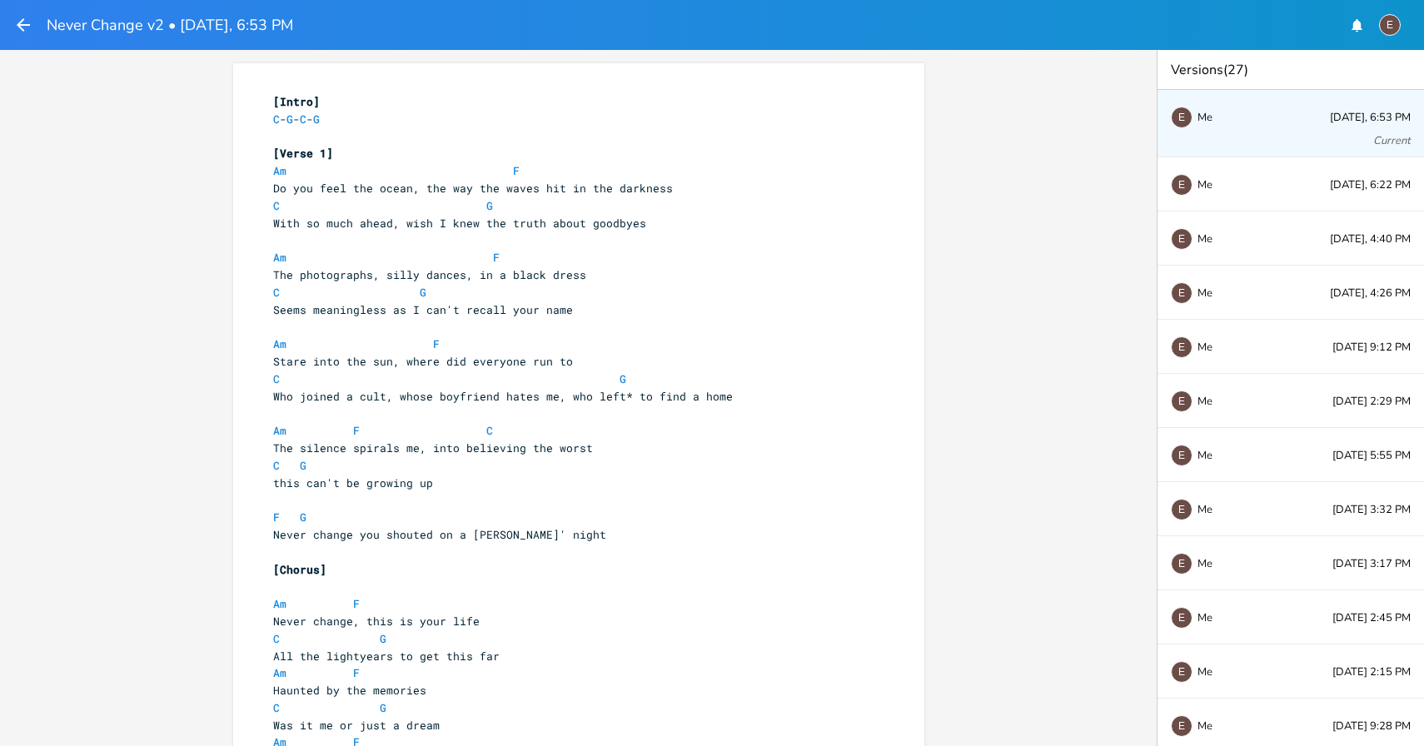
click at [22, 27] on icon "button" at bounding box center [23, 25] width 20 height 20
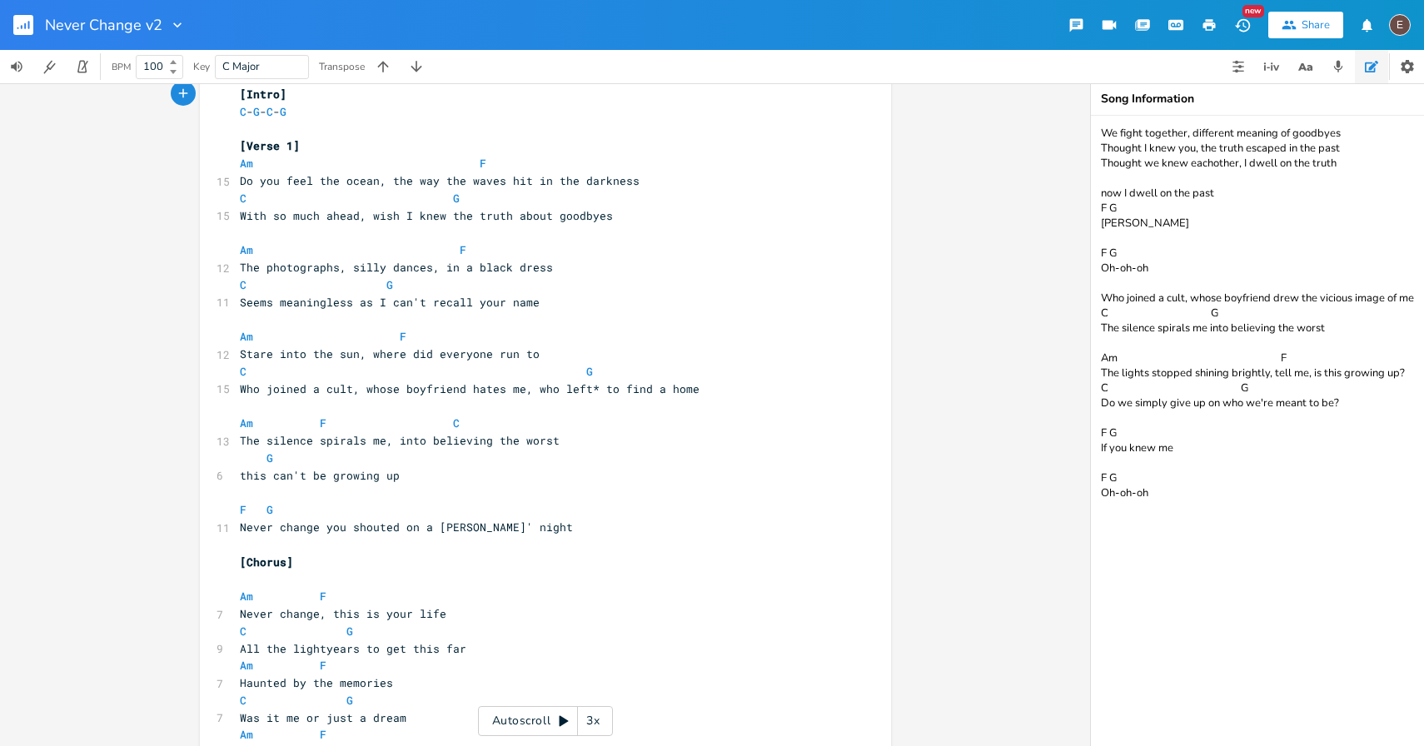
scroll to position [34, 0]
click at [440, 206] on span at bounding box center [439, 201] width 27 height 17
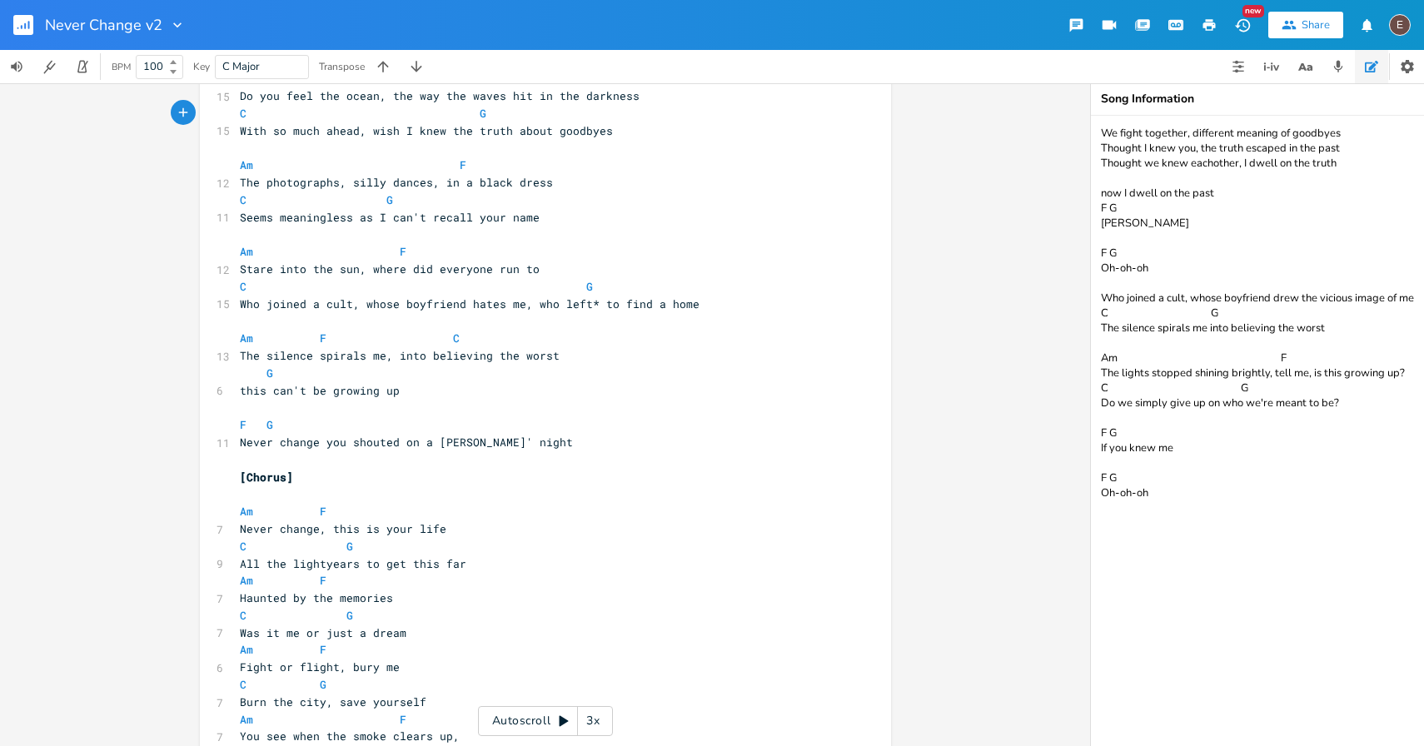
scroll to position [0, 0]
